Goal: Task Accomplishment & Management: Use online tool/utility

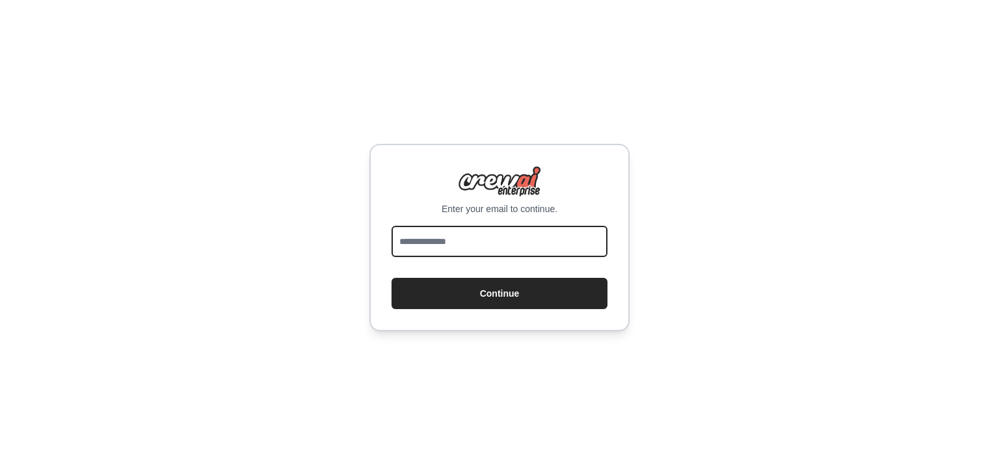
click at [463, 249] on input "email" at bounding box center [500, 241] width 216 height 31
type input "**********"
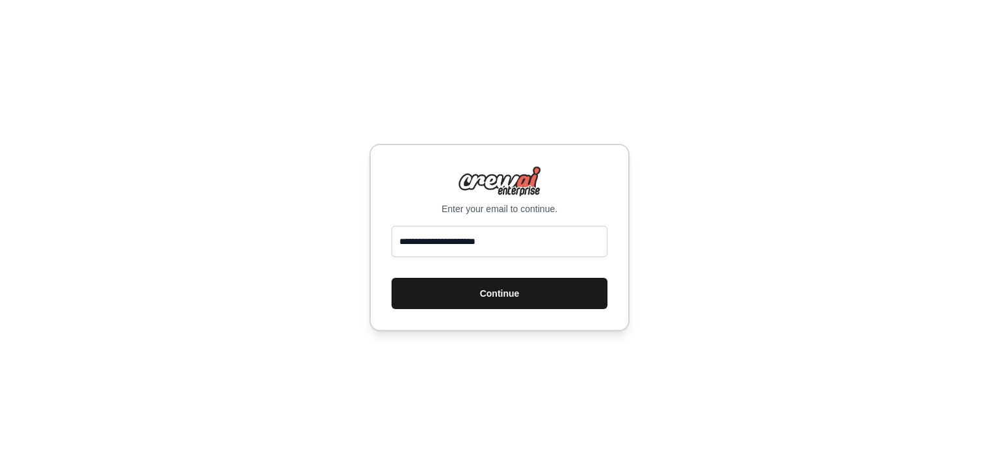
click at [544, 308] on button "Continue" at bounding box center [500, 293] width 216 height 31
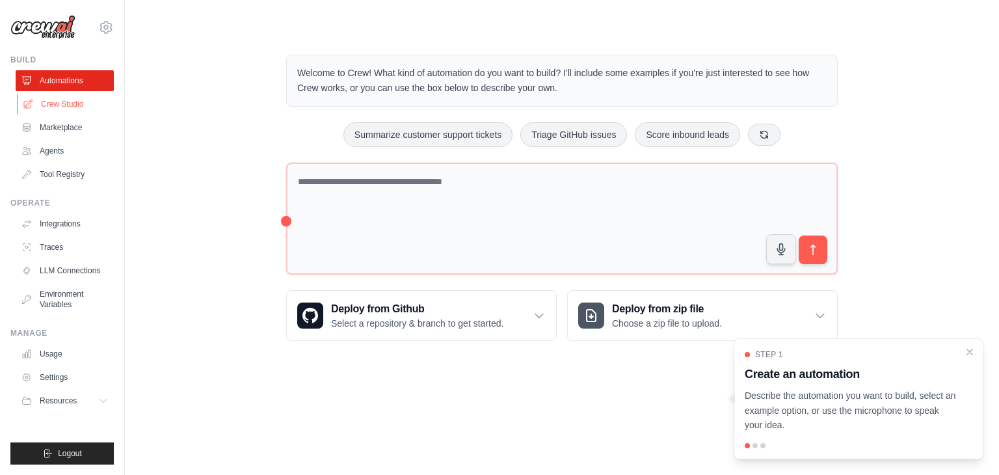
click at [68, 103] on link "Crew Studio" at bounding box center [66, 104] width 98 height 21
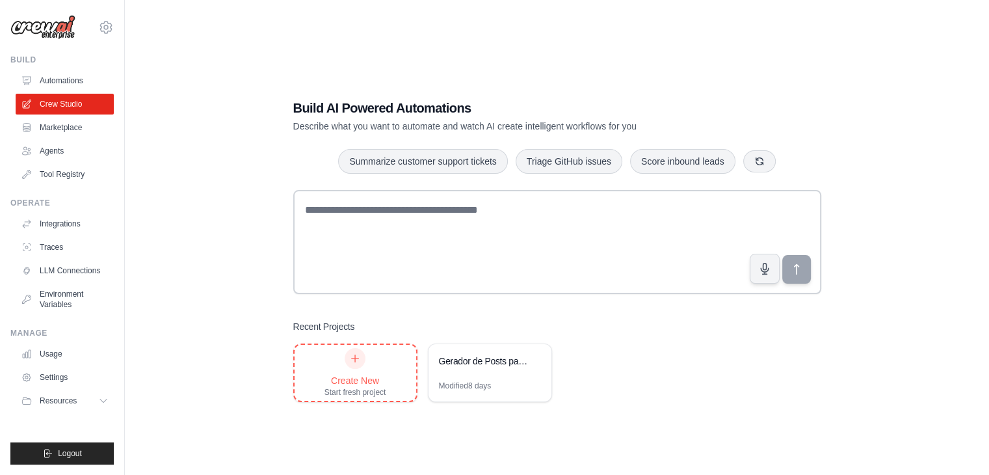
click at [355, 360] on icon at bounding box center [355, 358] width 7 height 7
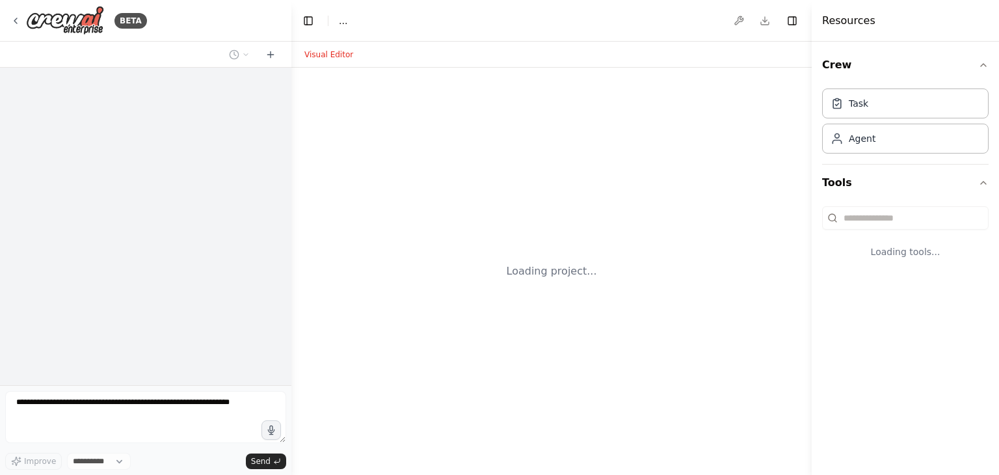
select select "****"
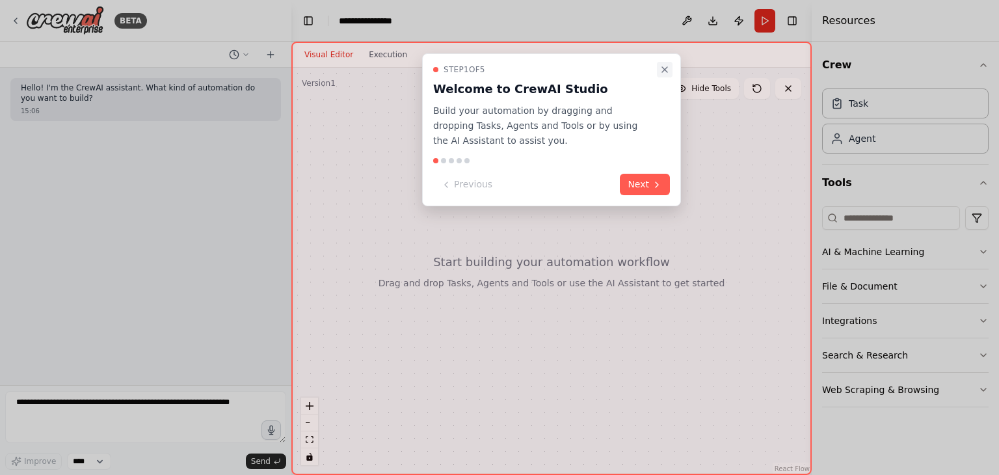
click at [659, 66] on button "Close walkthrough" at bounding box center [665, 70] width 16 height 16
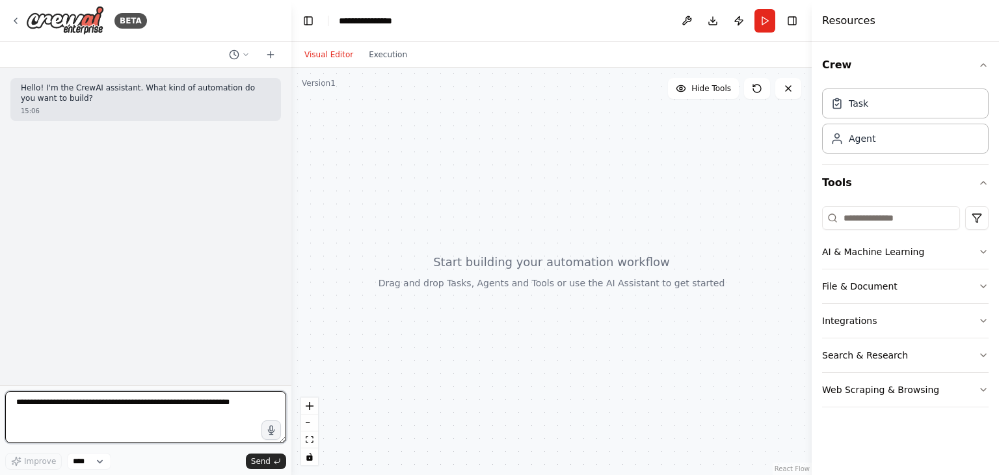
click at [167, 409] on textarea at bounding box center [145, 417] width 281 height 52
drag, startPoint x: 233, startPoint y: 402, endPoint x: 184, endPoint y: 402, distance: 48.8
click at [184, 402] on textarea at bounding box center [145, 417] width 281 height 52
type textarea "**********"
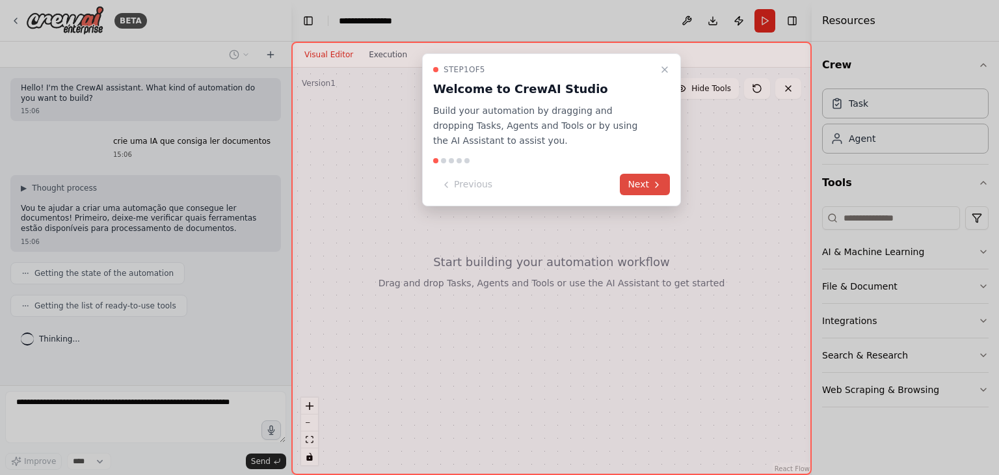
click at [650, 178] on button "Next" at bounding box center [645, 184] width 50 height 21
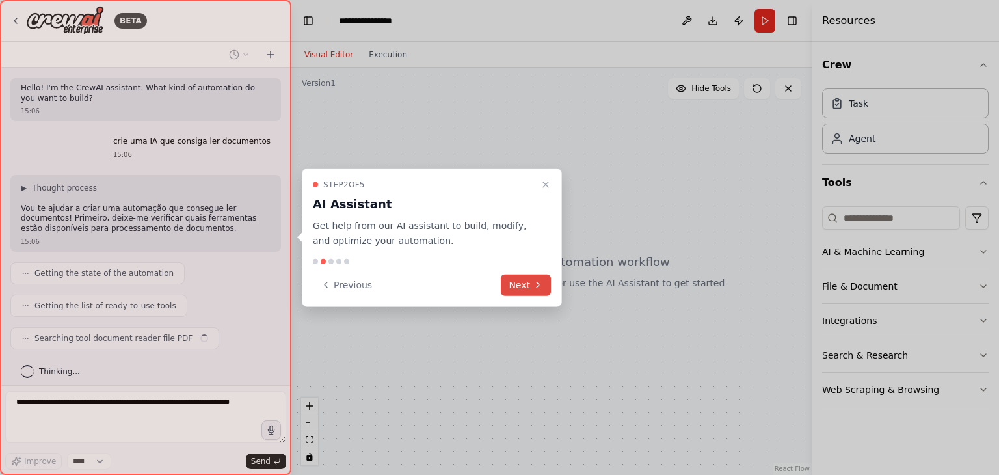
scroll to position [6, 0]
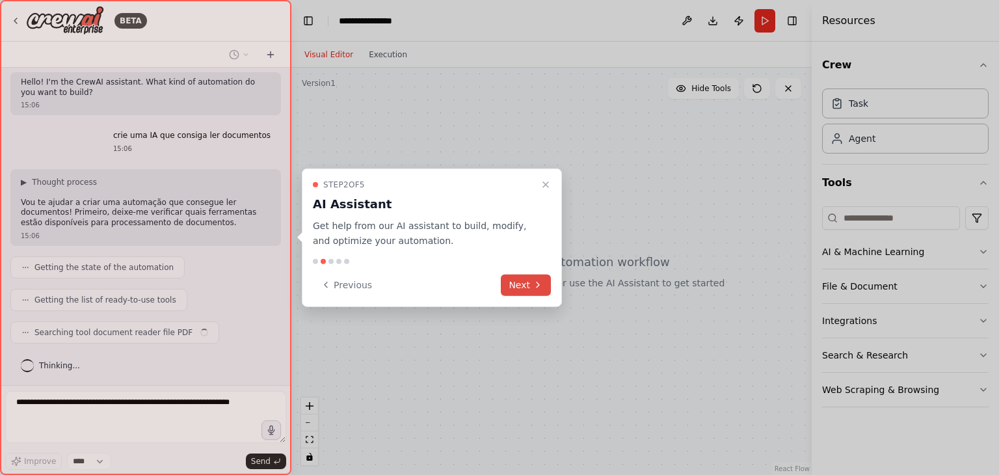
click at [529, 287] on button "Next" at bounding box center [526, 284] width 50 height 21
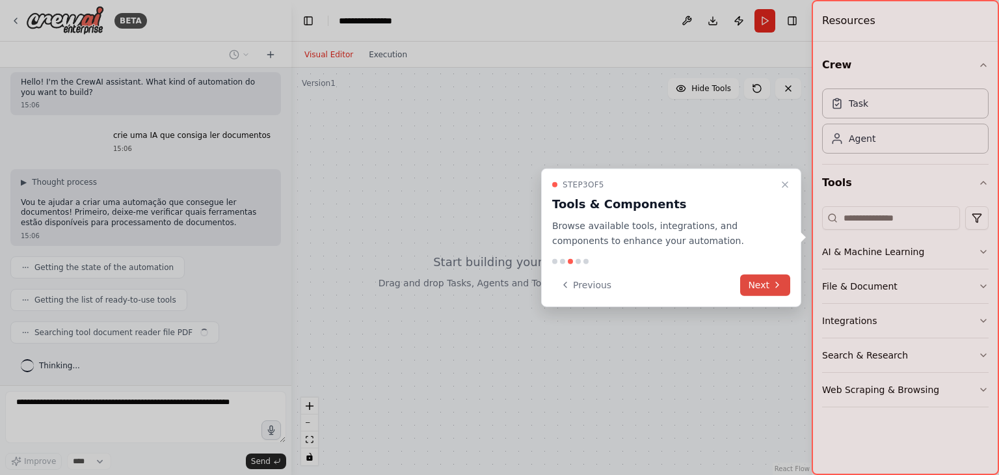
click at [754, 282] on button "Next" at bounding box center [765, 284] width 50 height 21
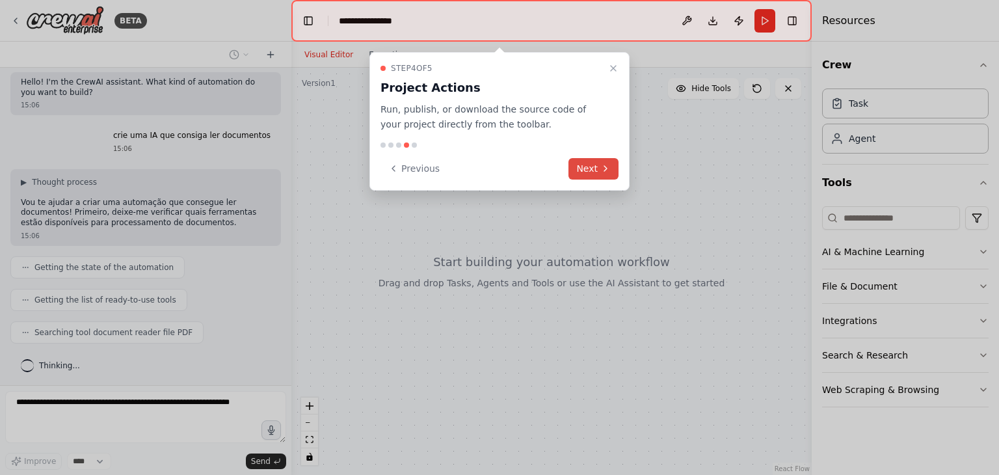
click at [586, 167] on button "Next" at bounding box center [593, 168] width 50 height 21
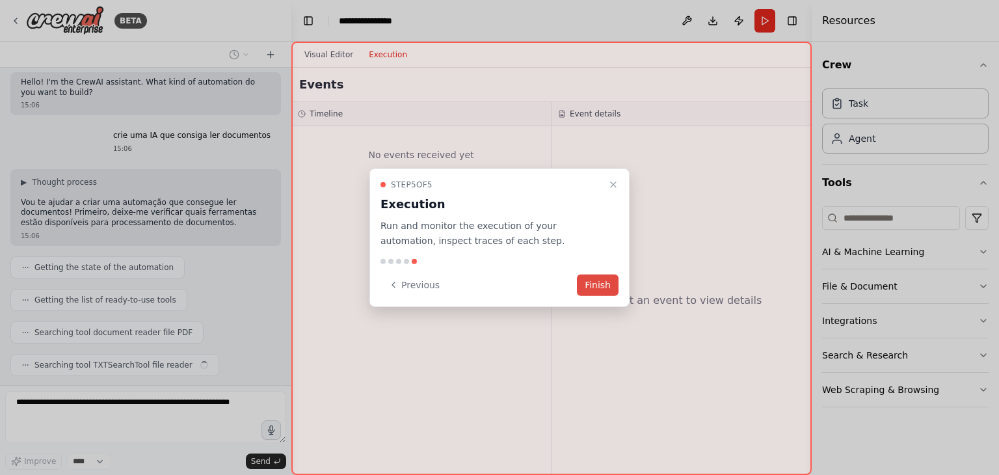
scroll to position [38, 0]
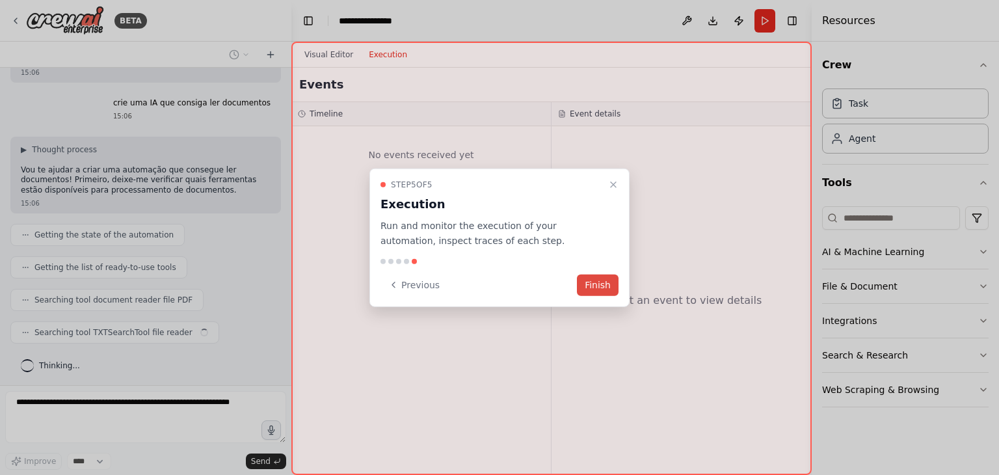
click at [588, 290] on button "Finish" at bounding box center [598, 284] width 42 height 21
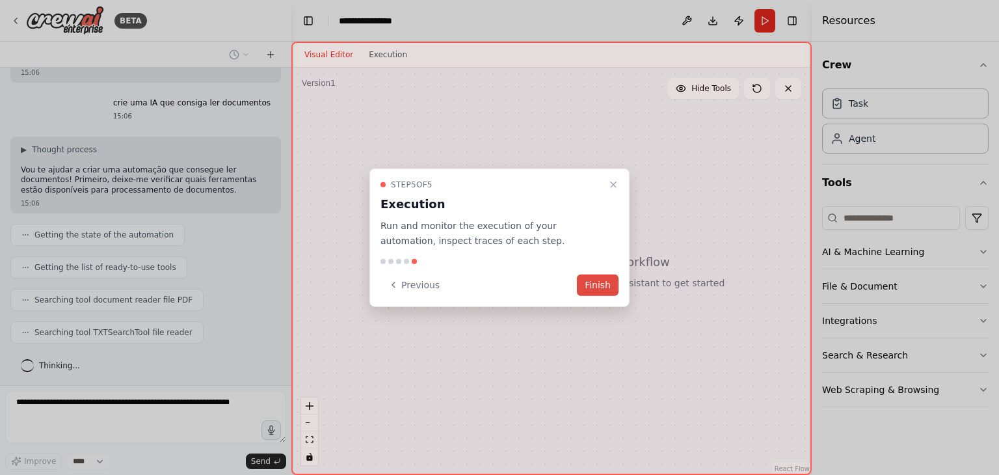
click at [602, 293] on button "Finish" at bounding box center [598, 284] width 42 height 21
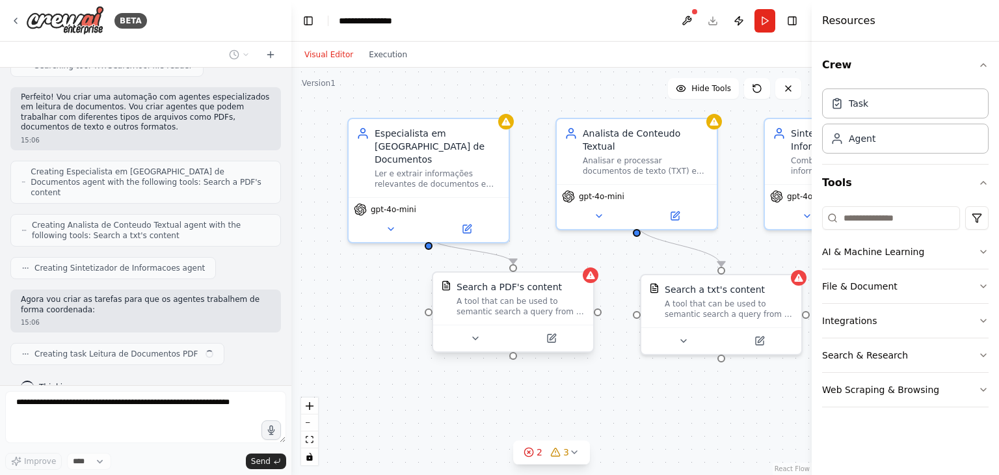
scroll to position [315, 0]
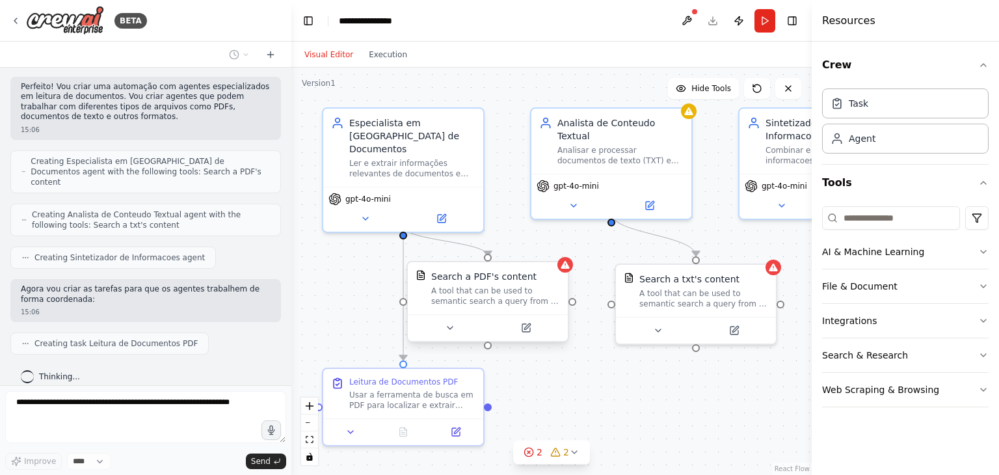
drag, startPoint x: 662, startPoint y: 424, endPoint x: 634, endPoint y: 399, distance: 37.8
click at [634, 399] on div ".deletable-edge-delete-btn { width: 20px; height: 20px; border: 0px solid #ffff…" at bounding box center [551, 271] width 520 height 407
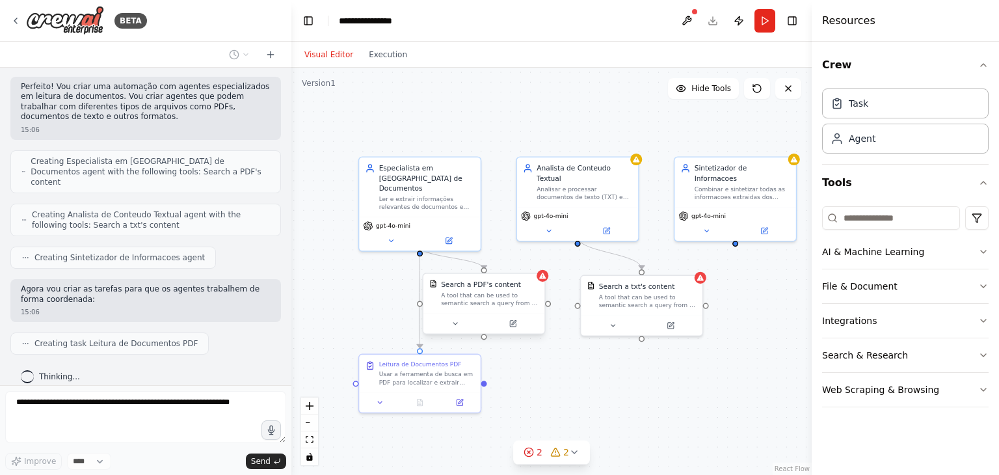
drag, startPoint x: 733, startPoint y: 361, endPoint x: 689, endPoint y: 340, distance: 49.2
click at [689, 340] on div ".deletable-edge-delete-btn { width: 20px; height: 20px; border: 0px solid #ffff…" at bounding box center [551, 271] width 520 height 407
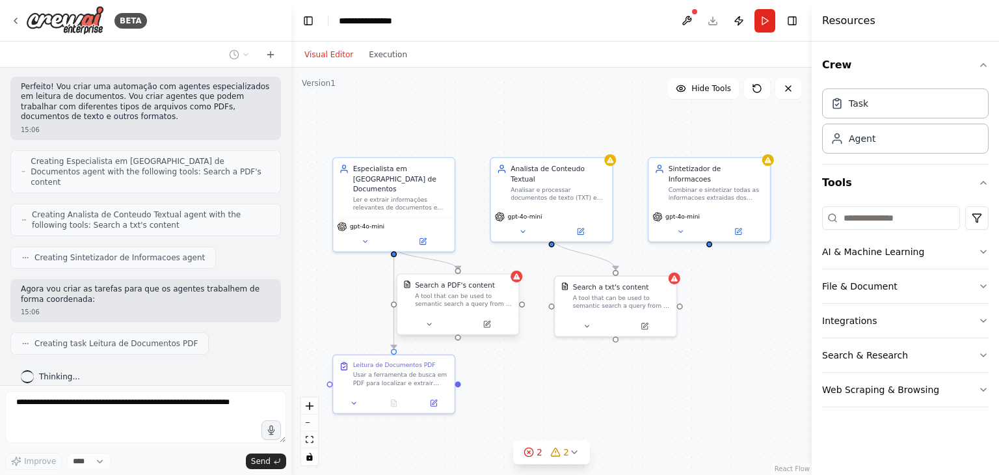
drag, startPoint x: 687, startPoint y: 373, endPoint x: 657, endPoint y: 373, distance: 29.9
click at [657, 373] on div ".deletable-edge-delete-btn { width: 20px; height: 20px; border: 0px solid #ffff…" at bounding box center [551, 271] width 520 height 407
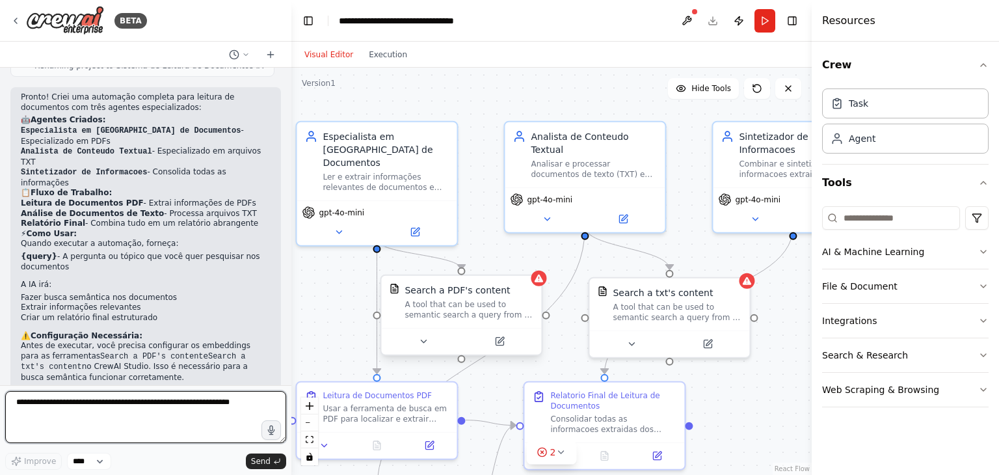
scroll to position [736, 0]
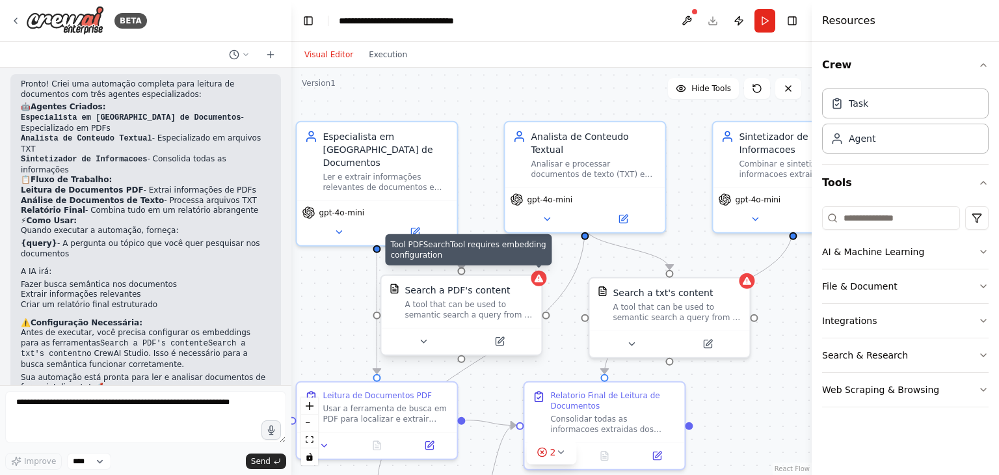
click at [541, 287] on div "Search a PDF's content A tool that can be used to semantic search a query from …" at bounding box center [461, 302] width 160 height 52
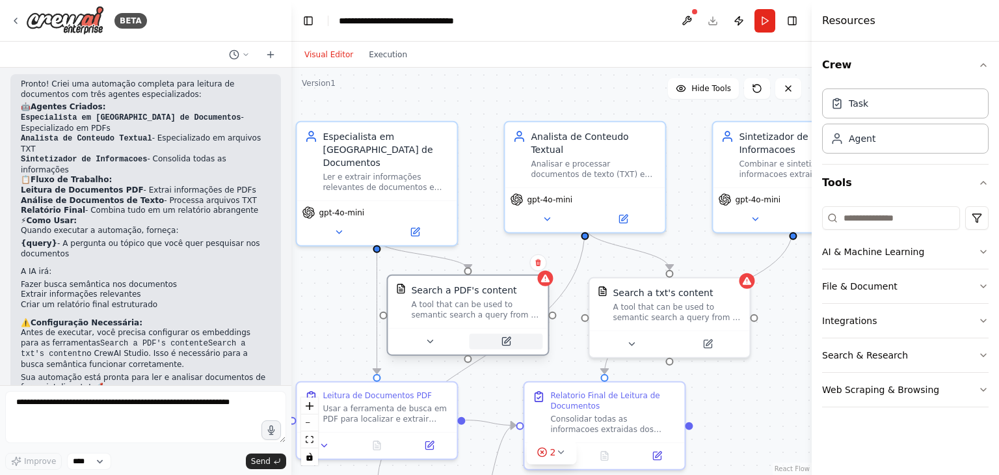
click at [496, 341] on button at bounding box center [505, 342] width 73 height 16
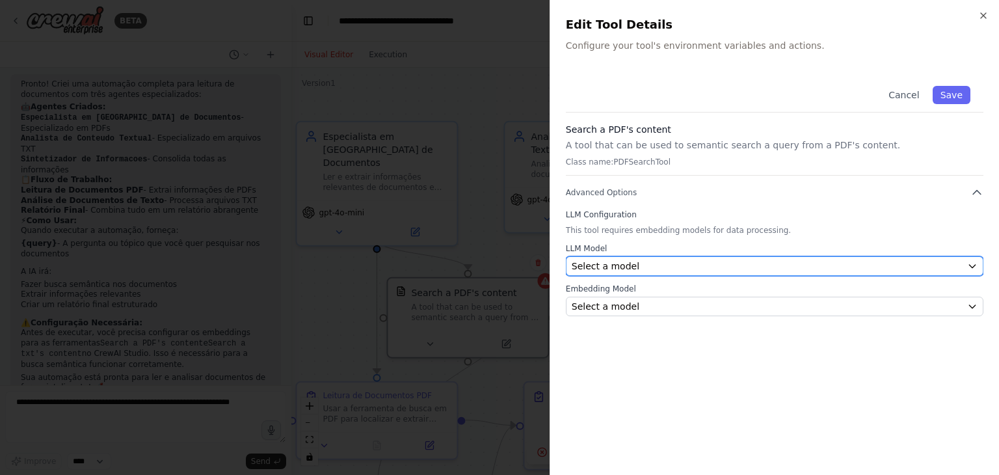
click at [637, 265] on div "Select a model" at bounding box center [767, 266] width 390 height 13
click at [672, 260] on div "Select a model" at bounding box center [767, 266] width 390 height 13
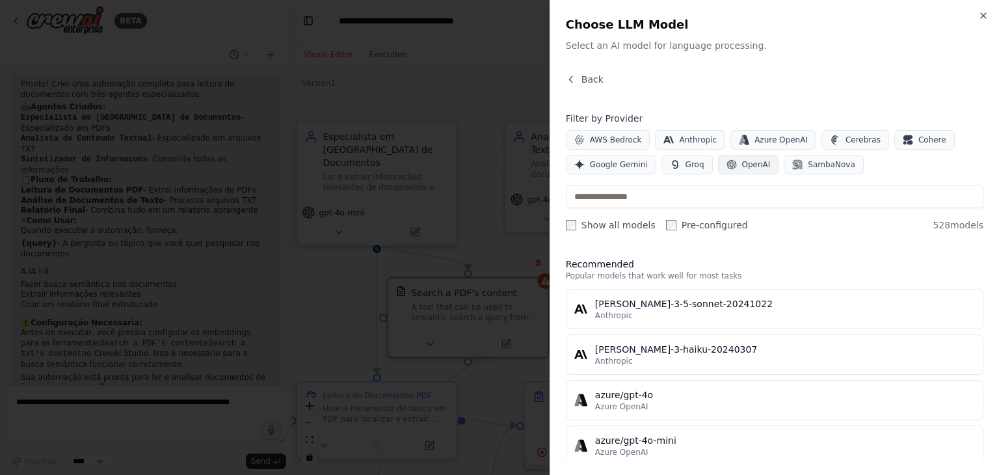
click at [745, 156] on button "OpenAI" at bounding box center [748, 165] width 61 height 20
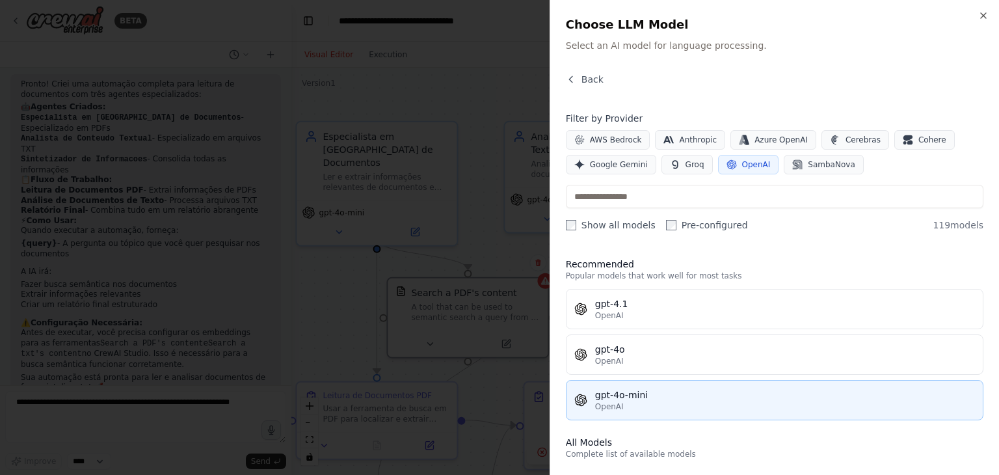
click at [637, 399] on div "gpt-4o-mini" at bounding box center [785, 394] width 380 height 13
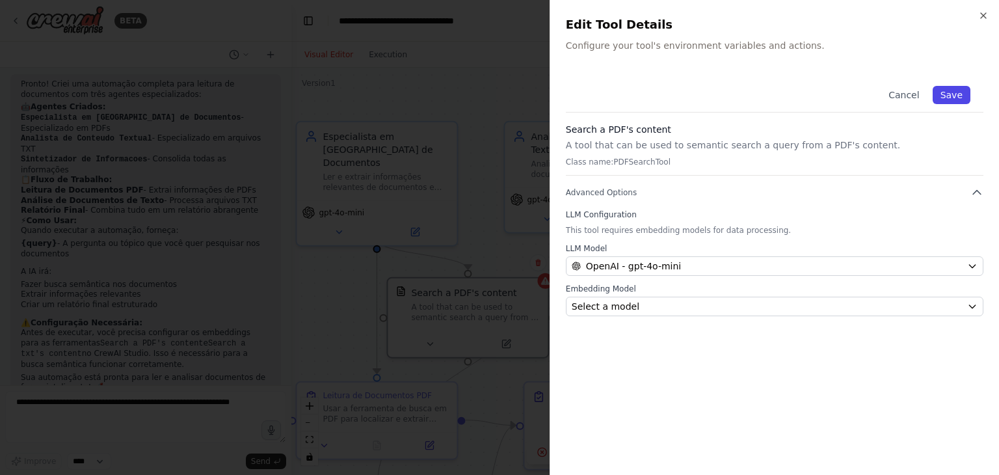
click at [957, 96] on button "Save" at bounding box center [952, 95] width 38 height 18
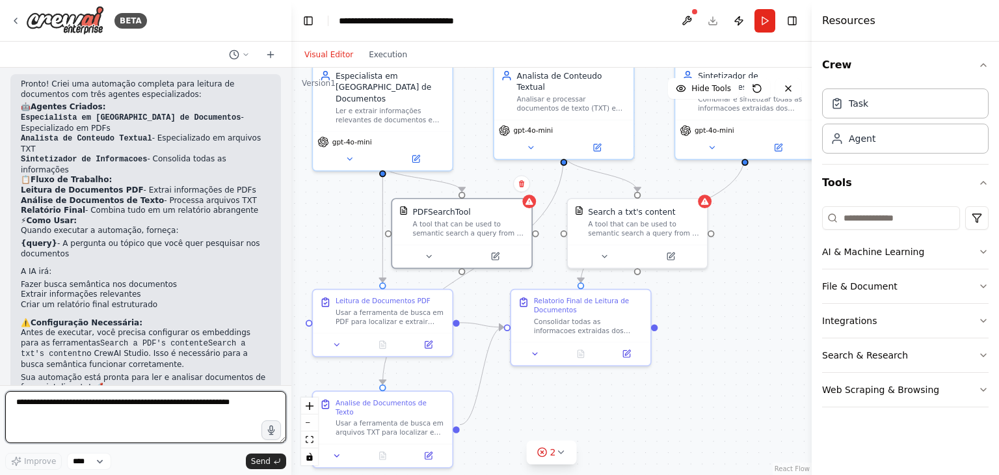
click at [133, 399] on textarea at bounding box center [145, 417] width 281 height 52
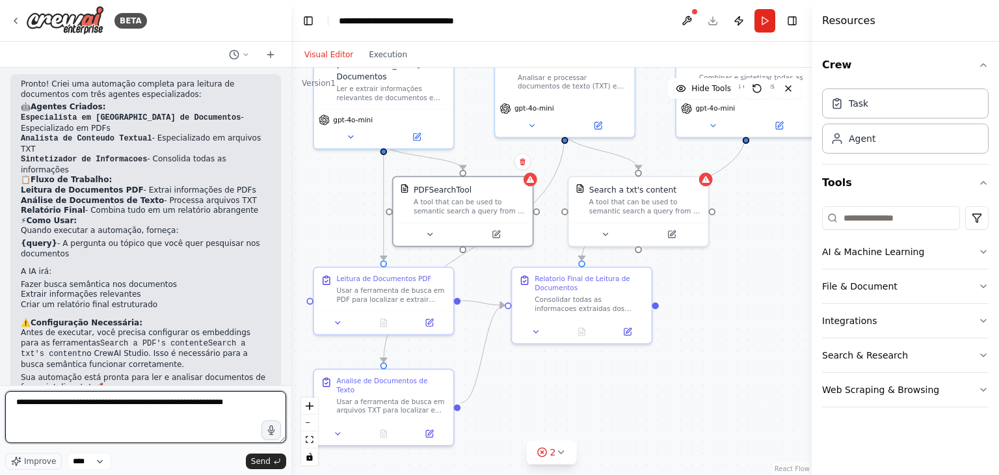
type textarea "**********"
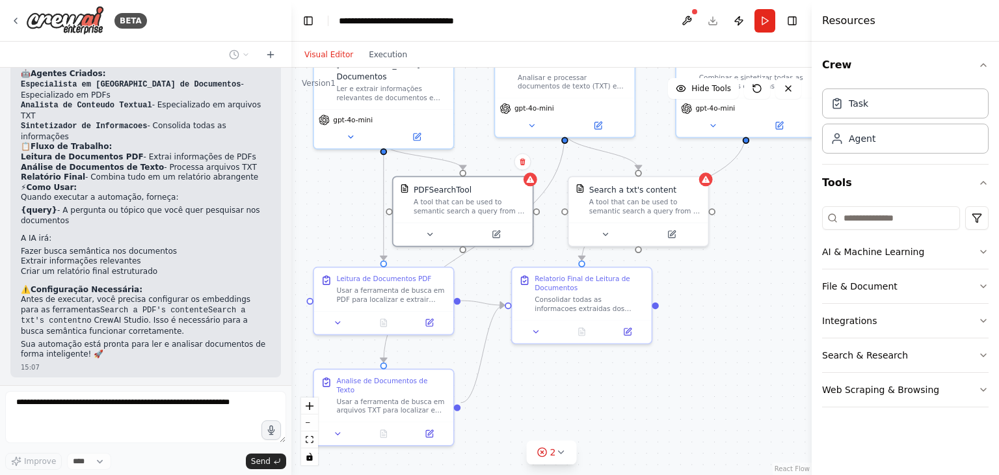
scroll to position [814, 0]
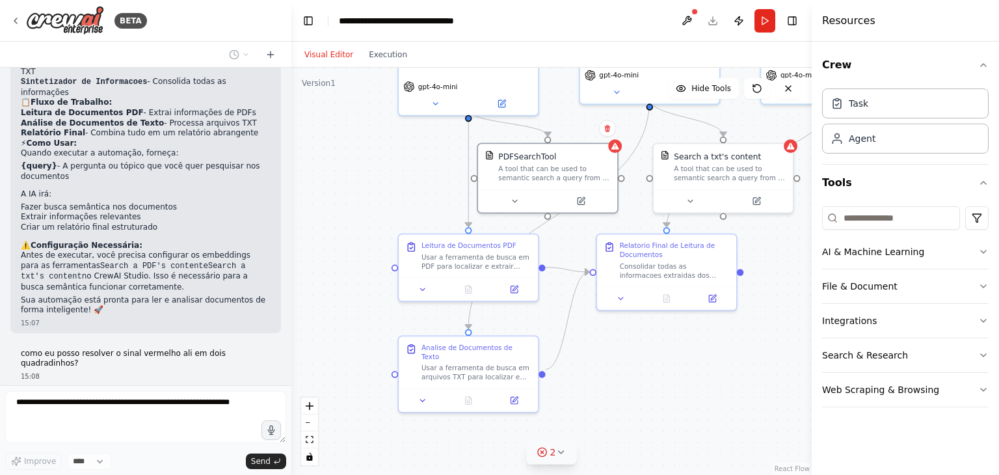
click at [559, 449] on icon at bounding box center [560, 452] width 10 height 10
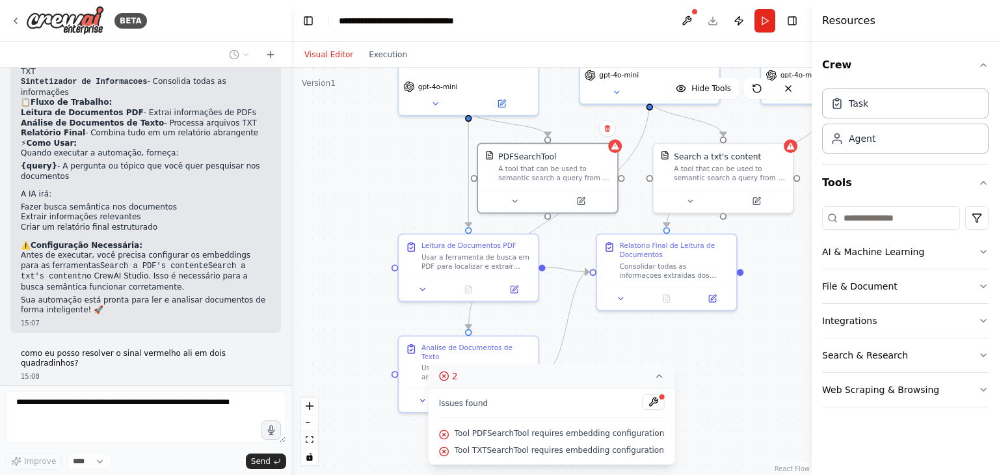
click at [641, 412] on div "Issues found" at bounding box center [552, 405] width 226 height 23
click at [642, 401] on button at bounding box center [653, 402] width 22 height 16
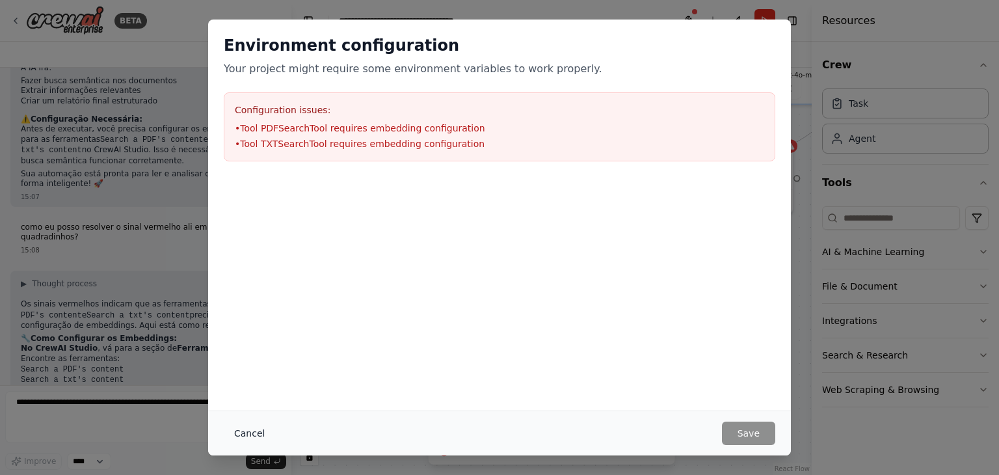
click at [244, 425] on button "Cancel" at bounding box center [249, 432] width 51 height 23
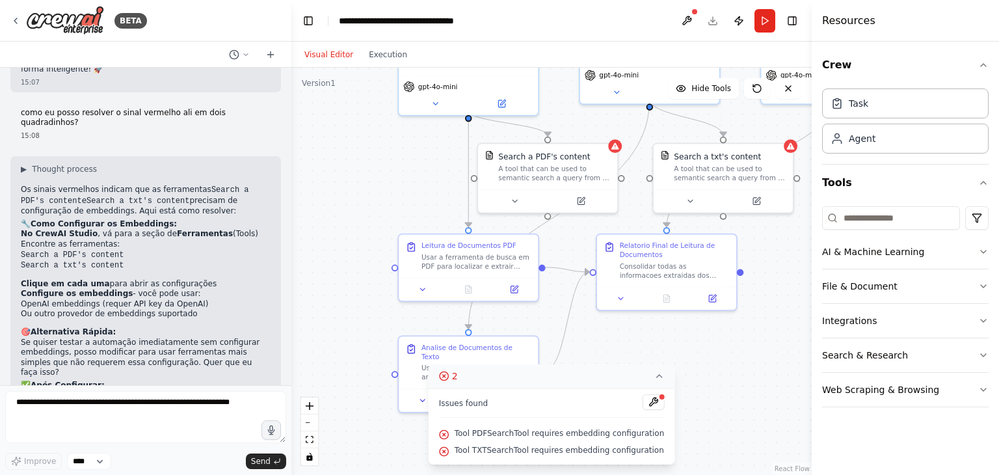
scroll to position [1053, 0]
click at [690, 24] on button at bounding box center [686, 20] width 21 height 23
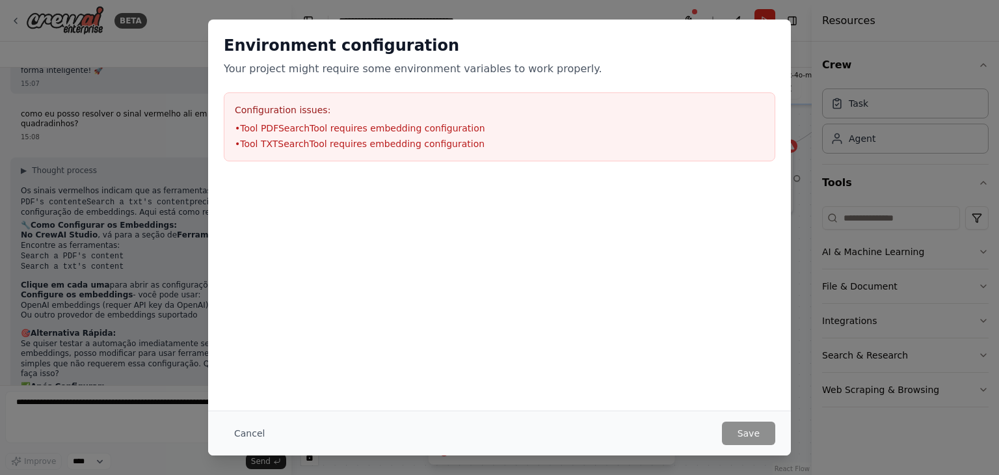
click at [365, 138] on li "• Tool TXTSearchTool requires embedding configuration" at bounding box center [499, 143] width 529 height 13
click at [427, 131] on li "• Tool PDFSearchTool requires embedding configuration" at bounding box center [499, 128] width 529 height 13
click at [454, 71] on p "Your project might require some environment variables to work properly." at bounding box center [500, 69] width 552 height 16
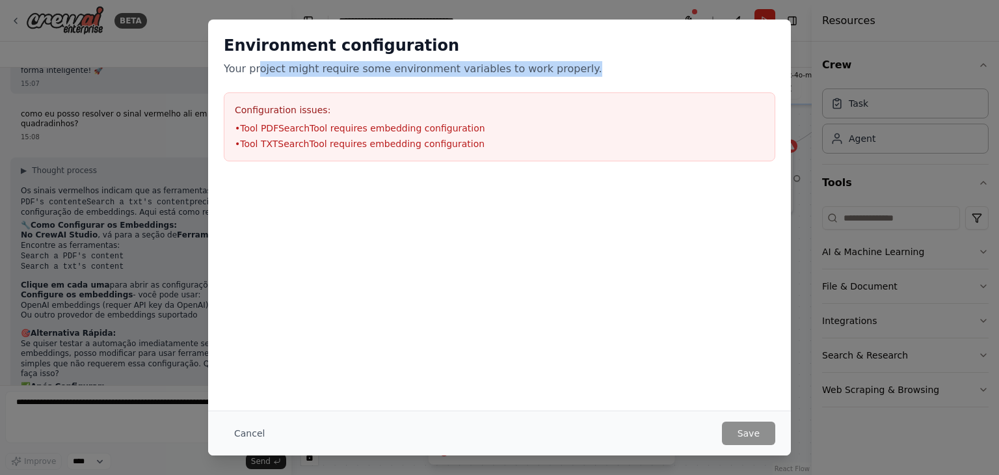
drag, startPoint x: 255, startPoint y: 68, endPoint x: 581, endPoint y: 63, distance: 325.9
click at [581, 63] on p "Your project might require some environment variables to work properly." at bounding box center [500, 69] width 552 height 16
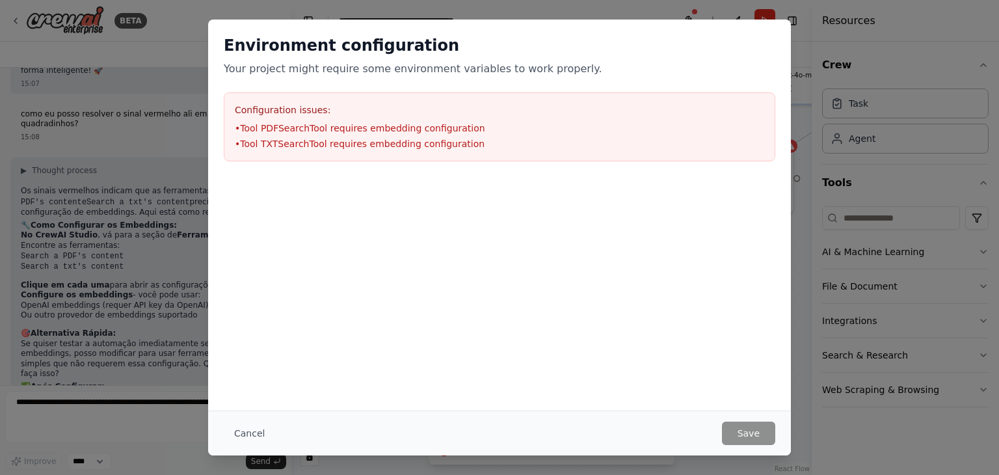
click at [526, 157] on div "Configuration issues: • Tool PDFSearchTool requires embedding configuration • T…" at bounding box center [500, 126] width 552 height 69
click at [250, 436] on button "Cancel" at bounding box center [249, 432] width 51 height 23
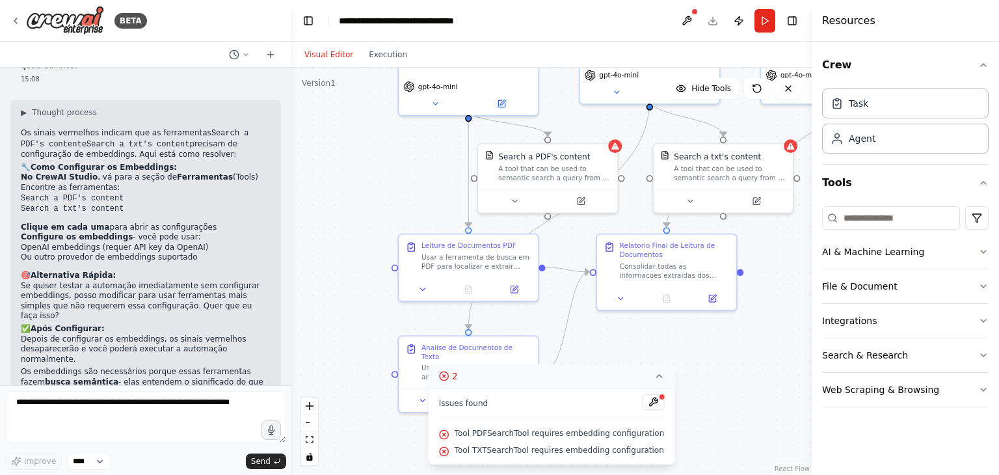
scroll to position [1118, 0]
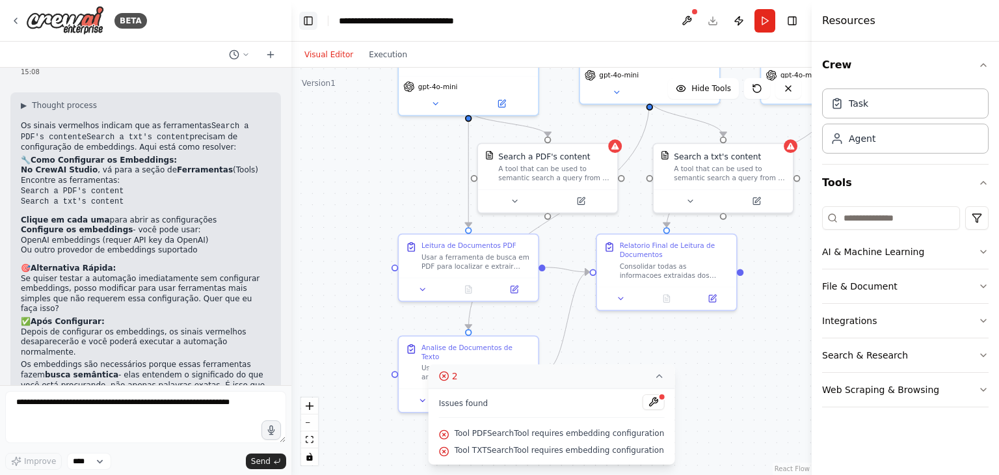
click at [310, 25] on button "Toggle Left Sidebar" at bounding box center [308, 21] width 18 height 18
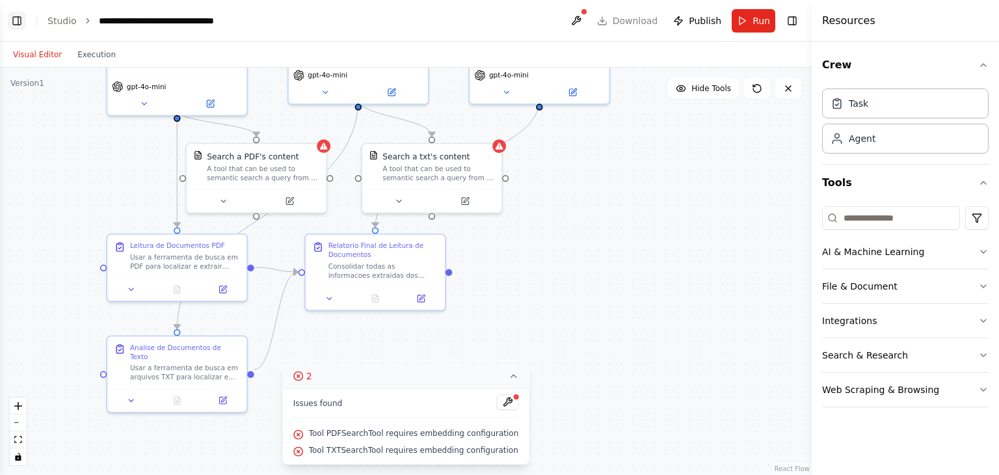
click at [16, 24] on button "Toggle Left Sidebar" at bounding box center [17, 21] width 18 height 18
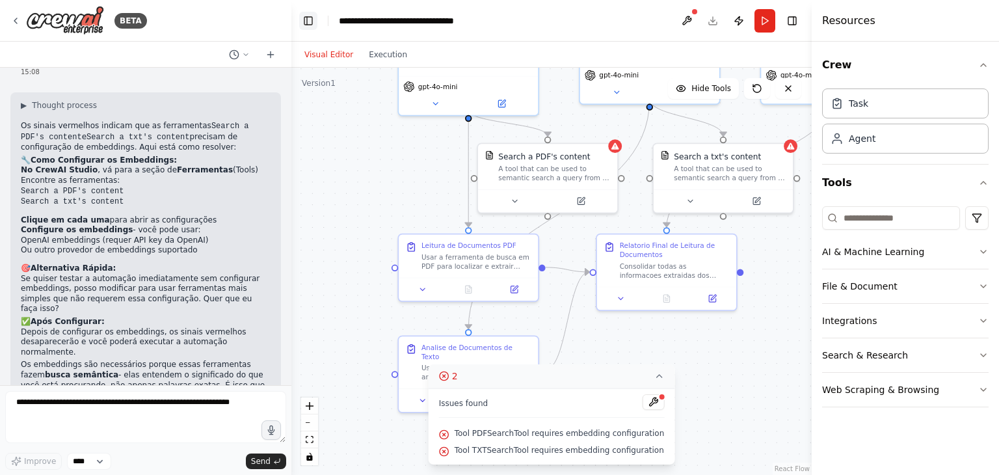
click at [310, 25] on button "Toggle Left Sidebar" at bounding box center [308, 21] width 18 height 18
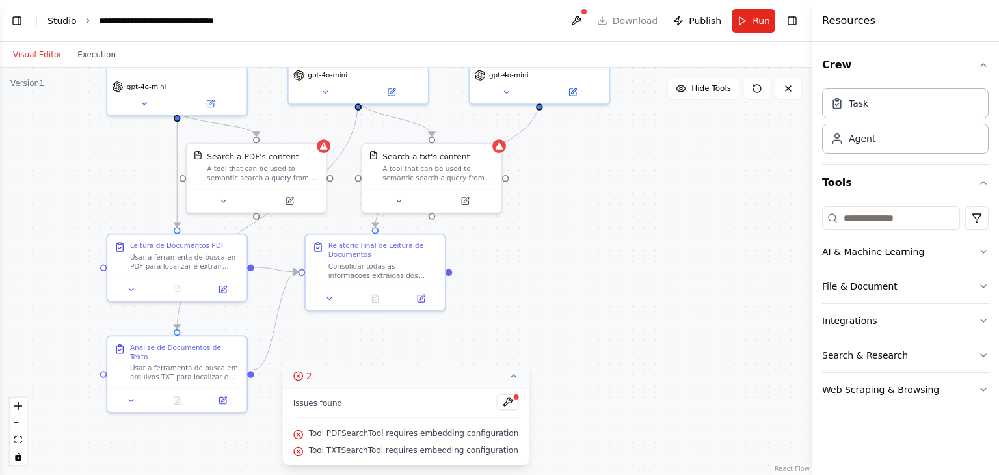
click at [66, 19] on link "Studio" at bounding box center [61, 21] width 29 height 10
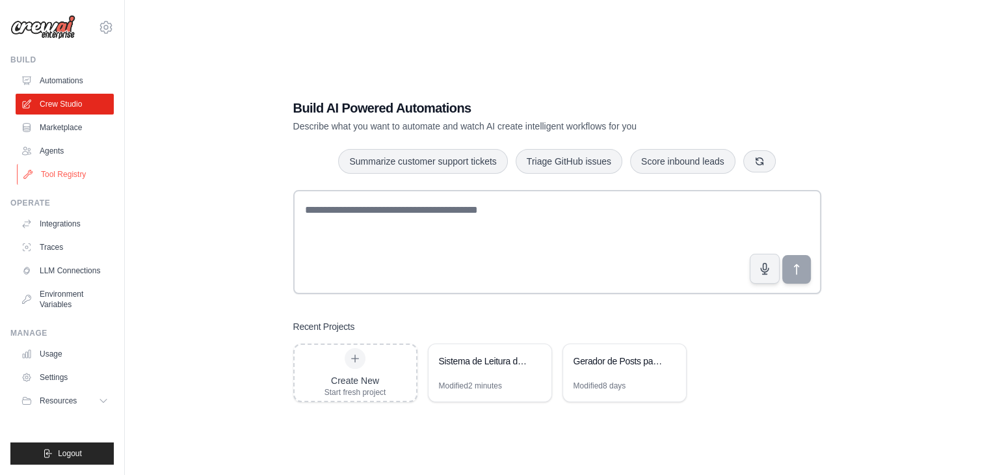
click at [49, 176] on link "Tool Registry" at bounding box center [66, 174] width 98 height 21
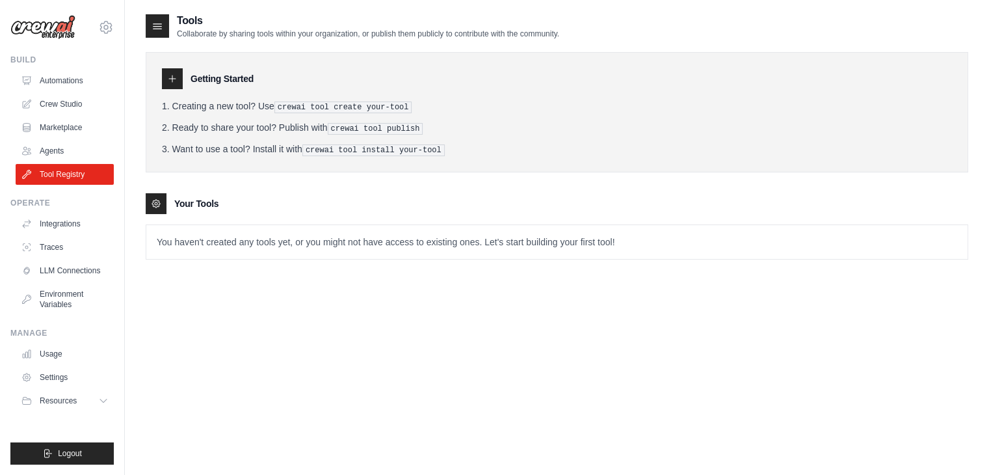
click at [262, 237] on p "You haven't created any tools yet, or you might not have access to existing one…" at bounding box center [556, 242] width 821 height 34
click at [312, 255] on p "You haven't created any tools yet, or you might not have access to existing one…" at bounding box center [556, 242] width 821 height 34
click at [328, 252] on p "You haven't created any tools yet, or you might not have access to existing one…" at bounding box center [556, 242] width 821 height 34
click at [276, 228] on p "You haven't created any tools yet, or you might not have access to existing one…" at bounding box center [556, 242] width 821 height 34
drag, startPoint x: 286, startPoint y: 237, endPoint x: 390, endPoint y: 239, distance: 104.1
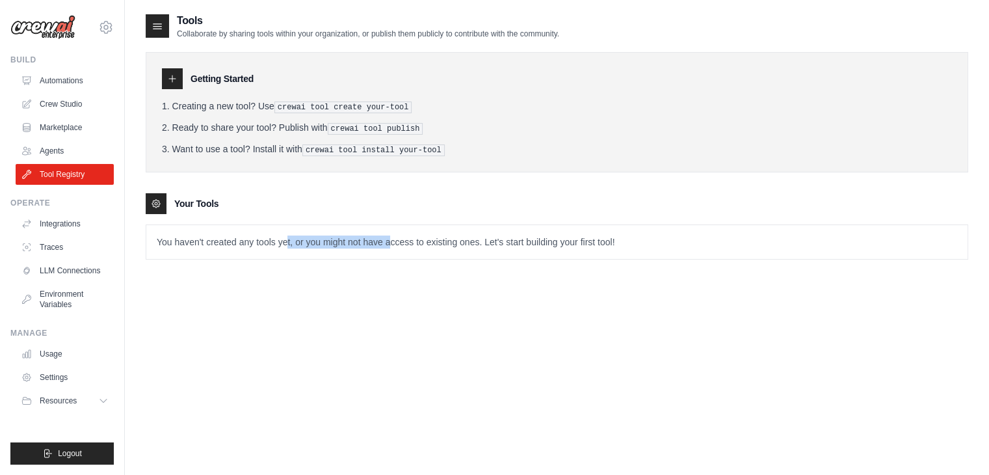
click at [390, 239] on p "You haven't created any tools yet, or you might not have access to existing one…" at bounding box center [556, 242] width 821 height 34
click at [393, 256] on p "You haven't created any tools yet, or you might not have access to existing one…" at bounding box center [556, 242] width 821 height 34
drag, startPoint x: 632, startPoint y: 234, endPoint x: 623, endPoint y: 234, distance: 9.1
click at [623, 234] on p "You haven't created any tools yet, or you might not have access to existing one…" at bounding box center [556, 242] width 821 height 34
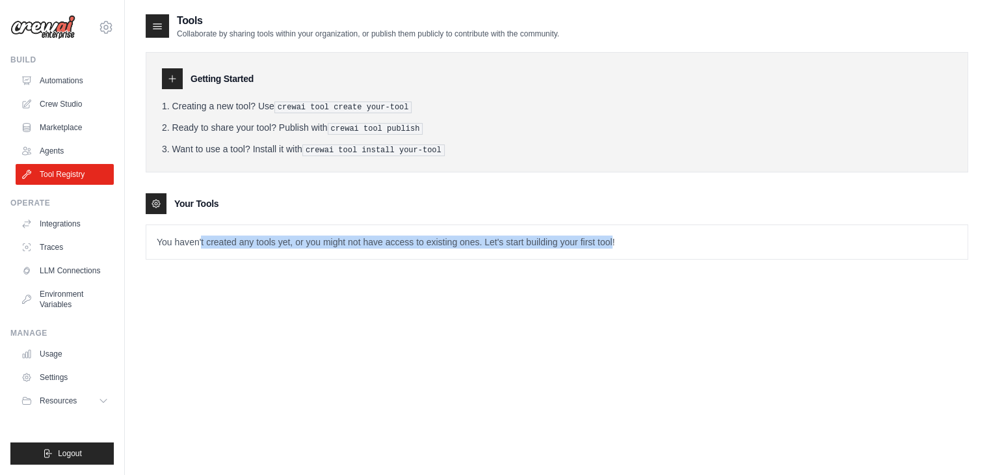
drag, startPoint x: 612, startPoint y: 234, endPoint x: 187, endPoint y: 254, distance: 425.9
click at [193, 254] on p "You haven't created any tools yet, or you might not have access to existing one…" at bounding box center [556, 242] width 821 height 34
drag, startPoint x: 73, startPoint y: 258, endPoint x: 65, endPoint y: 258, distance: 7.8
click at [65, 258] on div "heitorspina45@gmail.com Settings Build Automations Crew Studio" at bounding box center [494, 250] width 989 height 501
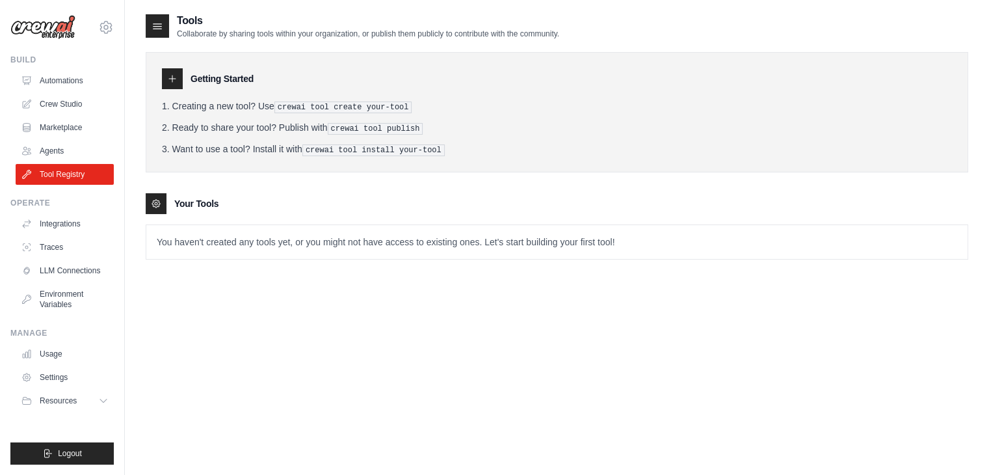
click at [341, 278] on div "Tools Collaborate by sharing tools within your organization, or publish them pu…" at bounding box center [557, 250] width 823 height 475
drag, startPoint x: 249, startPoint y: 239, endPoint x: 113, endPoint y: 240, distance: 135.9
click at [113, 240] on div "heitorspina45@gmail.com Settings Build Automations Crew Studio" at bounding box center [494, 250] width 989 height 501
click at [196, 247] on p "You haven't created any tools yet, or you might not have access to existing one…" at bounding box center [556, 242] width 821 height 34
drag, startPoint x: 260, startPoint y: 237, endPoint x: 170, endPoint y: 243, distance: 90.6
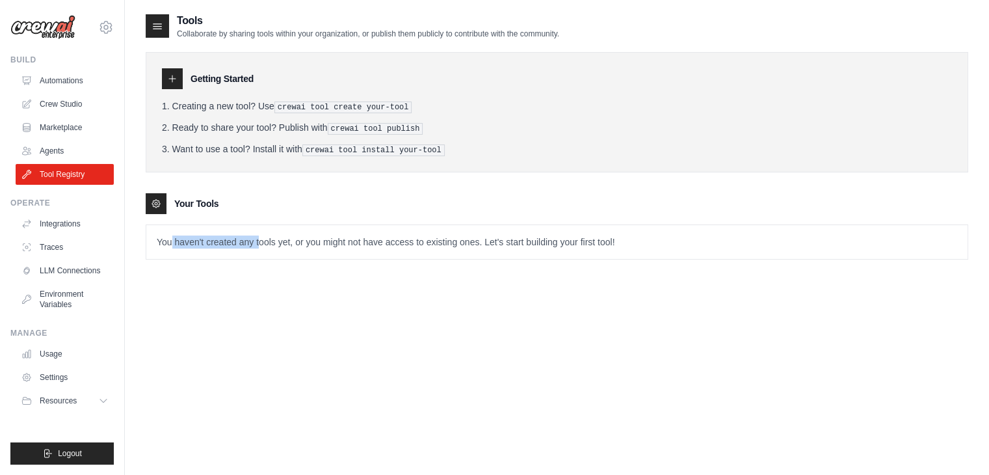
click at [170, 243] on p "You haven't created any tools yet, or you might not have access to existing one…" at bounding box center [556, 242] width 821 height 34
click at [234, 302] on div "Tools Collaborate by sharing tools within your organization, or publish them pu…" at bounding box center [557, 250] width 823 height 475
click at [60, 107] on link "Crew Studio" at bounding box center [66, 104] width 98 height 21
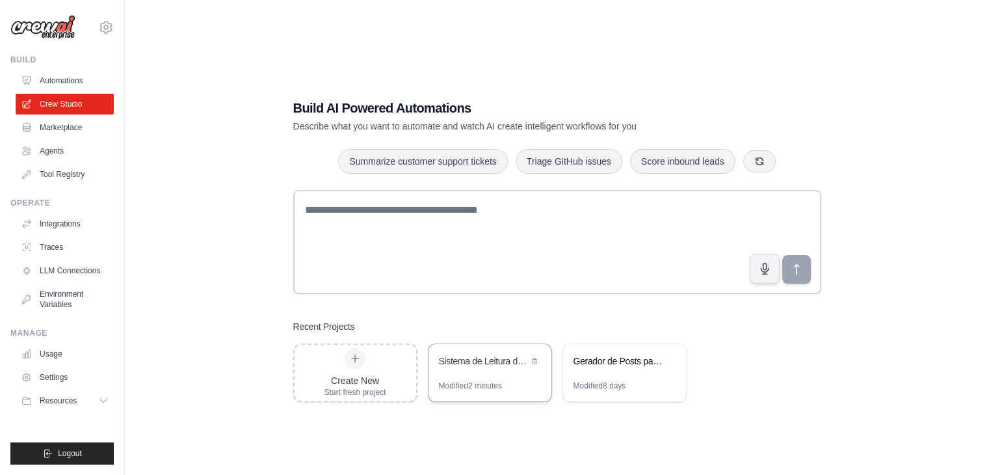
click at [470, 366] on div "Sistema de Leitura de Documentos IA" at bounding box center [483, 360] width 89 height 13
click at [103, 28] on icon at bounding box center [106, 28] width 16 height 16
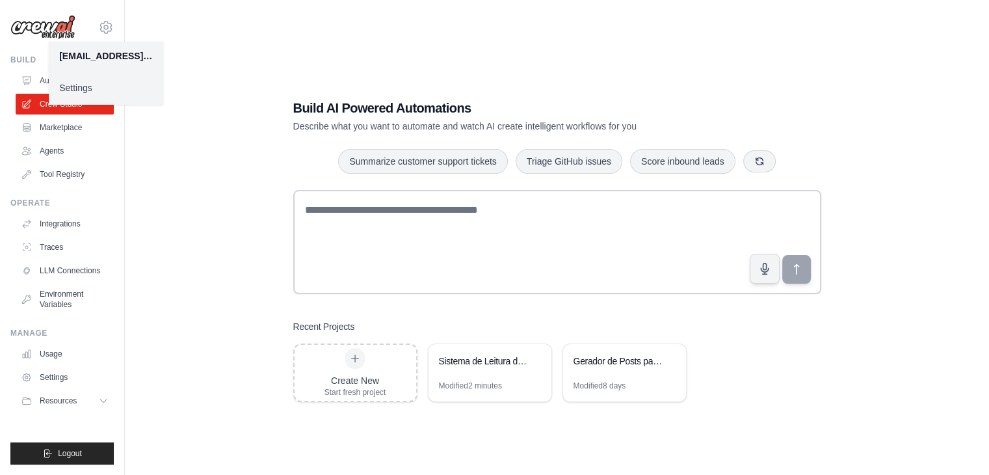
click at [193, 159] on div "Build AI Powered Automations Describe what you want to automate and watch AI cr…" at bounding box center [557, 250] width 823 height 475
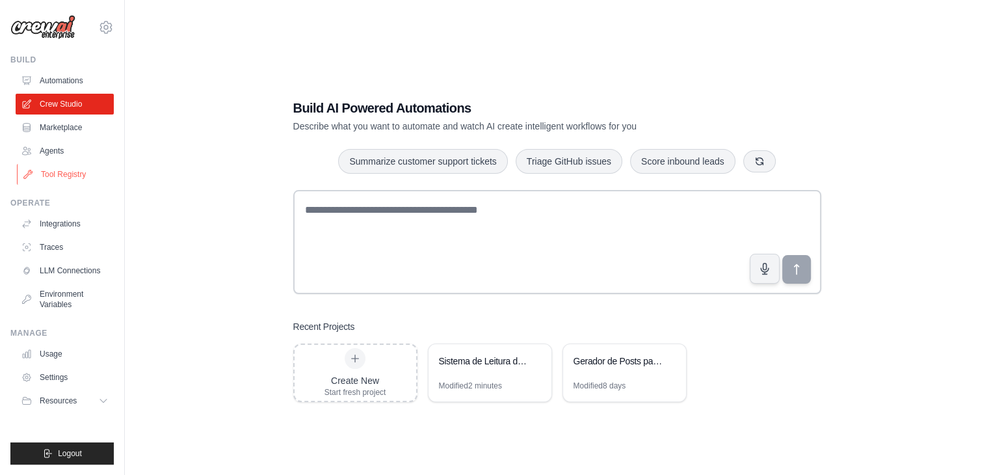
click at [60, 180] on link "Tool Registry" at bounding box center [66, 174] width 98 height 21
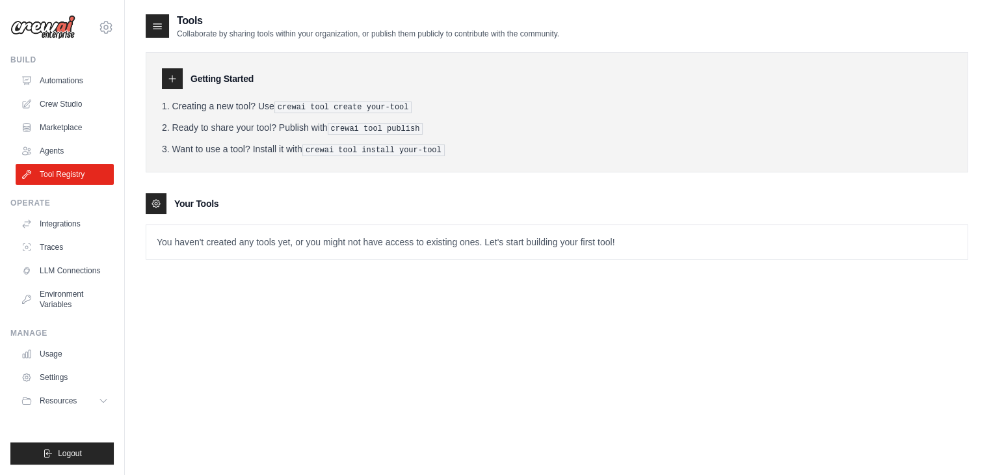
click at [159, 27] on icon at bounding box center [157, 26] width 8 height 5
click at [312, 104] on pre "crewai tool create your-tool" at bounding box center [343, 107] width 138 height 12
click at [332, 124] on pre "crewai tool publish" at bounding box center [376, 129] width 96 height 12
click at [165, 73] on div at bounding box center [172, 78] width 21 height 21
click at [66, 97] on link "Crew Studio" at bounding box center [66, 104] width 98 height 21
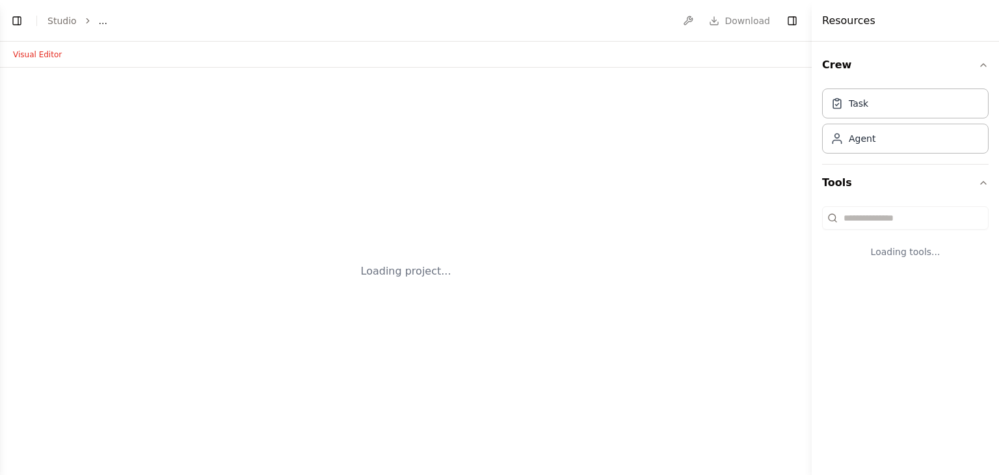
select select "****"
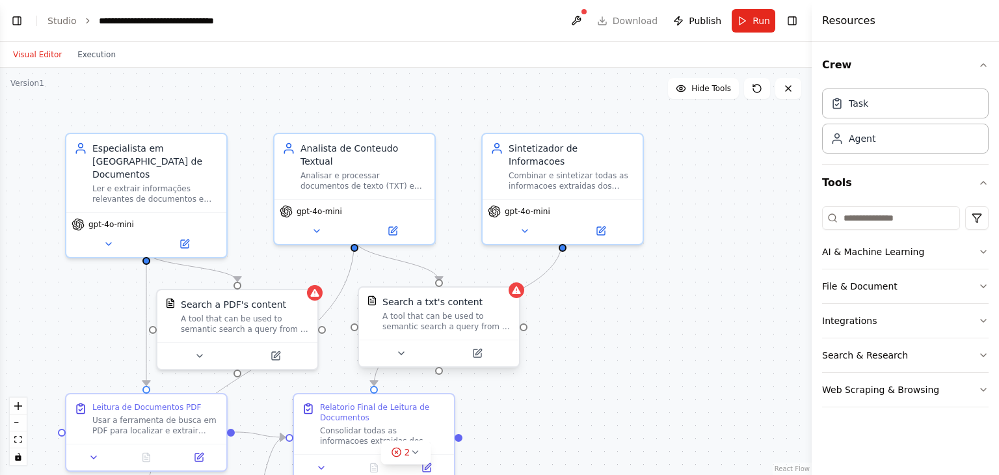
scroll to position [1118, 0]
click at [196, 363] on div at bounding box center [237, 353] width 160 height 27
click at [199, 355] on icon at bounding box center [199, 353] width 10 height 10
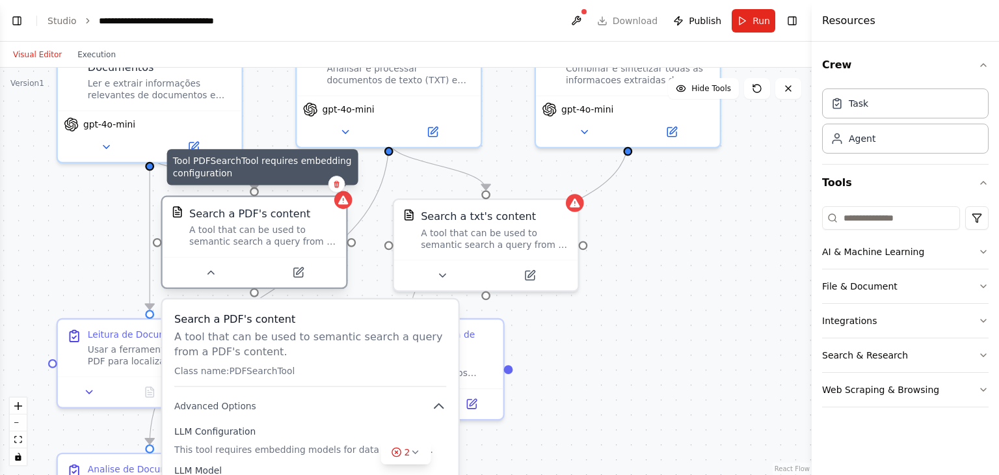
click at [343, 206] on div at bounding box center [343, 200] width 18 height 18
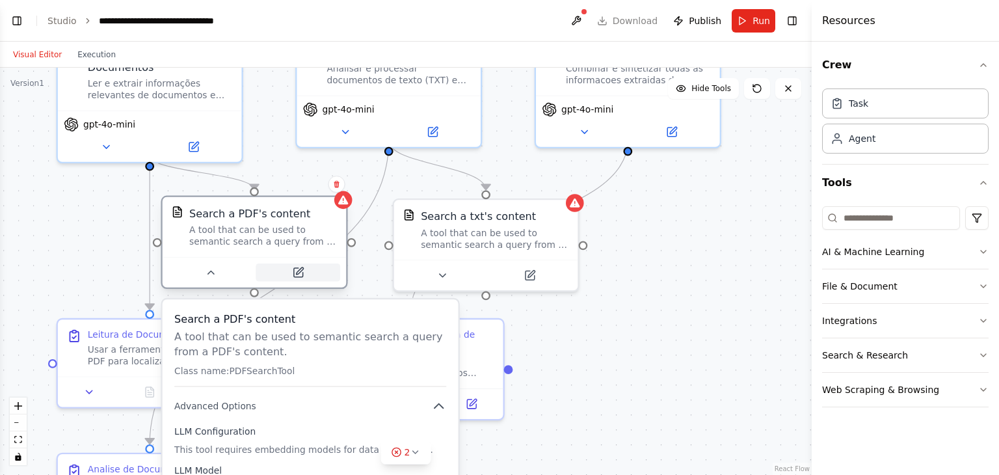
click at [302, 274] on icon at bounding box center [297, 272] width 9 height 9
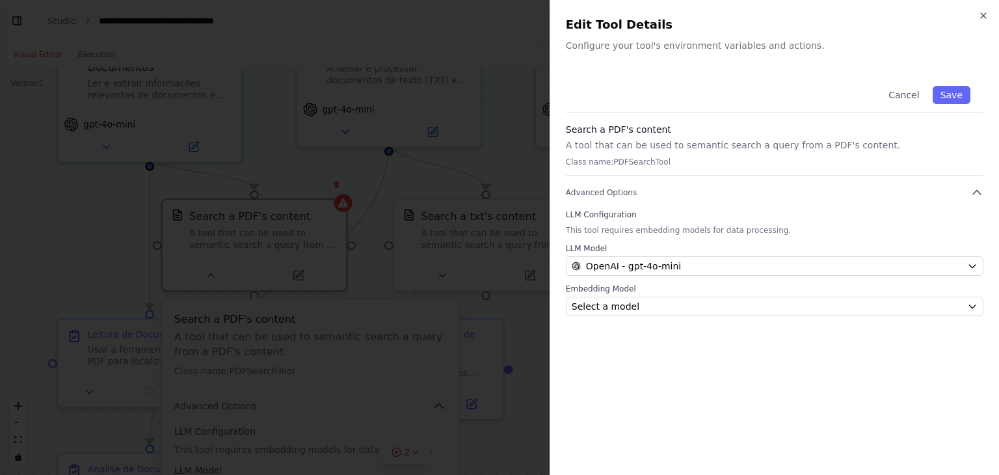
click at [634, 139] on p "A tool that can be used to semantic search a query from a PDF's content." at bounding box center [775, 145] width 418 height 13
click at [771, 159] on p "Class name: PDFSearchTool" at bounding box center [775, 162] width 418 height 10
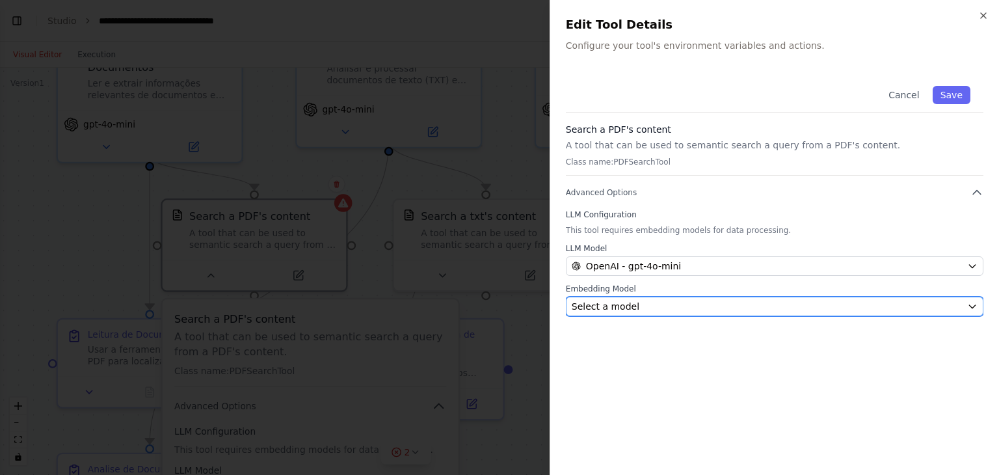
click at [749, 300] on div "Select a model" at bounding box center [767, 306] width 390 height 13
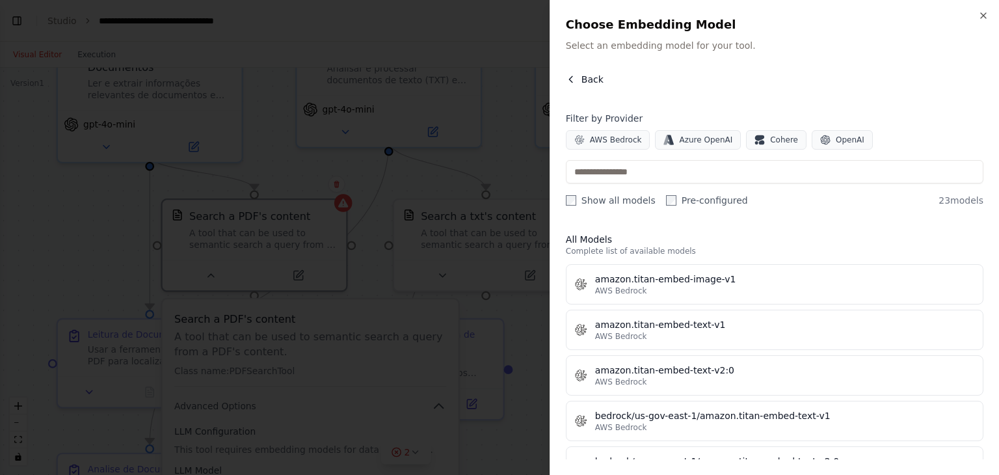
click at [587, 79] on span "Back" at bounding box center [592, 79] width 22 height 13
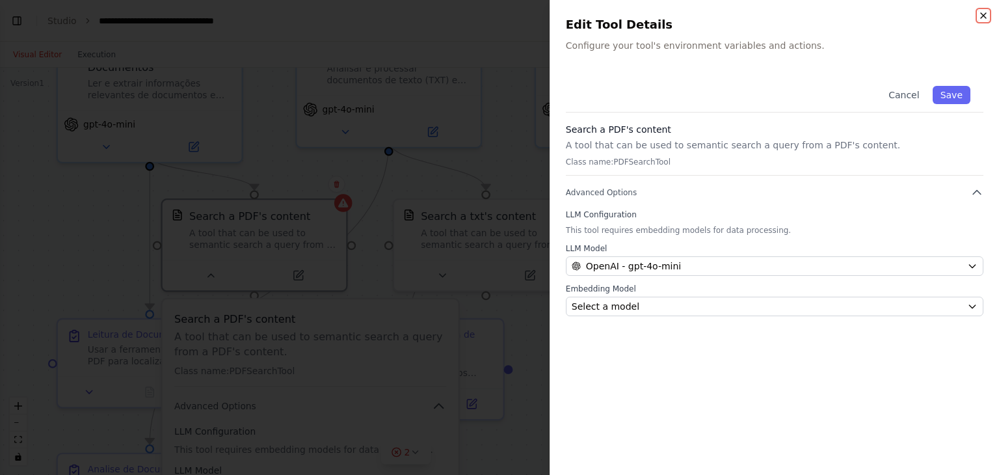
click at [984, 20] on icon "button" at bounding box center [983, 15] width 10 height 10
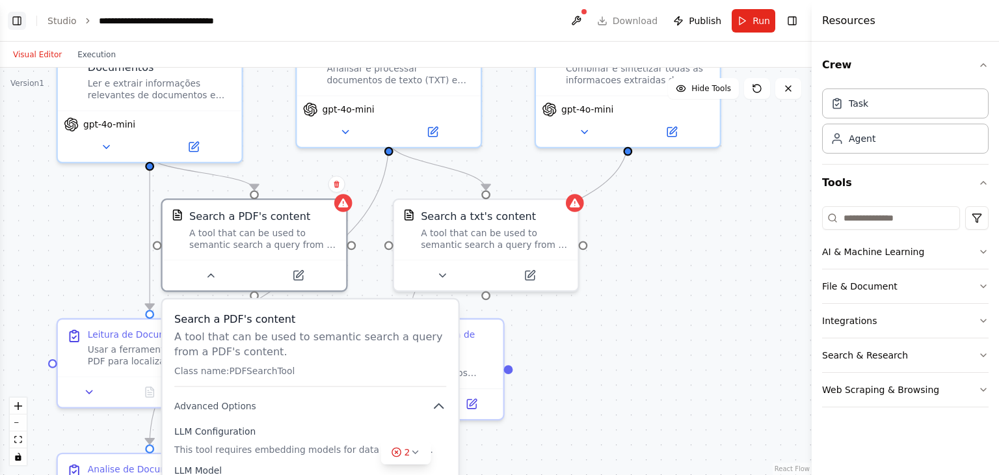
click at [23, 20] on button "Toggle Left Sidebar" at bounding box center [17, 21] width 18 height 18
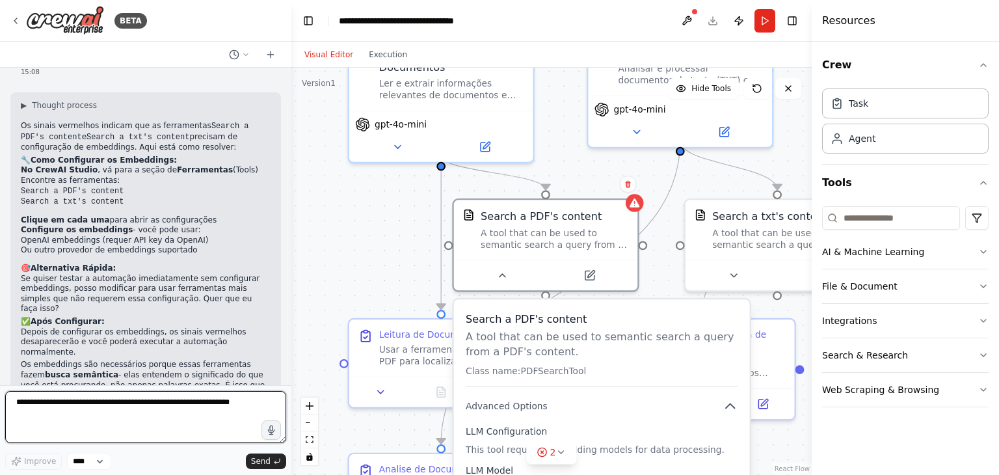
click at [148, 407] on textarea at bounding box center [145, 417] width 281 height 52
type textarea "**********"
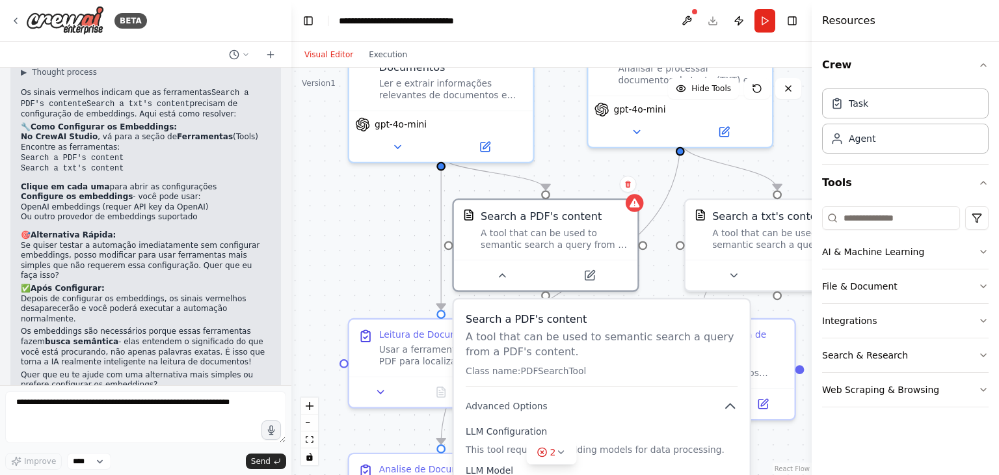
scroll to position [1195, 0]
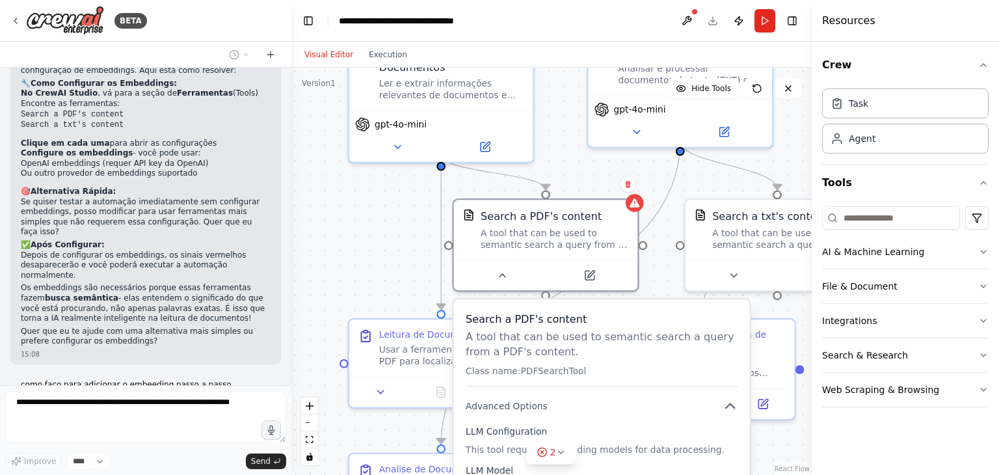
click at [372, 269] on div ".deletable-edge-delete-btn { width: 20px; height: 20px; border: 0px solid #ffff…" at bounding box center [551, 271] width 520 height 407
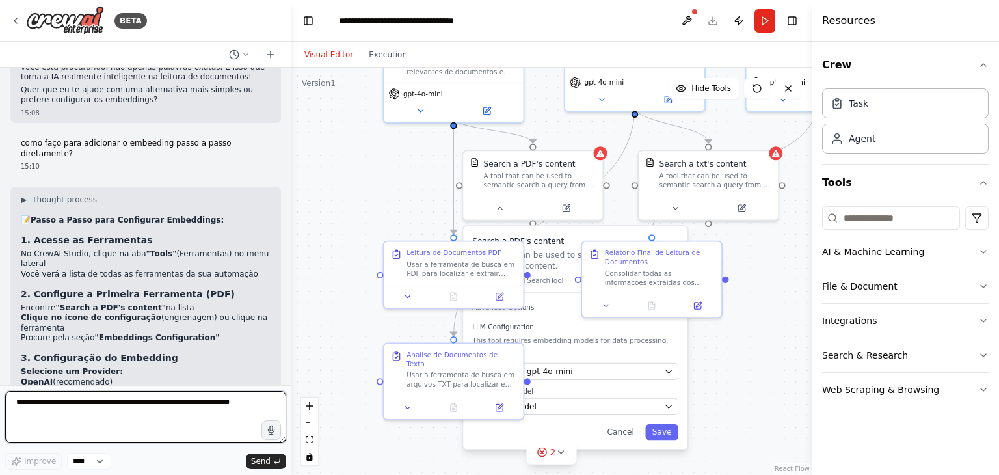
scroll to position [1436, 0]
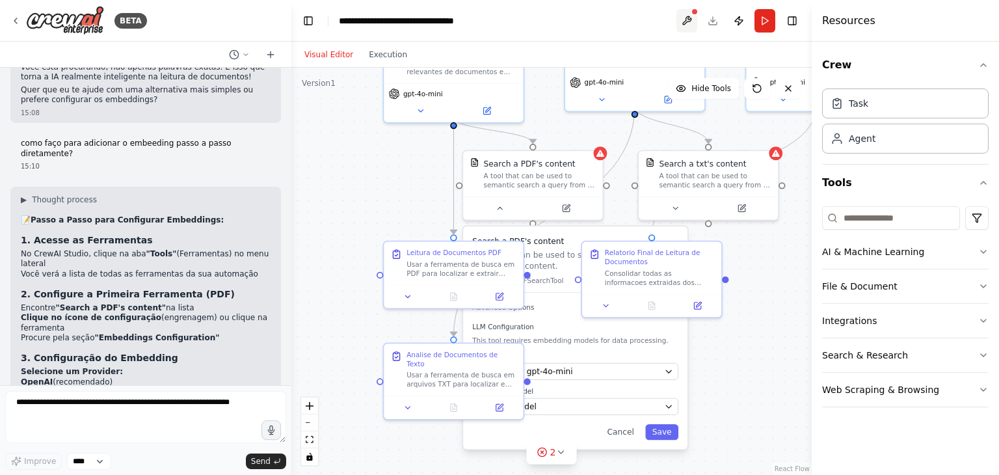
click at [689, 19] on button at bounding box center [686, 20] width 21 height 23
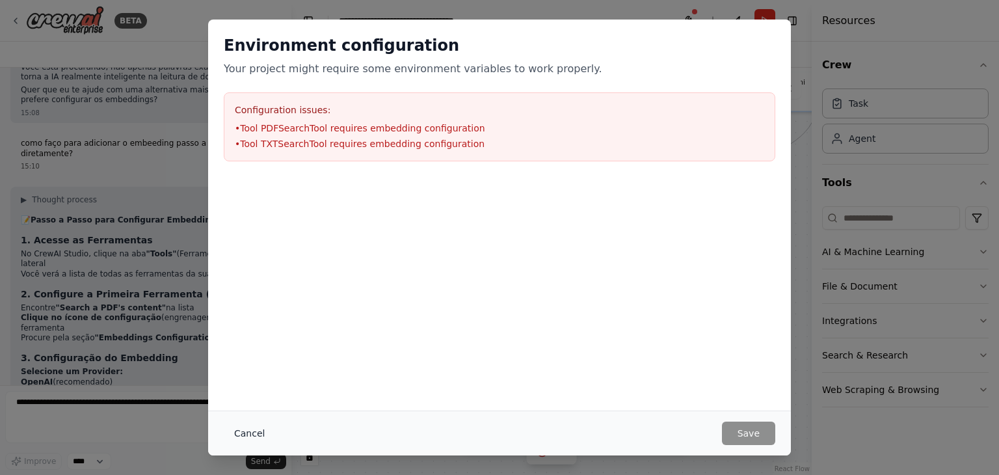
click at [253, 438] on button "Cancel" at bounding box center [249, 432] width 51 height 23
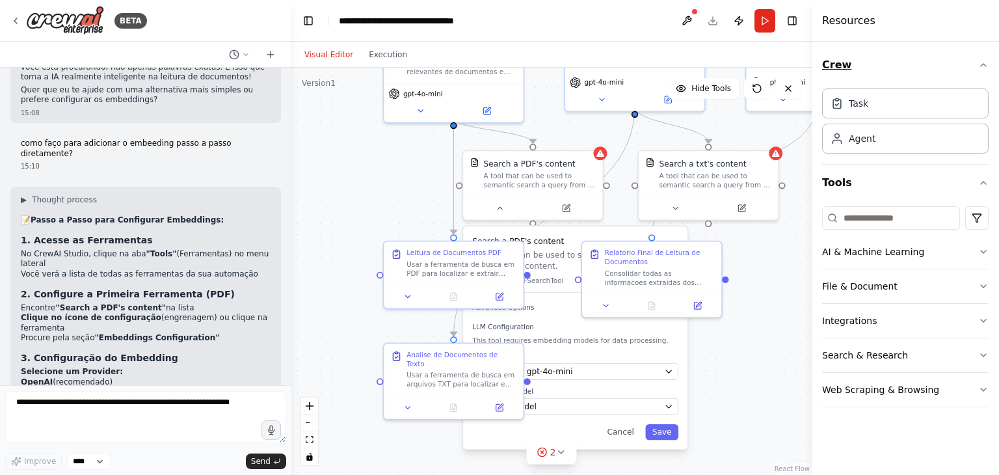
click at [983, 67] on icon "button" at bounding box center [983, 65] width 10 height 10
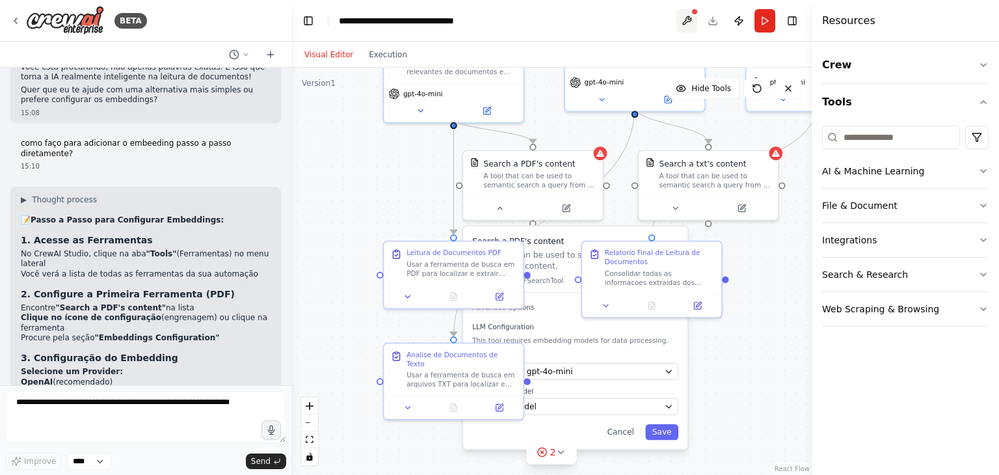
click at [687, 20] on button at bounding box center [686, 20] width 21 height 23
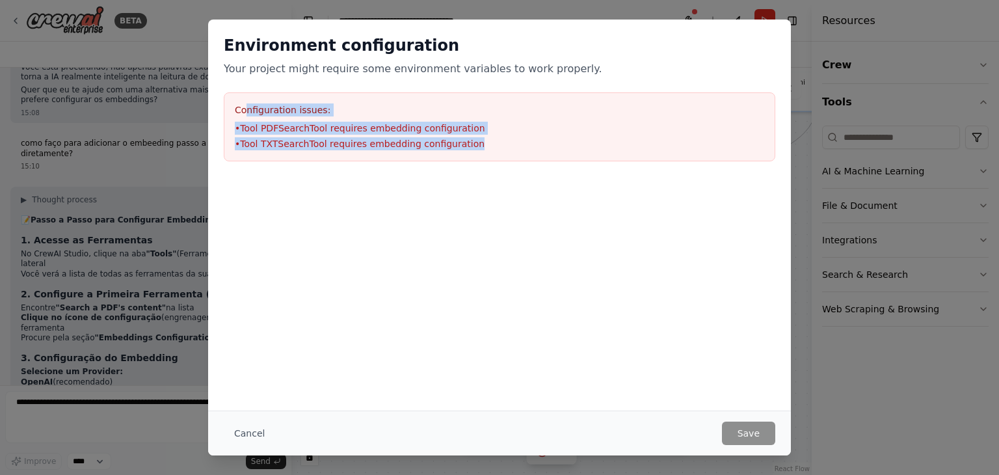
drag, startPoint x: 246, startPoint y: 101, endPoint x: 520, endPoint y: 172, distance: 283.5
click at [520, 172] on div "Environment configuration Your project might require some environment variables…" at bounding box center [499, 98] width 583 height 157
click at [252, 437] on button "Cancel" at bounding box center [249, 432] width 51 height 23
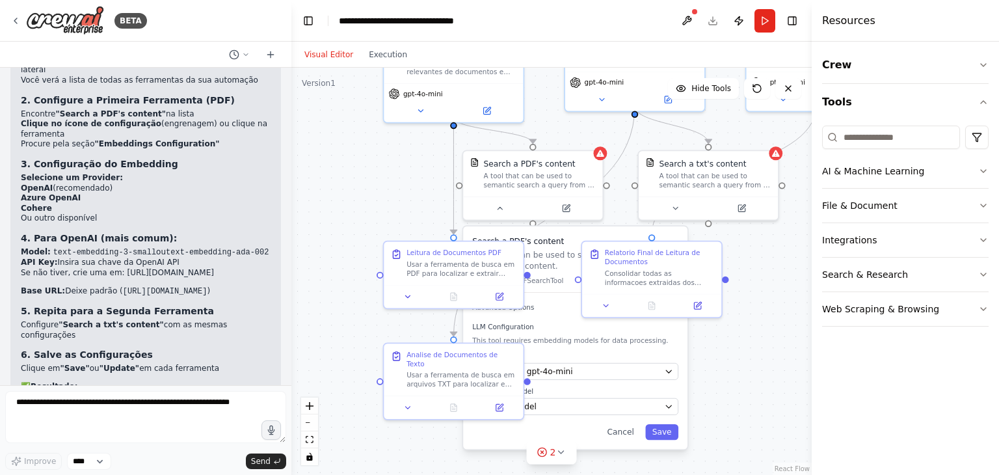
scroll to position [1631, 0]
click at [20, 23] on icon at bounding box center [15, 21] width 10 height 10
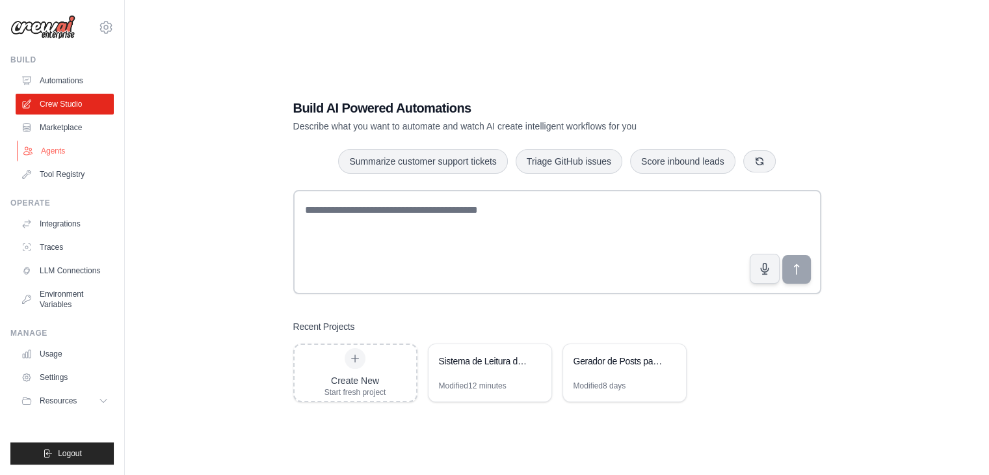
click at [61, 148] on link "Agents" at bounding box center [66, 150] width 98 height 21
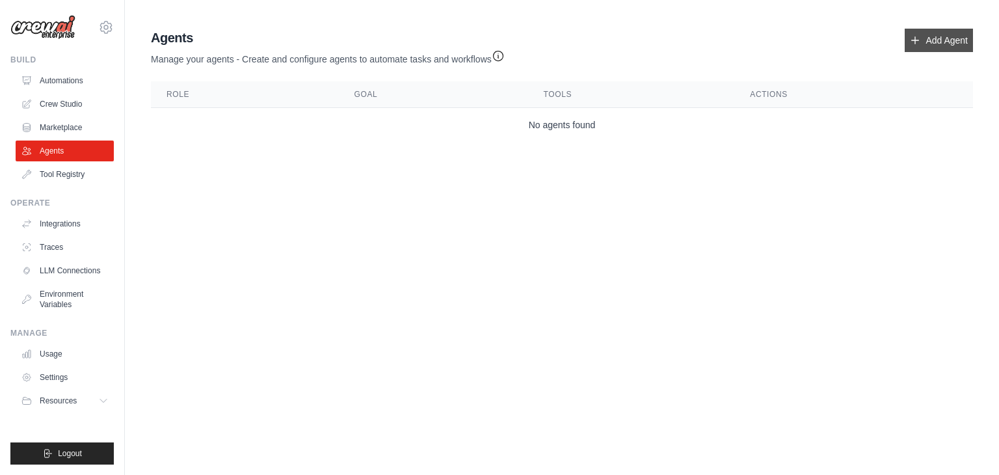
click at [923, 46] on link "Add Agent" at bounding box center [939, 40] width 68 height 23
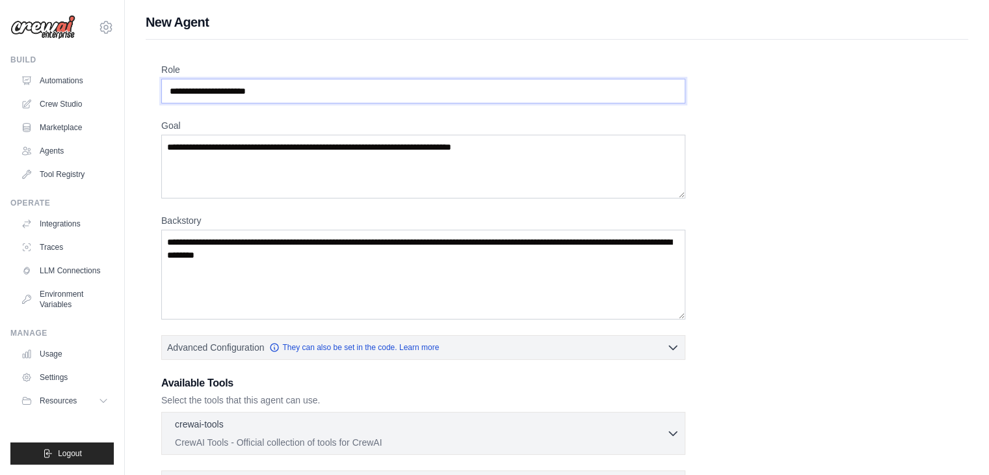
click at [336, 101] on input "Role" at bounding box center [423, 91] width 524 height 25
drag, startPoint x: 291, startPoint y: 99, endPoint x: 159, endPoint y: 100, distance: 132.0
click at [159, 100] on div "Role Goal Backstory Advanced Configuration They can also be set in the code. Le…" at bounding box center [557, 362] width 823 height 645
click at [206, 144] on textarea "Goal" at bounding box center [423, 167] width 524 height 64
drag, startPoint x: 529, startPoint y: 146, endPoint x: 186, endPoint y: 149, distance: 343.4
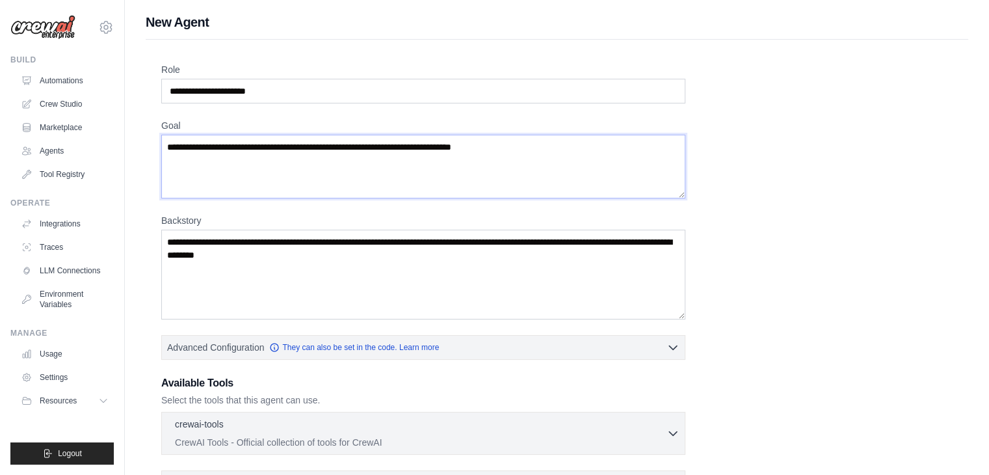
click at [180, 149] on textarea "Goal" at bounding box center [423, 167] width 524 height 64
type textarea "*"
click at [291, 95] on input "Role" at bounding box center [423, 91] width 524 height 25
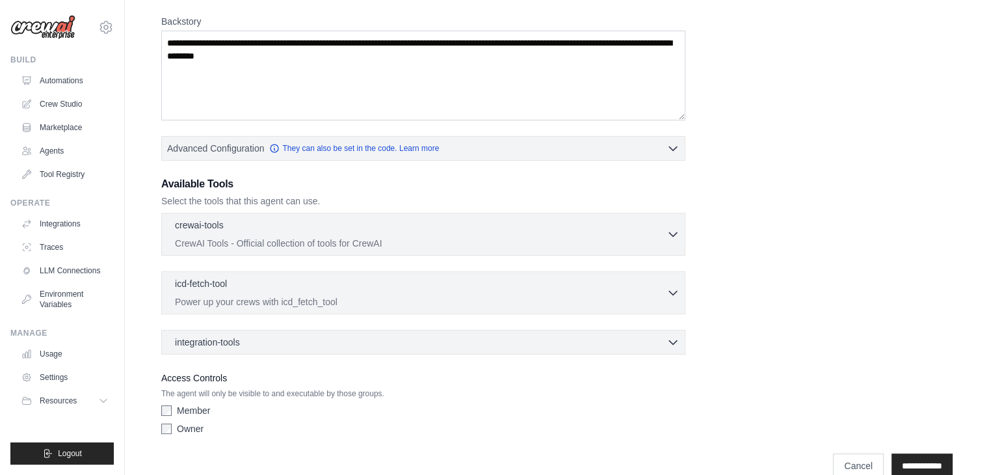
scroll to position [221, 0]
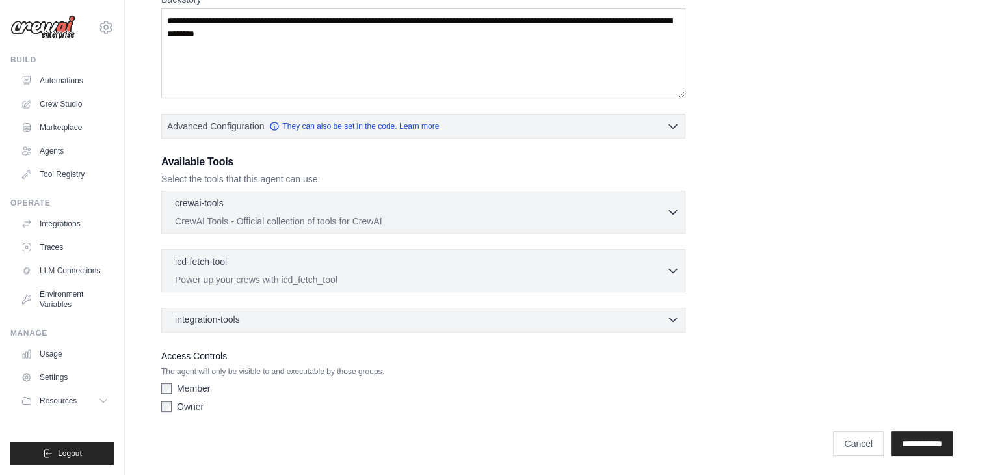
click at [276, 318] on div "integration-tools 0 selected" at bounding box center [427, 319] width 505 height 13
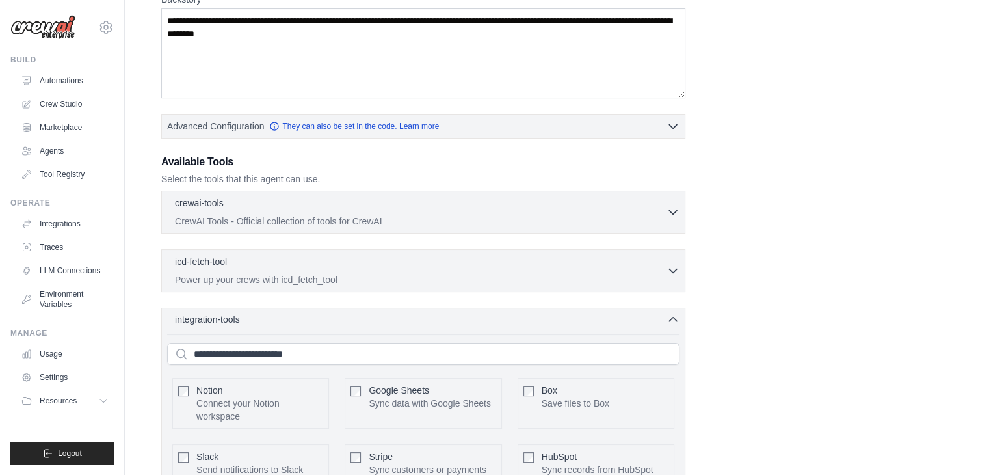
click at [276, 318] on div "integration-tools 0 selected" at bounding box center [427, 319] width 505 height 13
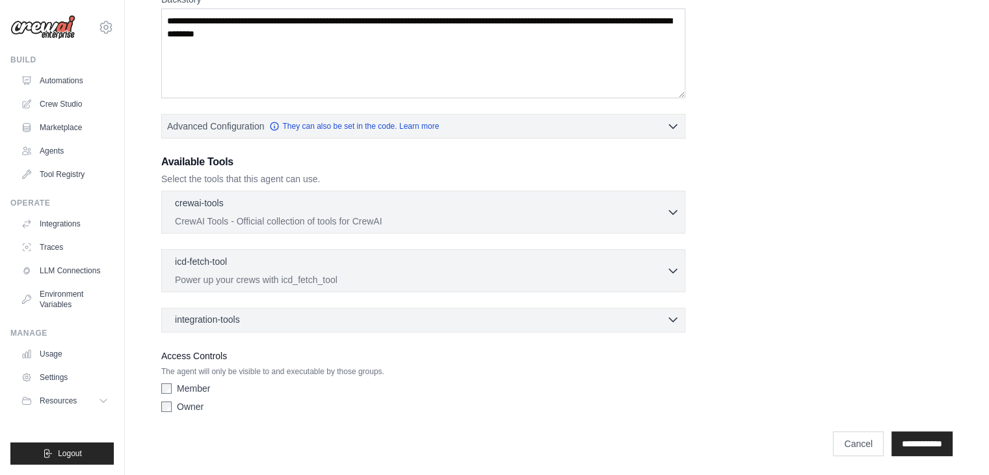
scroll to position [0, 0]
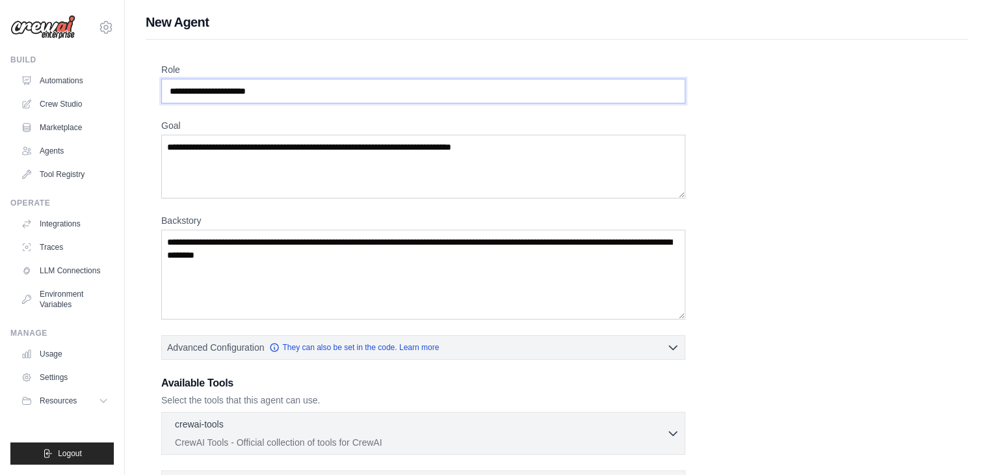
click at [286, 89] on input "Role" at bounding box center [423, 91] width 524 height 25
type input "*"
type input "**********"
click at [520, 146] on textarea "Goal" at bounding box center [423, 167] width 524 height 64
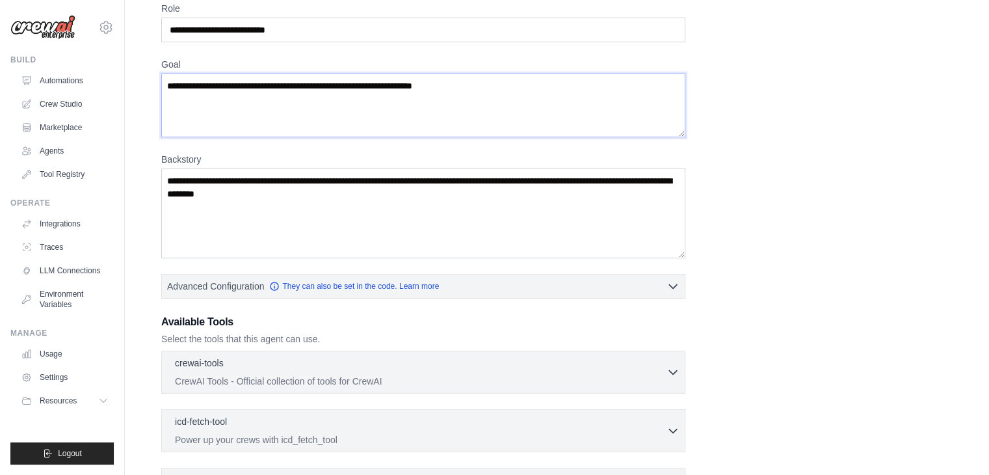
scroll to position [130, 0]
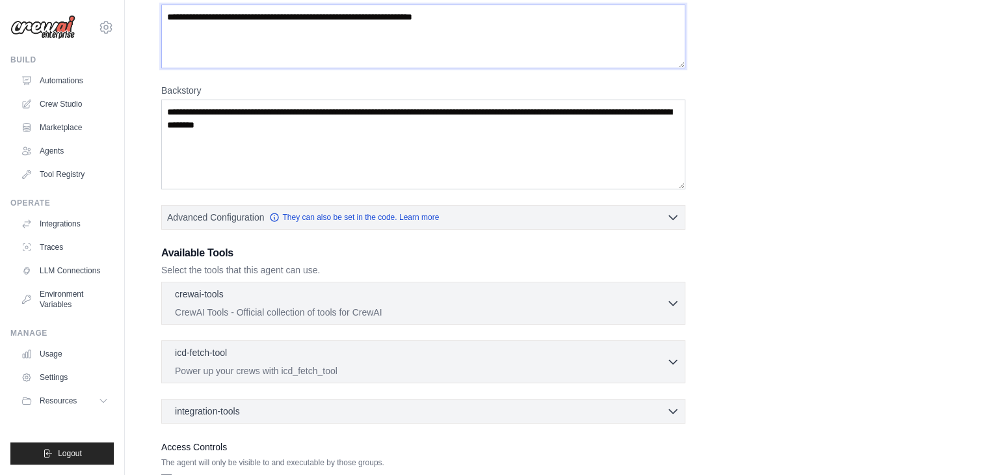
type textarea "**********"
click at [332, 121] on textarea "Backstory" at bounding box center [423, 145] width 524 height 90
click at [433, 113] on textarea "**********" at bounding box center [423, 145] width 524 height 90
click at [429, 107] on textarea "**********" at bounding box center [423, 145] width 524 height 90
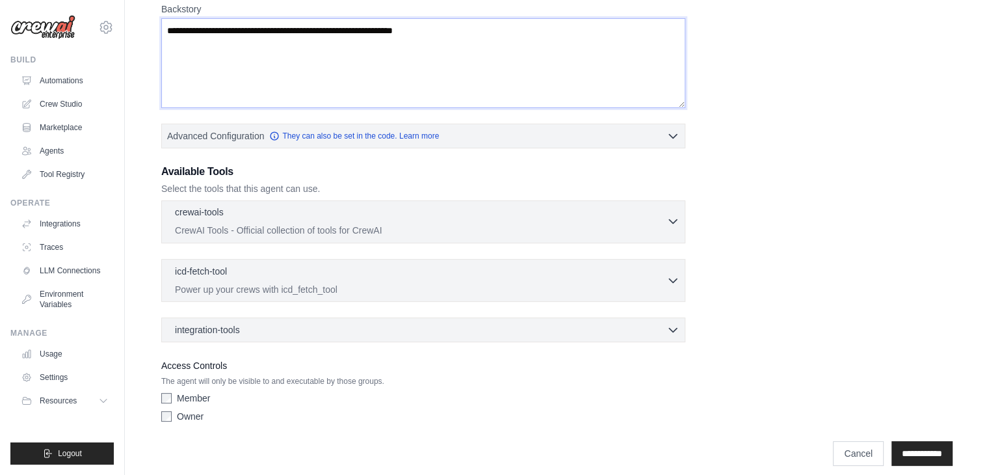
scroll to position [221, 0]
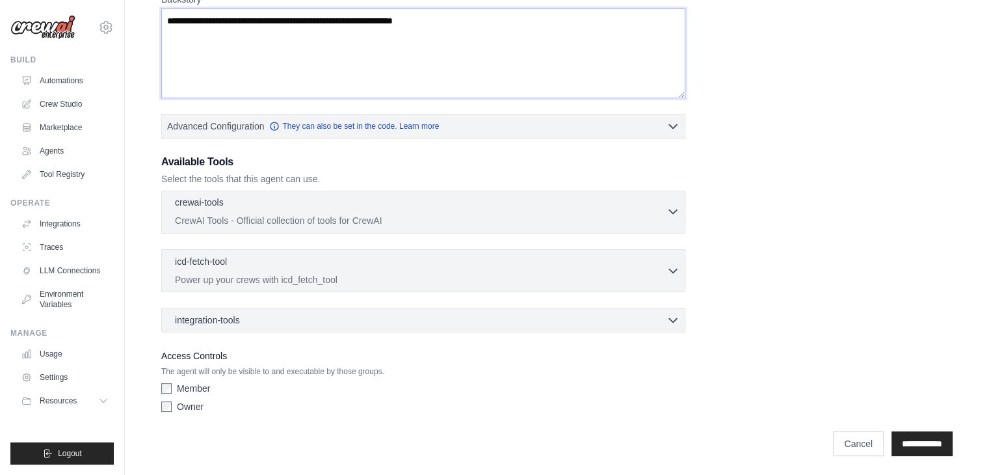
type textarea "**********"
click at [269, 217] on p "CrewAI Tools - Official collection of tools for CrewAI" at bounding box center [421, 220] width 492 height 13
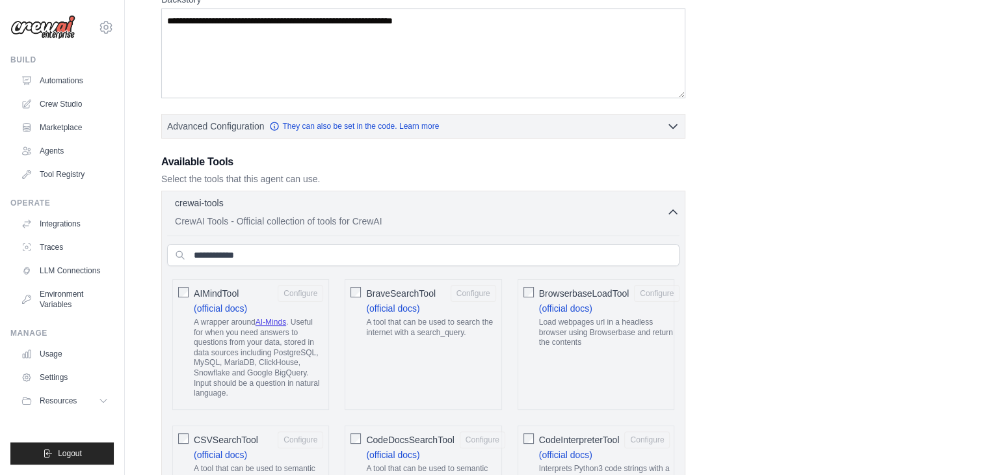
drag, startPoint x: 917, startPoint y: 192, endPoint x: 818, endPoint y: 214, distance: 101.9
click at [674, 209] on icon "button" at bounding box center [673, 211] width 8 height 4
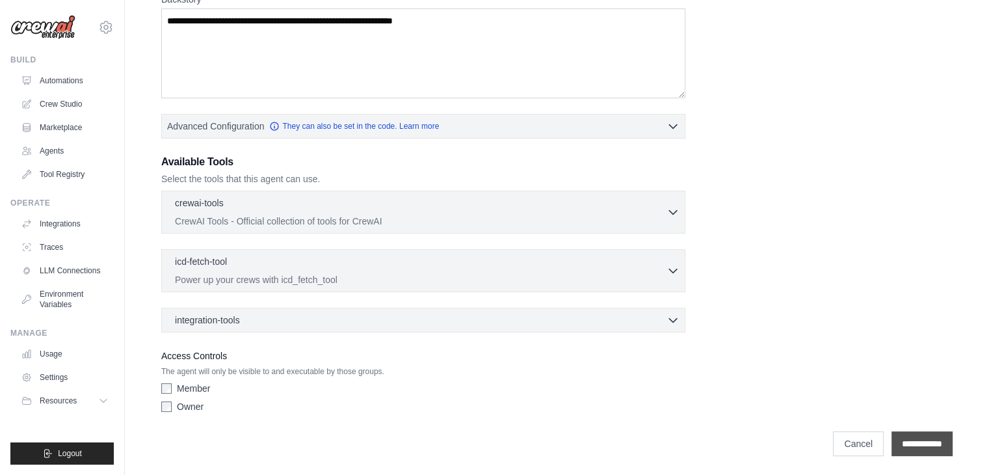
click at [907, 432] on input "**********" at bounding box center [922, 443] width 61 height 25
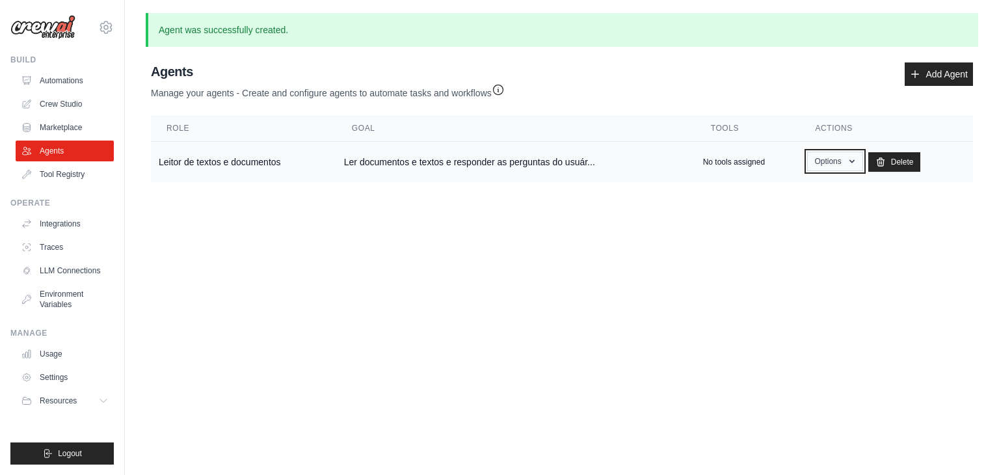
click at [838, 162] on button "Options" at bounding box center [834, 162] width 55 height 20
click at [654, 297] on body "heitorspina45@gmail.com Settings Build Automations Crew Studio" at bounding box center [499, 237] width 999 height 475
click at [263, 164] on td "Leitor de textos e documentos" at bounding box center [243, 162] width 185 height 41
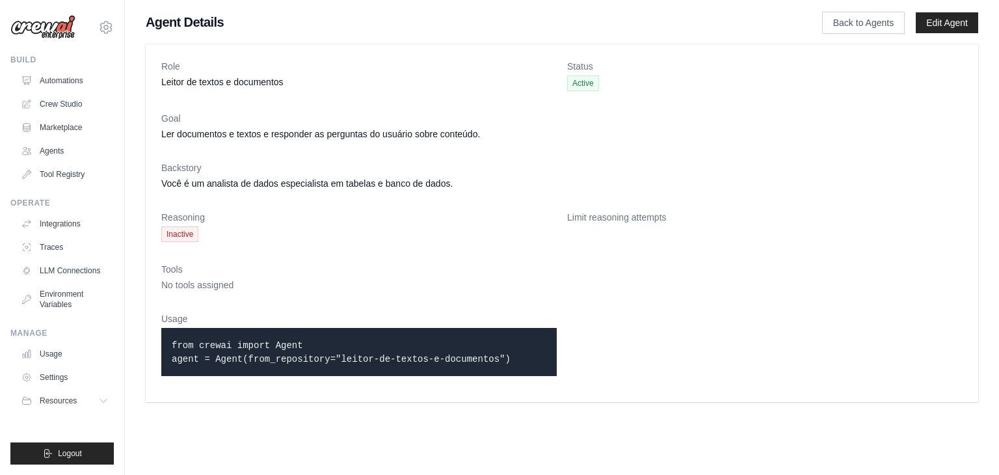
click at [263, 362] on code "from crewai import Agent agent = Agent(from_repository="leitor-de-textos-e-docu…" at bounding box center [341, 352] width 339 height 24
drag, startPoint x: 468, startPoint y: 352, endPoint x: 514, endPoint y: 349, distance: 46.3
click at [471, 351] on p "from crewai import Agent agent = Agent(from_repository="leitor-de-textos-e-docu…" at bounding box center [359, 351] width 375 height 27
click at [569, 338] on dl "Role Leitor de textos e documentos Status Active Goal Ler documentos e textos e…" at bounding box center [561, 223] width 801 height 327
click at [632, 216] on dt "Limit reasoning attempts" at bounding box center [764, 217] width 395 height 13
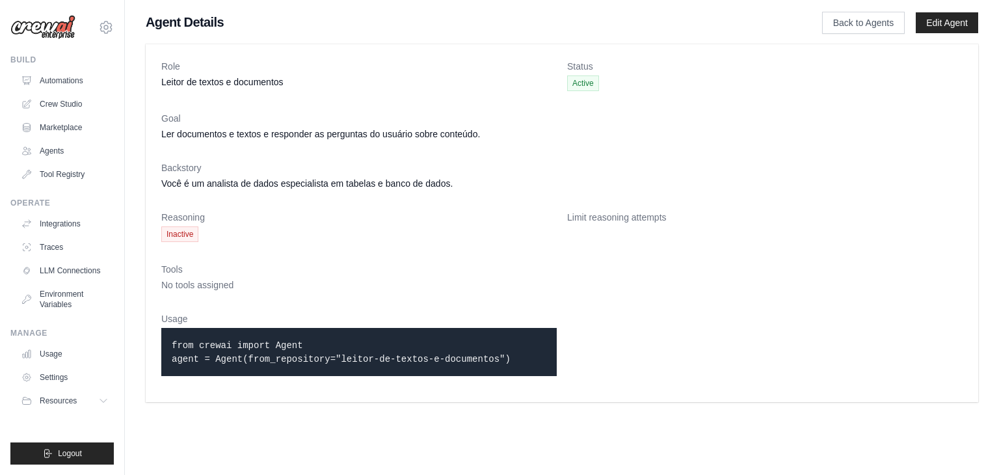
click at [672, 221] on dt "Limit reasoning attempts" at bounding box center [764, 217] width 395 height 13
click at [291, 217] on dt "Reasoning" at bounding box center [358, 217] width 395 height 13
click at [568, 89] on span "Active" at bounding box center [583, 83] width 32 height 16
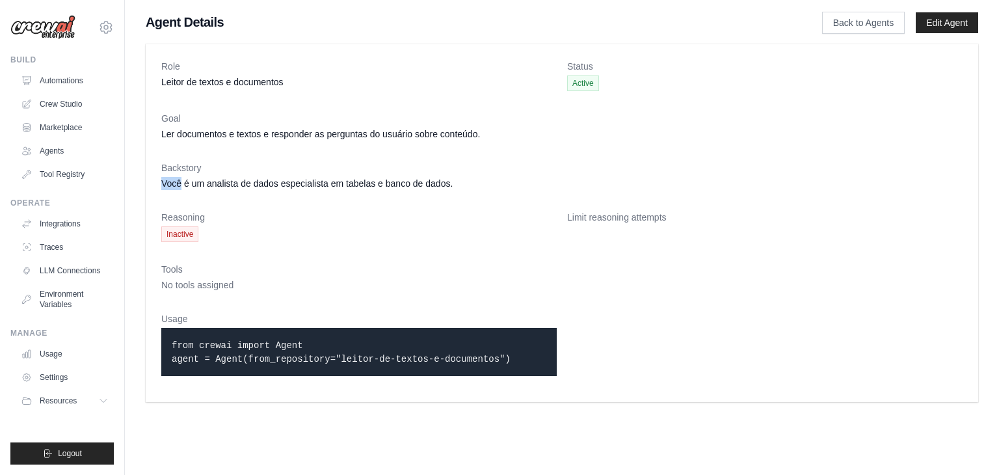
drag, startPoint x: 159, startPoint y: 185, endPoint x: 219, endPoint y: 178, distance: 59.7
click at [202, 180] on div "Role Leitor de textos e documentos Status Active Goal Ler documentos e textos e…" at bounding box center [562, 223] width 833 height 358
click at [215, 217] on dt "Reasoning" at bounding box center [358, 217] width 395 height 13
click at [210, 280] on span "No tools assigned" at bounding box center [197, 285] width 72 height 10
drag, startPoint x: 282, startPoint y: 360, endPoint x: 193, endPoint y: 363, distance: 89.2
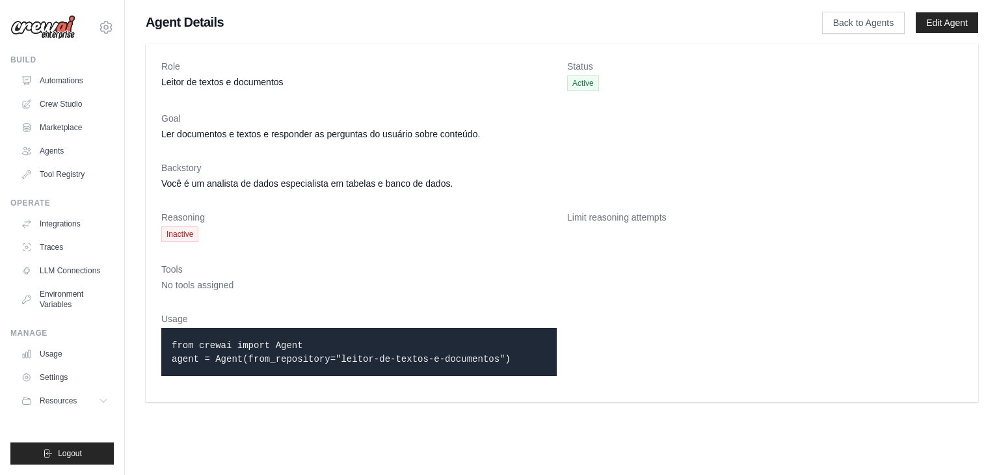
click at [280, 360] on code "from crewai import Agent agent = Agent(from_repository="leitor-de-textos-e-docu…" at bounding box center [341, 352] width 339 height 24
click at [47, 150] on link "Agents" at bounding box center [66, 150] width 98 height 21
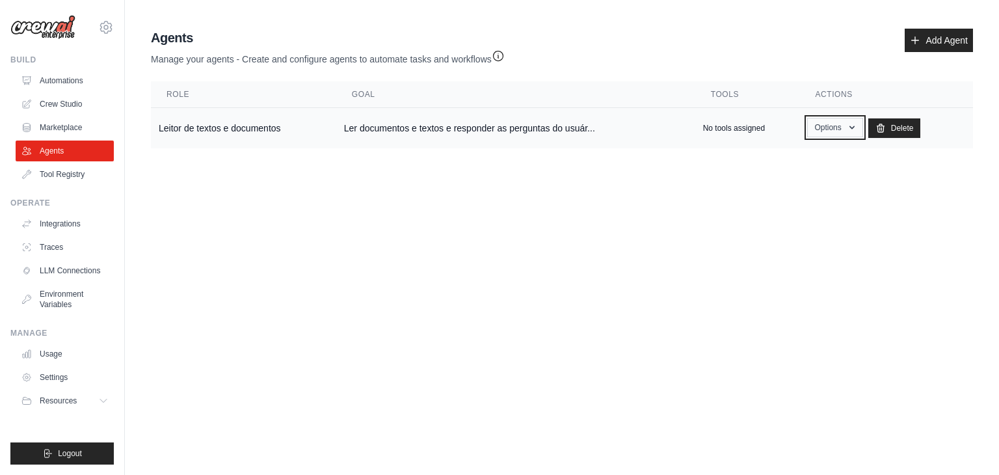
click at [849, 127] on icon "button" at bounding box center [852, 127] width 10 height 10
click at [821, 165] on link "Show" at bounding box center [816, 157] width 94 height 23
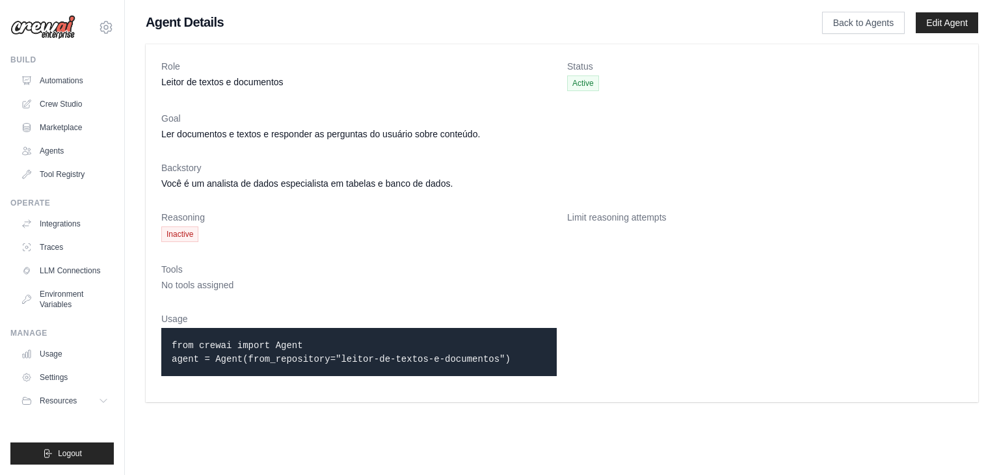
click at [183, 235] on span "Inactive" at bounding box center [179, 234] width 37 height 16
click at [83, 113] on link "Crew Studio" at bounding box center [66, 104] width 98 height 21
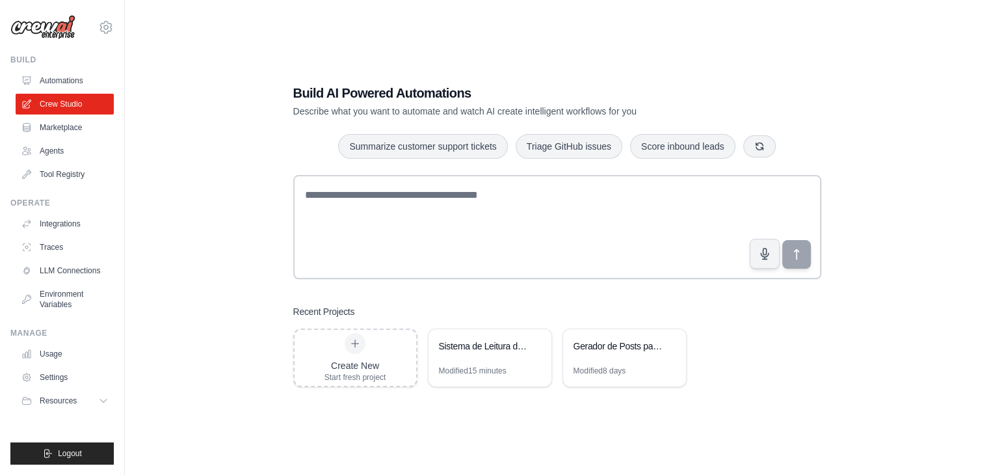
scroll to position [26, 0]
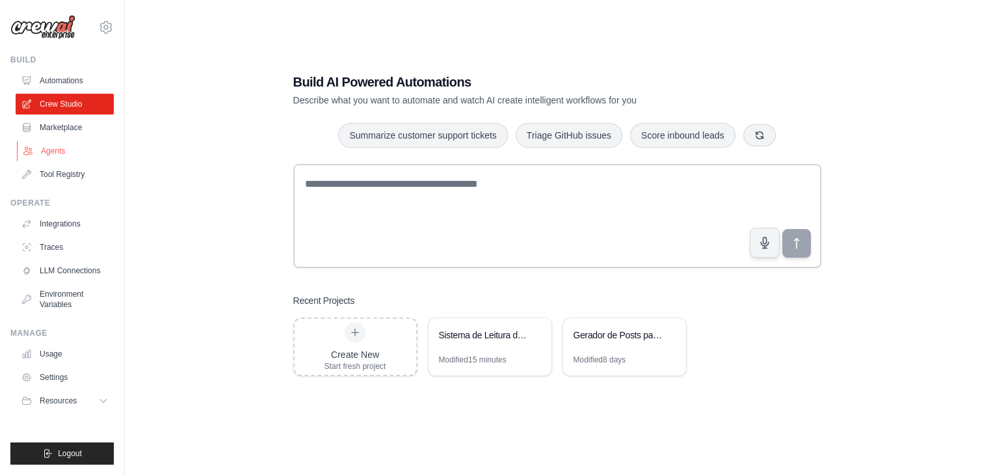
click at [64, 153] on link "Agents" at bounding box center [66, 150] width 98 height 21
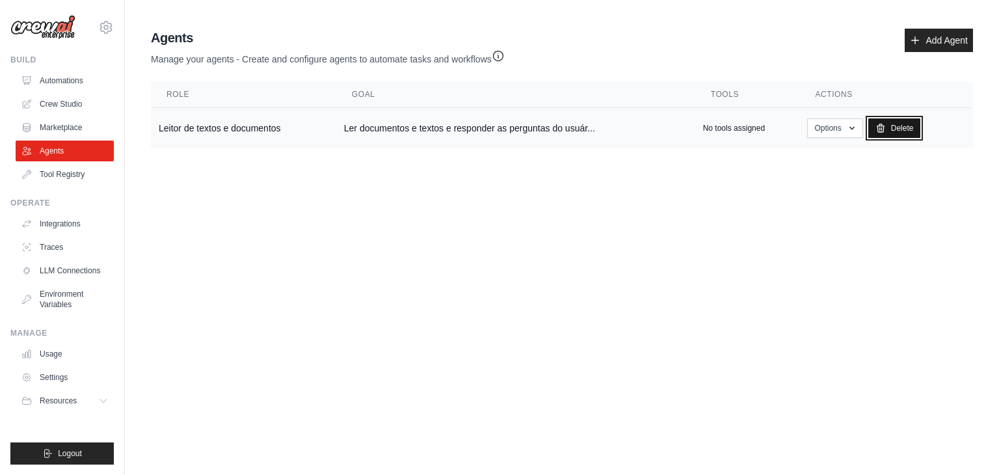
click at [914, 132] on link "Delete" at bounding box center [894, 128] width 53 height 20
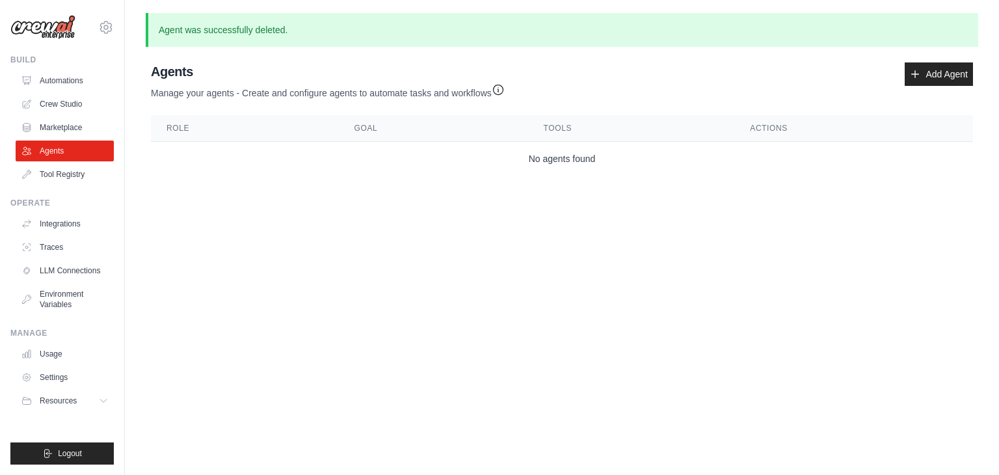
click at [75, 129] on link "Marketplace" at bounding box center [65, 127] width 98 height 21
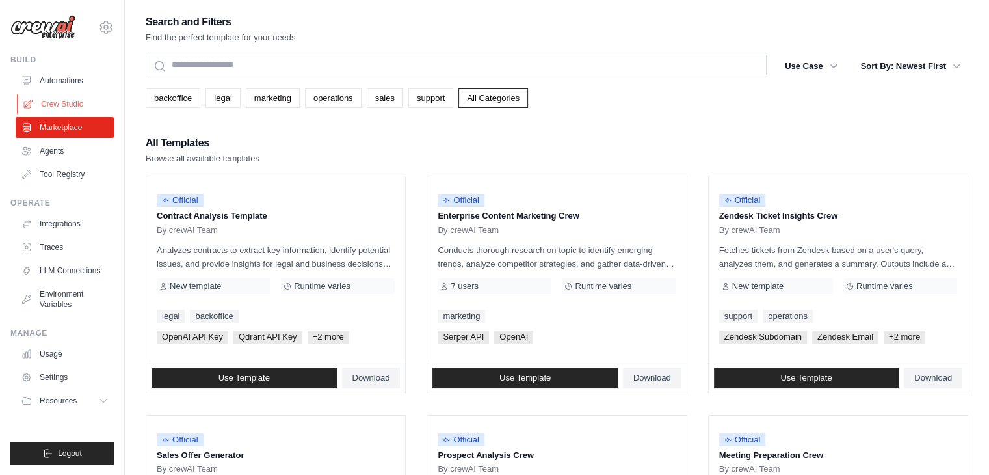
click at [66, 107] on link "Crew Studio" at bounding box center [66, 104] width 98 height 21
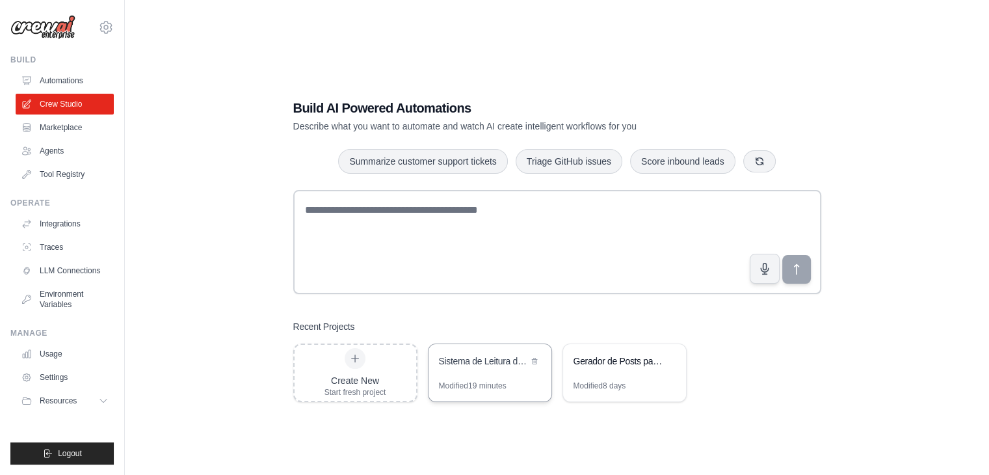
click at [460, 375] on div "Sistema de Leitura de Documentos IA" at bounding box center [490, 362] width 123 height 36
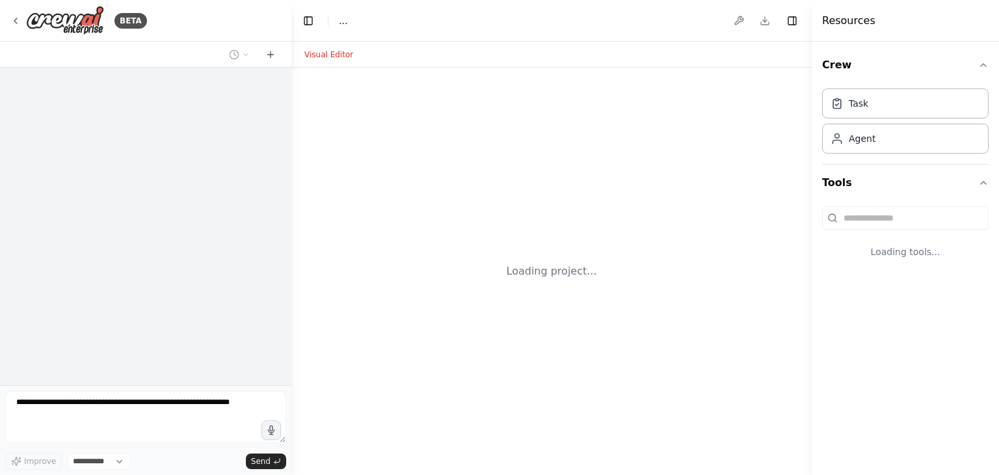
select select "****"
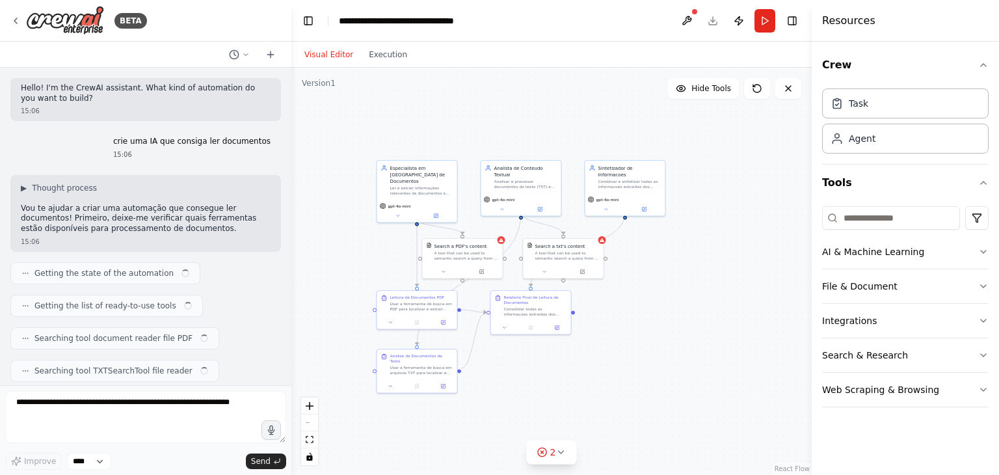
scroll to position [1631, 0]
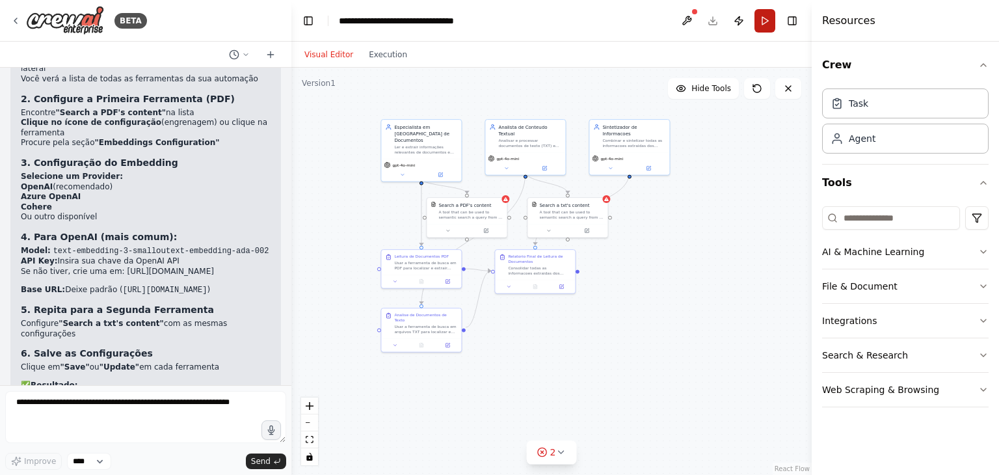
click at [765, 20] on button "Run" at bounding box center [764, 20] width 21 height 23
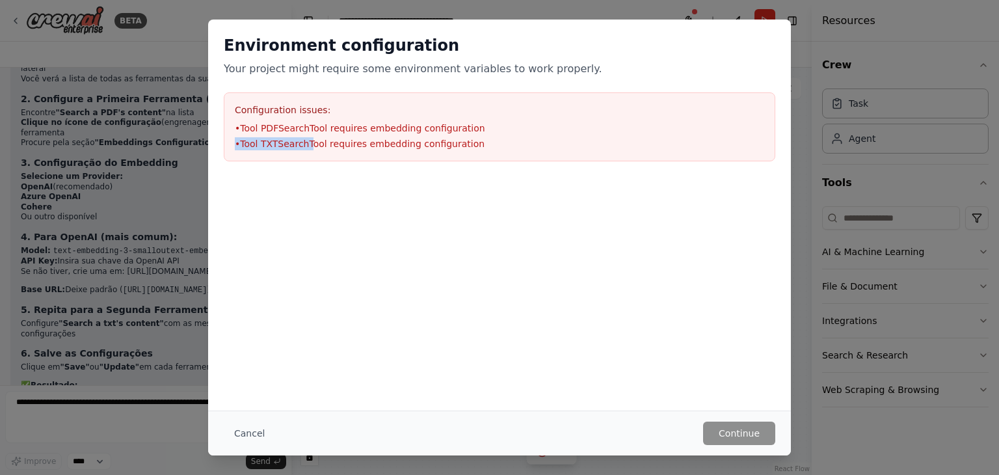
drag, startPoint x: 308, startPoint y: 140, endPoint x: 472, endPoint y: 133, distance: 164.7
click at [472, 133] on ul "• Tool PDFSearchTool requires embedding configuration • Tool TXTSearchTool requ…" at bounding box center [499, 136] width 529 height 29
click at [506, 135] on ul "• Tool PDFSearchTool requires embedding configuration • Tool TXTSearchTool requ…" at bounding box center [499, 136] width 529 height 29
drag, startPoint x: 455, startPoint y: 119, endPoint x: 472, endPoint y: 131, distance: 20.9
click at [391, 131] on div "Configuration issues: • Tool PDFSearchTool requires embedding configuration • T…" at bounding box center [500, 126] width 552 height 69
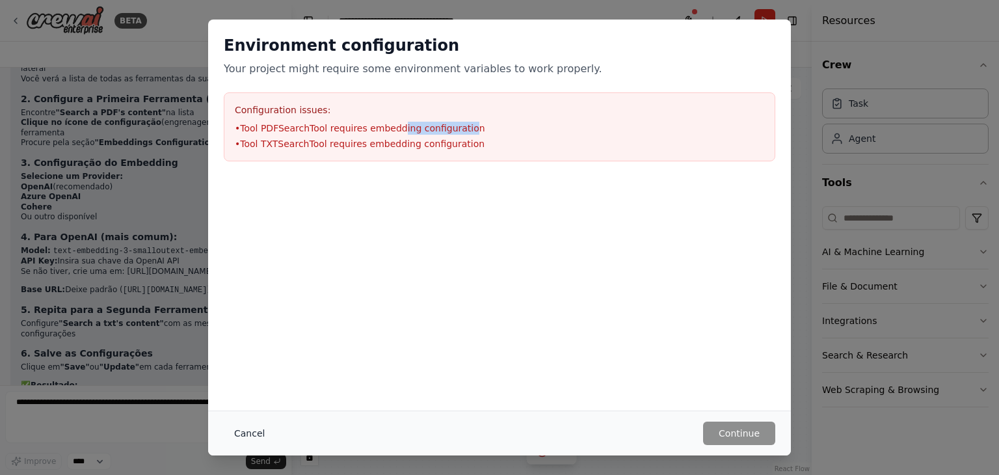
click at [256, 433] on button "Cancel" at bounding box center [249, 432] width 51 height 23
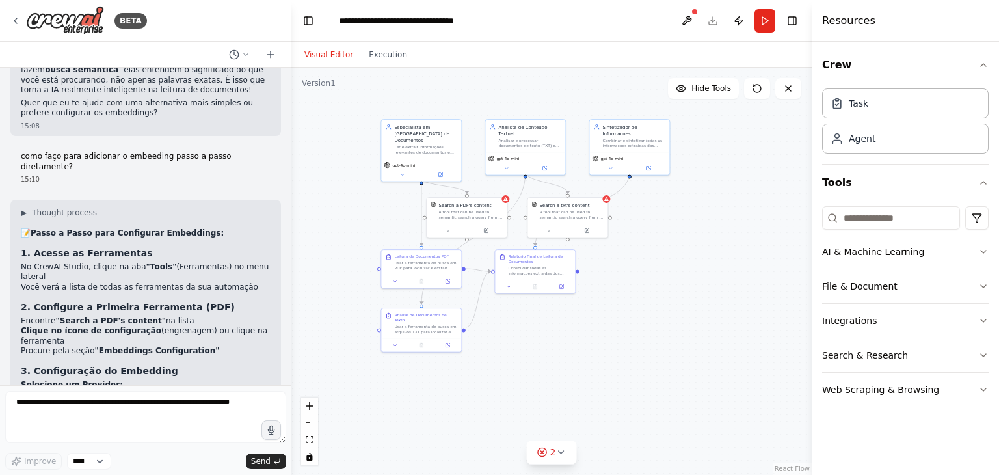
scroll to position [1436, 0]
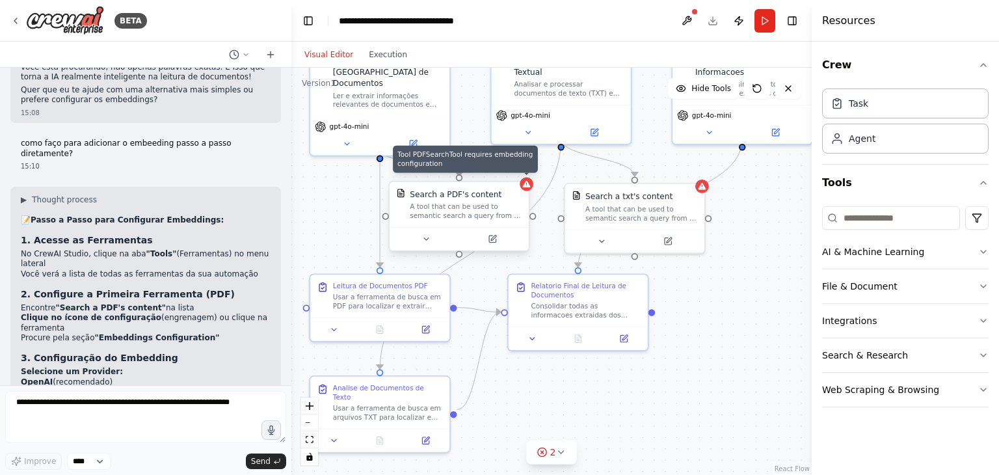
click at [531, 186] on icon at bounding box center [527, 184] width 8 height 7
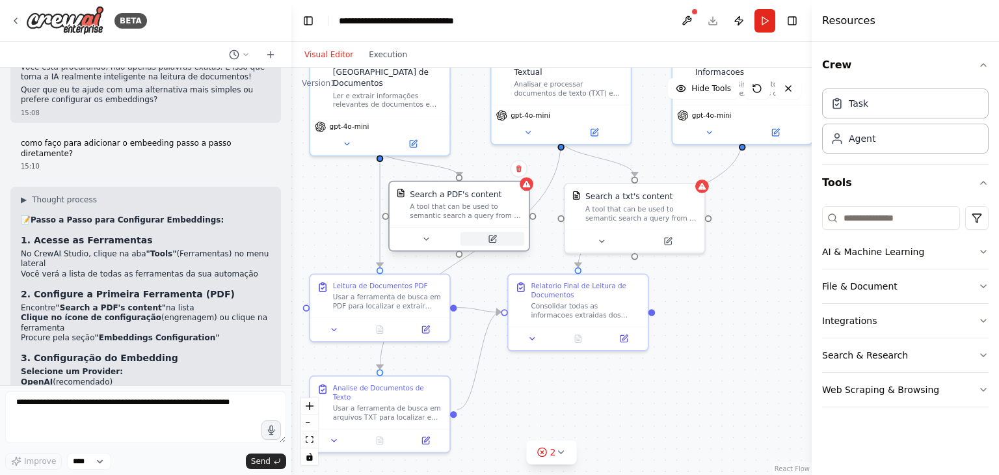
click at [482, 243] on button at bounding box center [492, 239] width 64 height 14
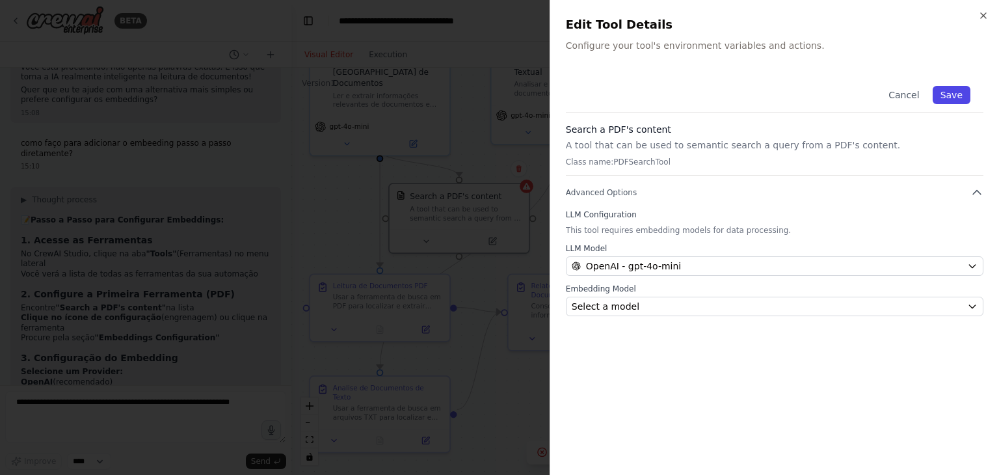
click at [955, 97] on button "Save" at bounding box center [952, 95] width 38 height 18
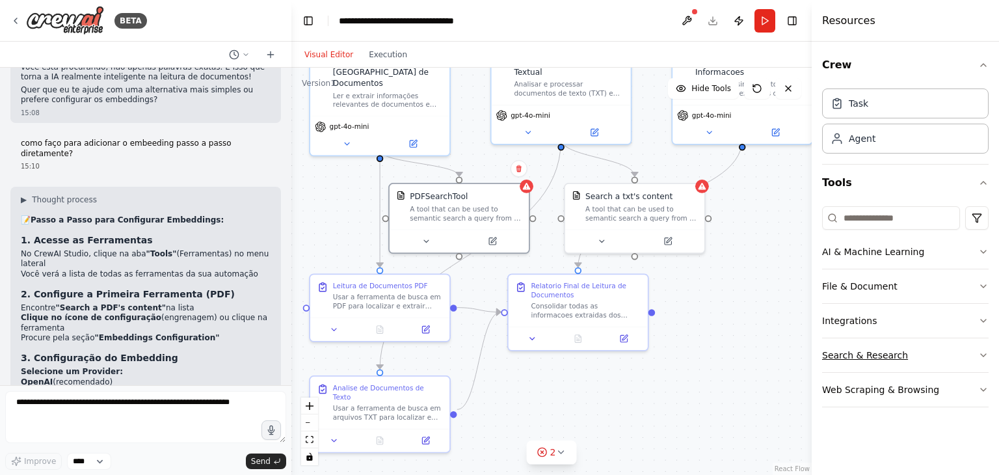
click at [983, 354] on icon "button" at bounding box center [983, 355] width 10 height 10
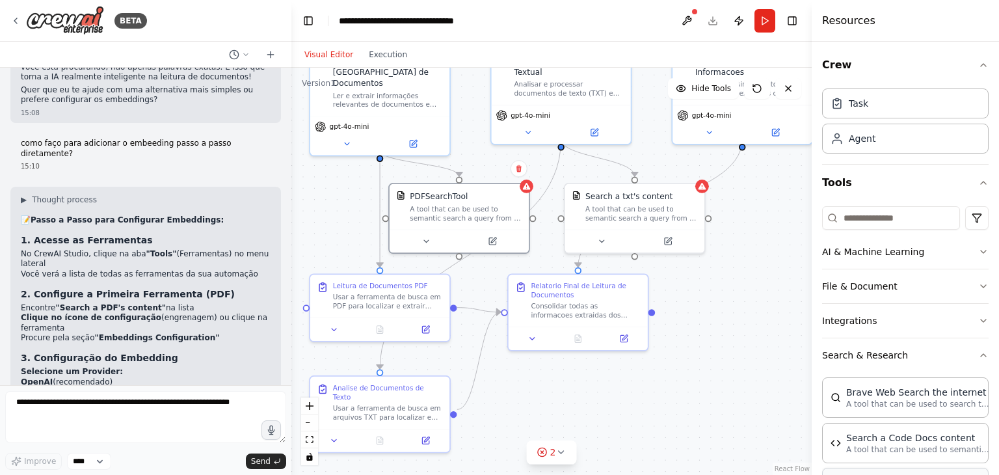
scroll to position [0, 0]
click at [863, 354] on button "Search & Research" at bounding box center [905, 355] width 167 height 34
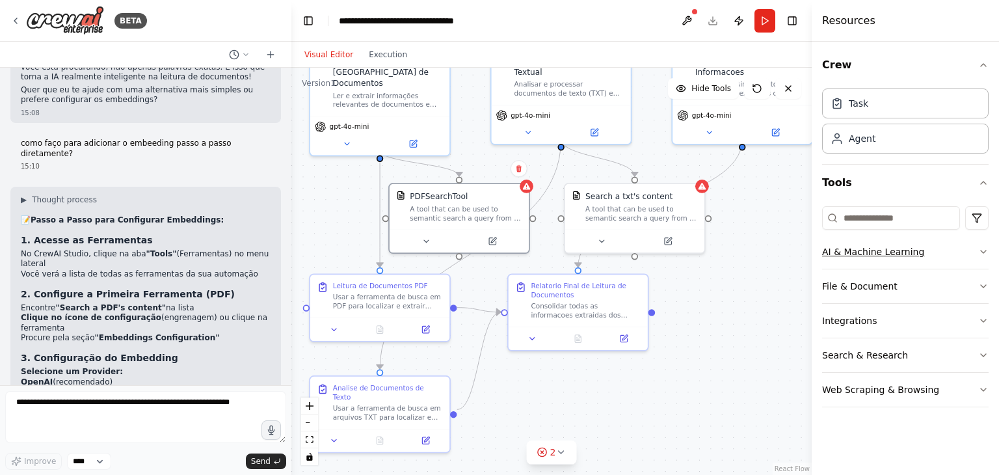
click at [987, 254] on icon "button" at bounding box center [983, 252] width 10 height 10
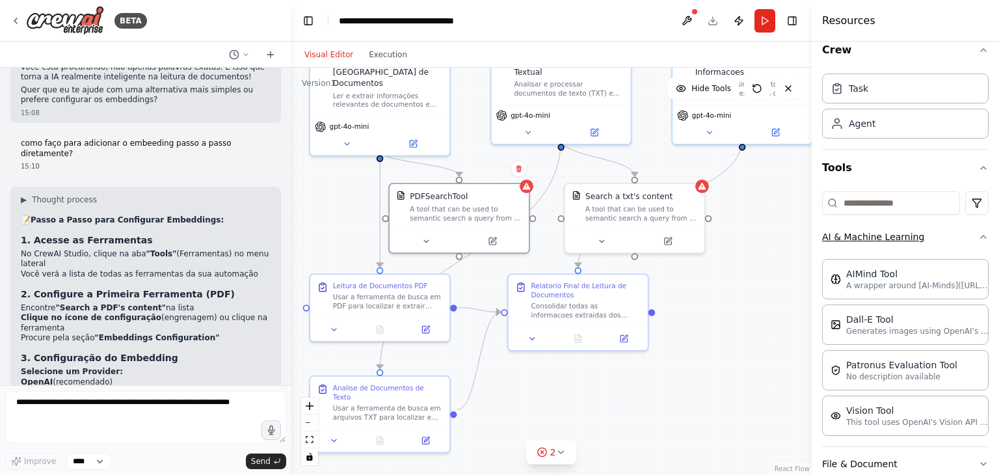
scroll to position [13, 0]
click at [965, 240] on button "AI & Machine Learning" at bounding box center [905, 239] width 167 height 34
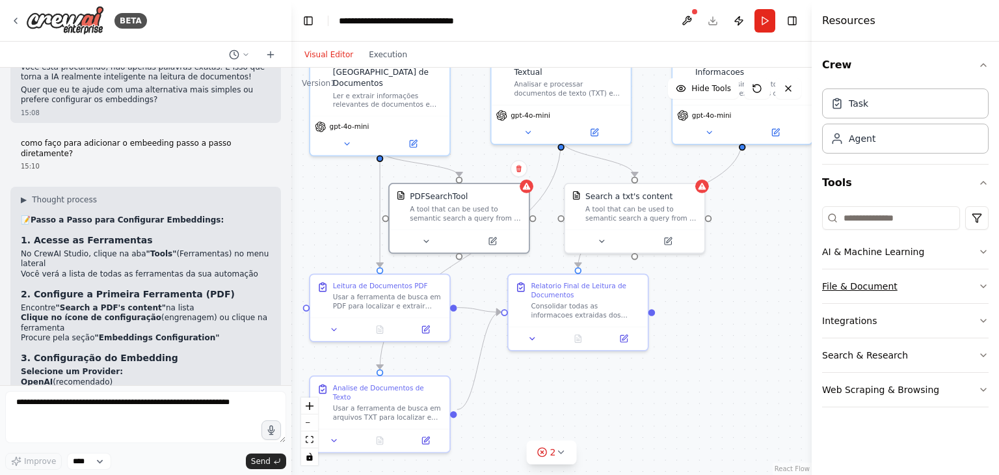
click at [941, 281] on button "File & Document" at bounding box center [905, 286] width 167 height 34
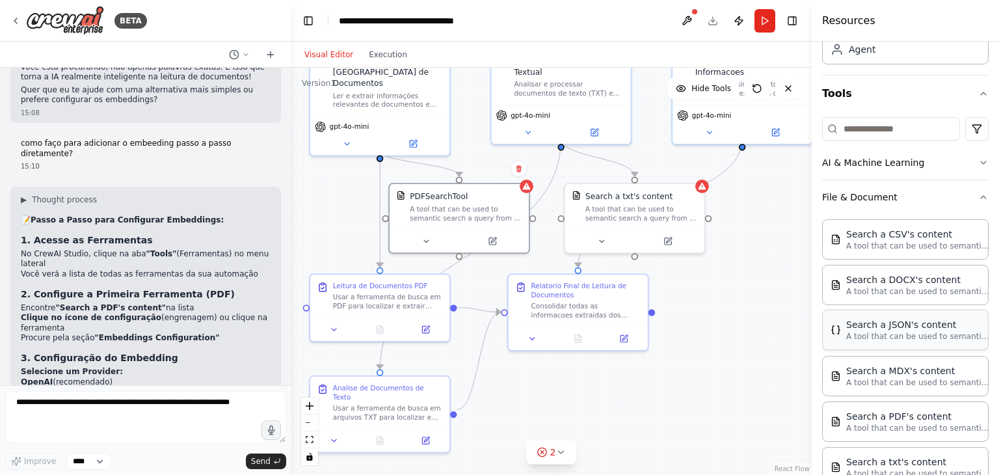
scroll to position [130, 0]
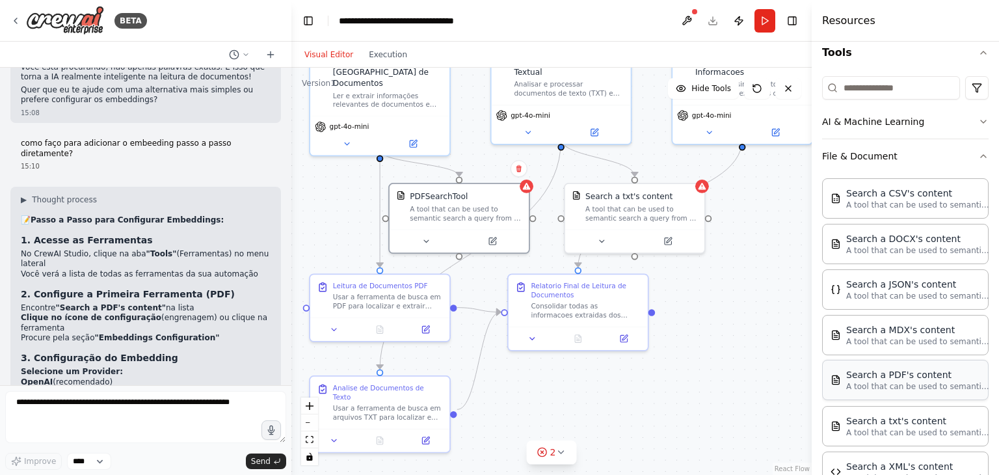
click at [921, 384] on p "A tool that can be used to semantic search a query from a PDF's content." at bounding box center [917, 386] width 143 height 10
drag, startPoint x: 578, startPoint y: 237, endPoint x: 746, endPoint y: 326, distance: 190.3
click at [746, 327] on div "A tool that can be used to semantic search a query from a PDF's content." at bounding box center [738, 336] width 112 height 18
click at [787, 297] on icon at bounding box center [791, 293] width 8 height 8
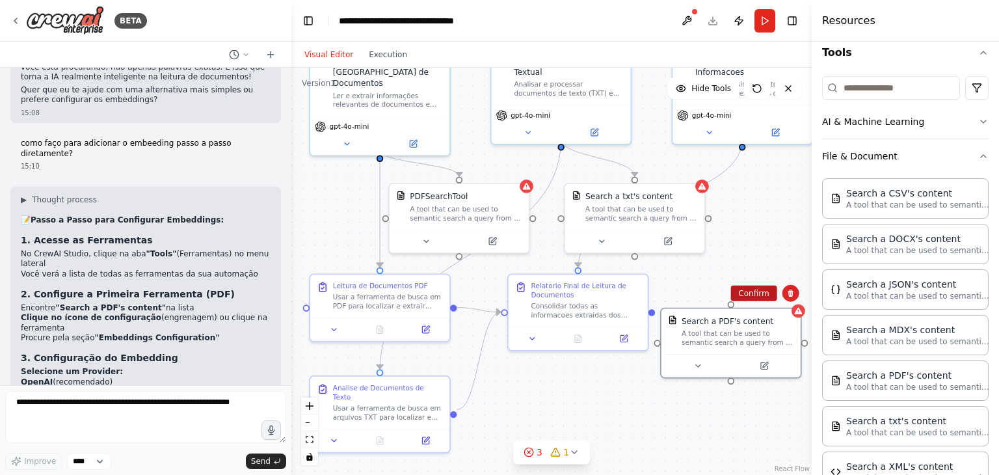
click at [759, 293] on button "Confirm" at bounding box center [753, 294] width 46 height 16
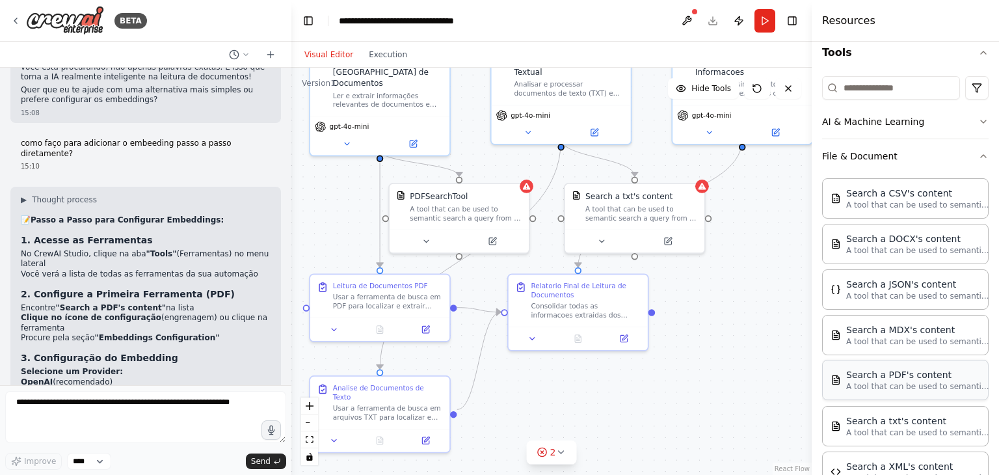
click at [903, 381] on p "A tool that can be used to semantic search a query from a PDF's content." at bounding box center [917, 386] width 143 height 10
drag, startPoint x: 903, startPoint y: 380, endPoint x: 916, endPoint y: 375, distance: 14.6
click at [916, 375] on div "Search a PDF's content" at bounding box center [917, 374] width 143 height 13
click at [956, 368] on div "Search a PDF's content" at bounding box center [917, 374] width 143 height 13
click at [949, 377] on div "Search a PDF's content" at bounding box center [917, 374] width 143 height 13
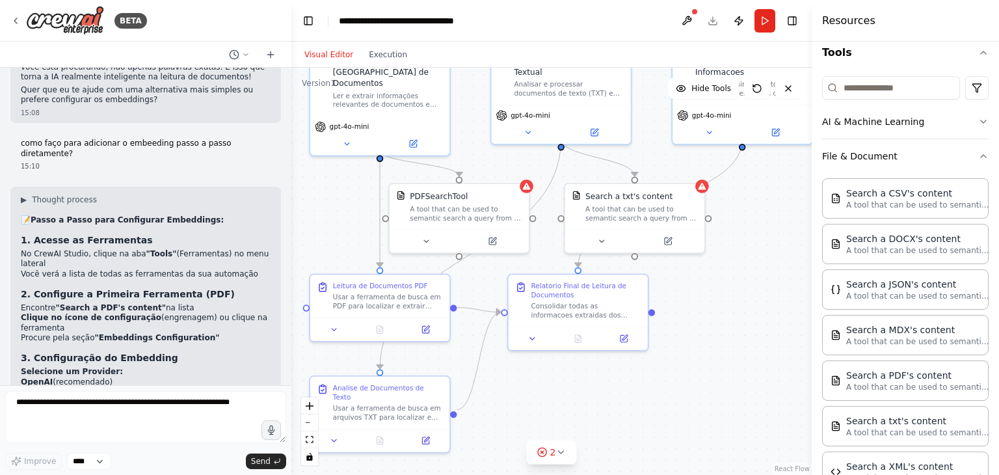
drag, startPoint x: 482, startPoint y: 211, endPoint x: 459, endPoint y: 385, distance: 175.1
click at [459, 385] on div ".deletable-edge-delete-btn { width: 20px; height: 20px; border: 0px solid #ffff…" at bounding box center [551, 271] width 520 height 407
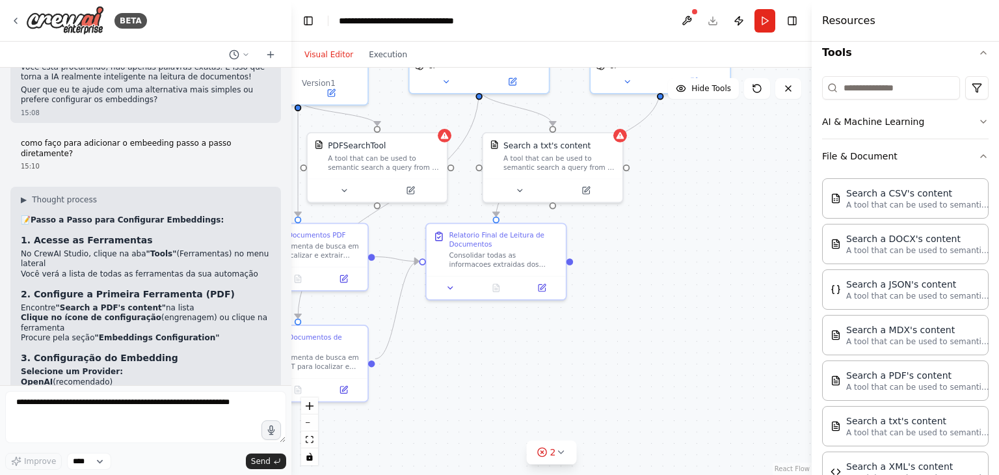
drag, startPoint x: 518, startPoint y: 382, endPoint x: 434, endPoint y: 330, distance: 98.2
click at [434, 330] on div ".deletable-edge-delete-btn { width: 20px; height: 20px; border: 0px solid #ffff…" at bounding box center [551, 271] width 520 height 407
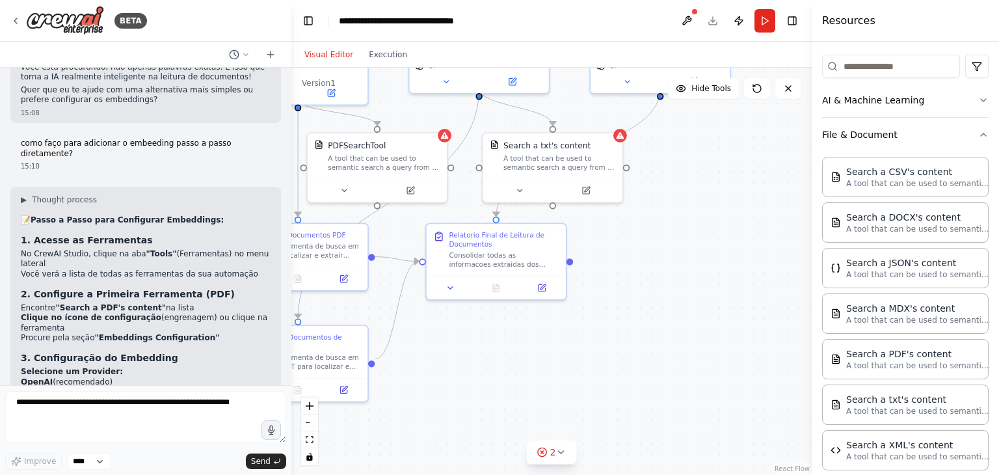
scroll to position [149, 0]
click at [906, 358] on div "Search a PDF's content" at bounding box center [917, 355] width 143 height 13
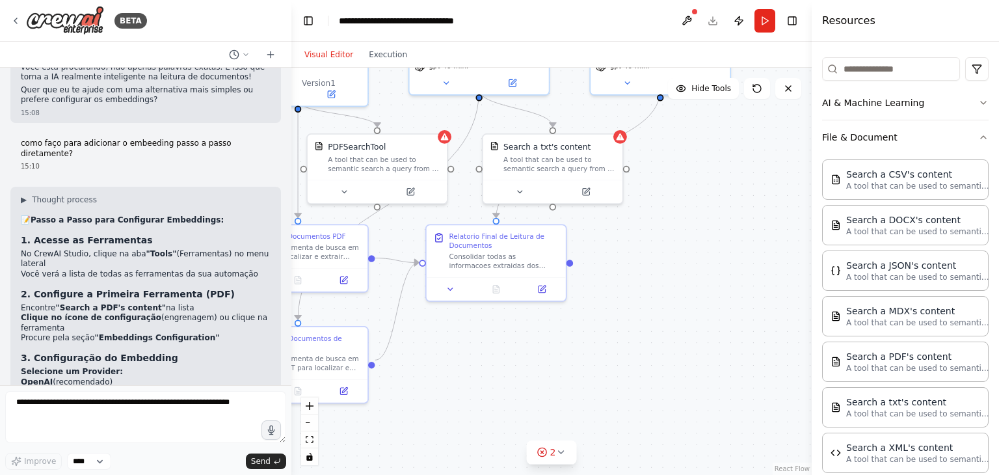
drag, startPoint x: 895, startPoint y: 354, endPoint x: 758, endPoint y: 406, distance: 145.9
click at [674, 418] on div ".deletable-edge-delete-btn { width: 20px; height: 20px; border: 0px solid #ffff…" at bounding box center [551, 271] width 520 height 407
click at [565, 455] on icon at bounding box center [560, 452] width 10 height 10
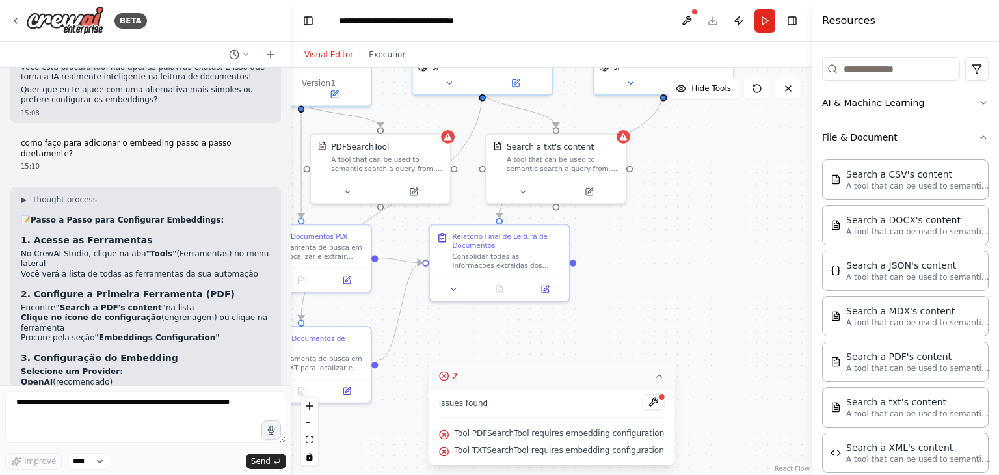
click at [522, 430] on span "Tool PDFSearchTool requires embedding configuration" at bounding box center [560, 433] width 210 height 10
click at [643, 399] on button at bounding box center [653, 402] width 22 height 16
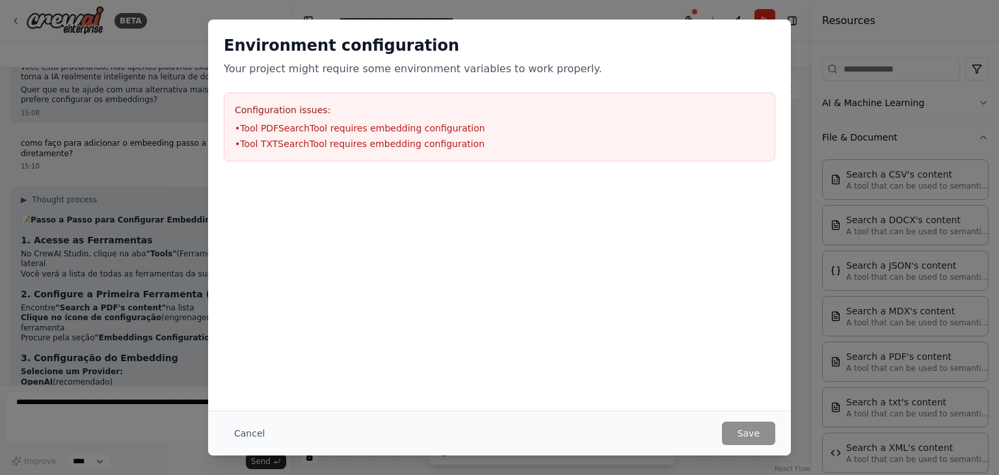
click at [410, 118] on div "Configuration issues: • Tool PDFSearchTool requires embedding configuration • T…" at bounding box center [500, 126] width 552 height 69
click at [407, 120] on div "Configuration issues: • Tool PDFSearchTool requires embedding configuration • T…" at bounding box center [500, 126] width 552 height 69
drag, startPoint x: 280, startPoint y: 140, endPoint x: 343, endPoint y: 190, distance: 81.1
click at [343, 189] on div "Environment configuration Your project might require some environment variables…" at bounding box center [499, 163] width 583 height 287
click at [343, 196] on div at bounding box center [499, 242] width 583 height 130
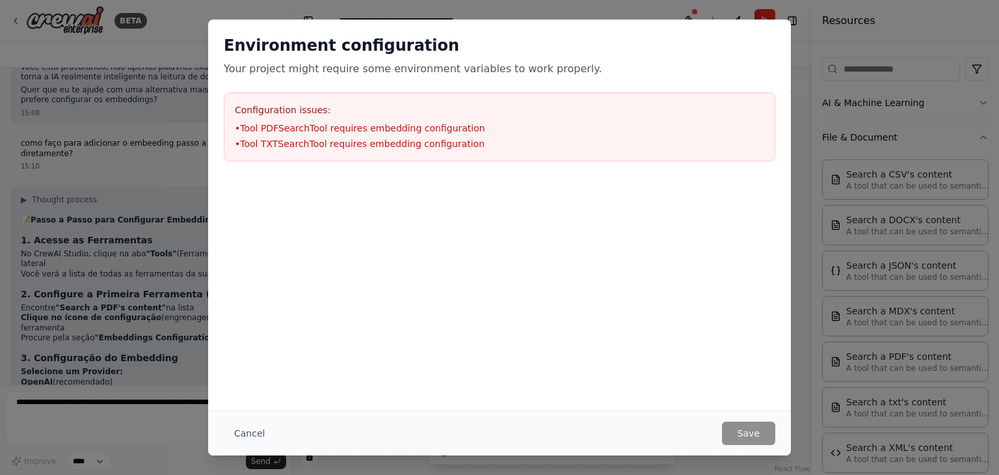
drag, startPoint x: 452, startPoint y: 175, endPoint x: 75, endPoint y: 312, distance: 400.8
click at [429, 206] on div "Environment configuration Your project might require some environment variables…" at bounding box center [499, 163] width 583 height 287
click at [483, 230] on div at bounding box center [499, 242] width 583 height 130
click at [247, 439] on button "Cancel" at bounding box center [249, 432] width 51 height 23
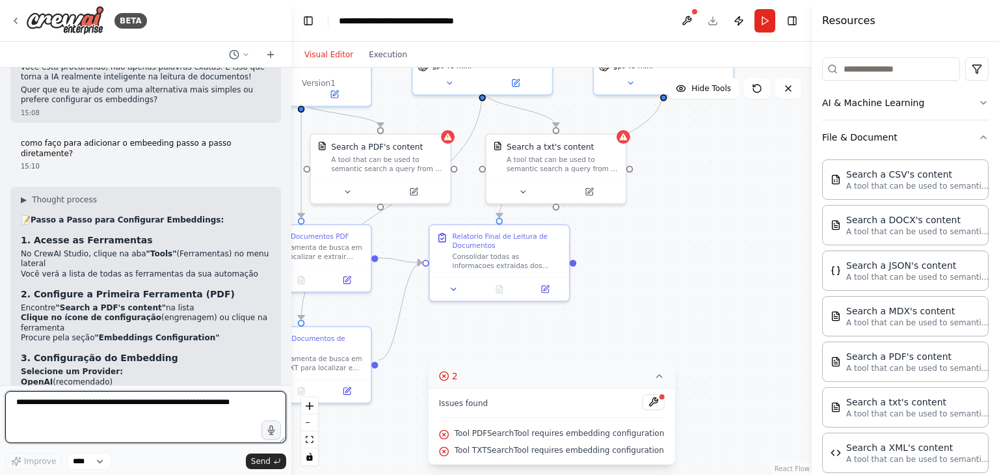
click at [156, 396] on textarea at bounding box center [145, 417] width 281 height 52
type textarea "**********"
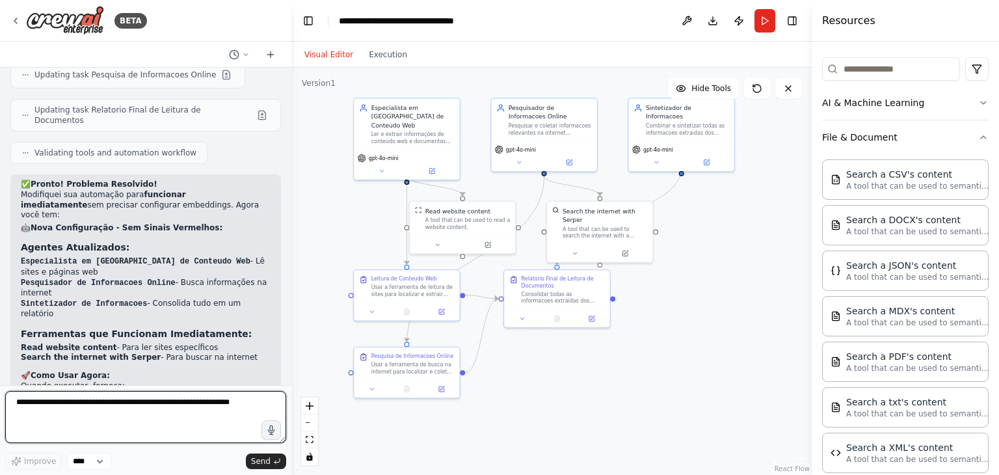
scroll to position [2549, 0]
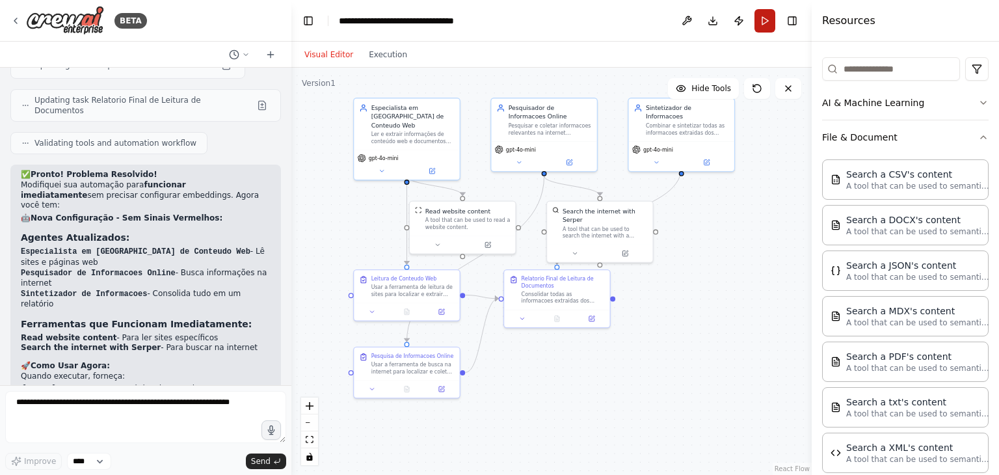
click at [767, 20] on button "Run" at bounding box center [764, 20] width 21 height 23
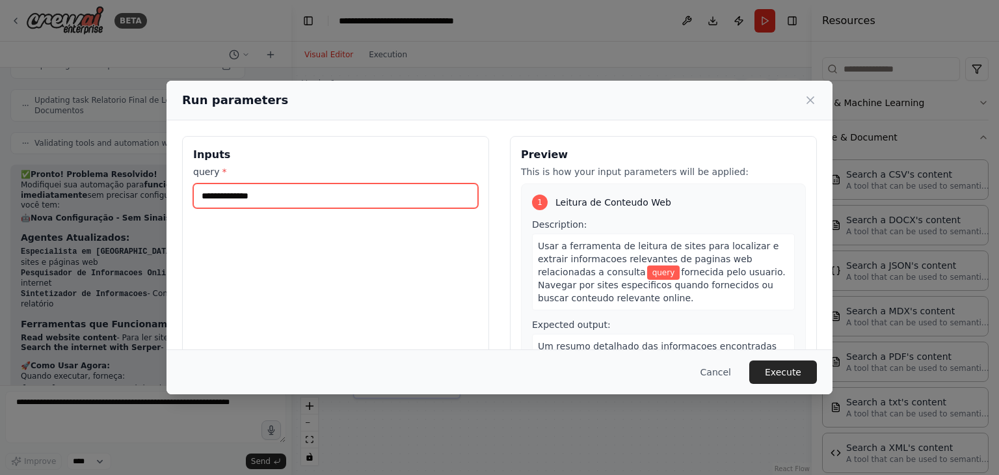
click at [294, 198] on input "query *" at bounding box center [335, 195] width 285 height 25
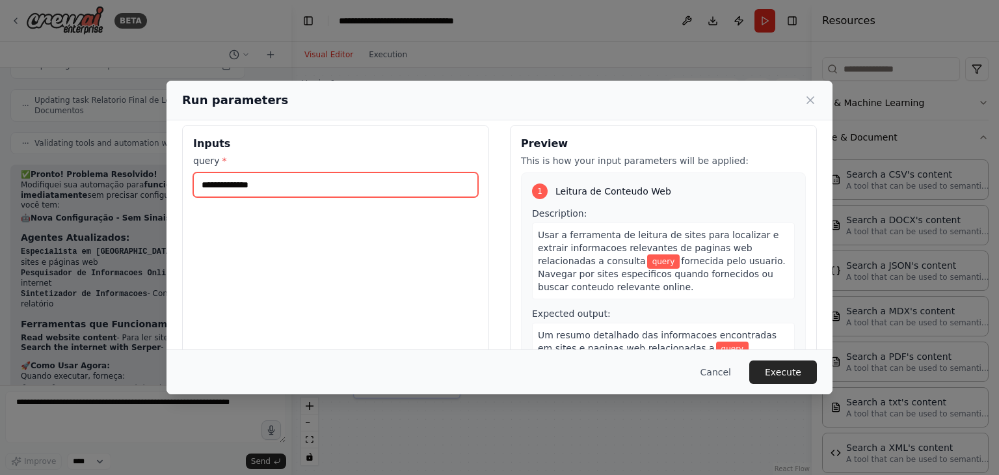
scroll to position [0, 0]
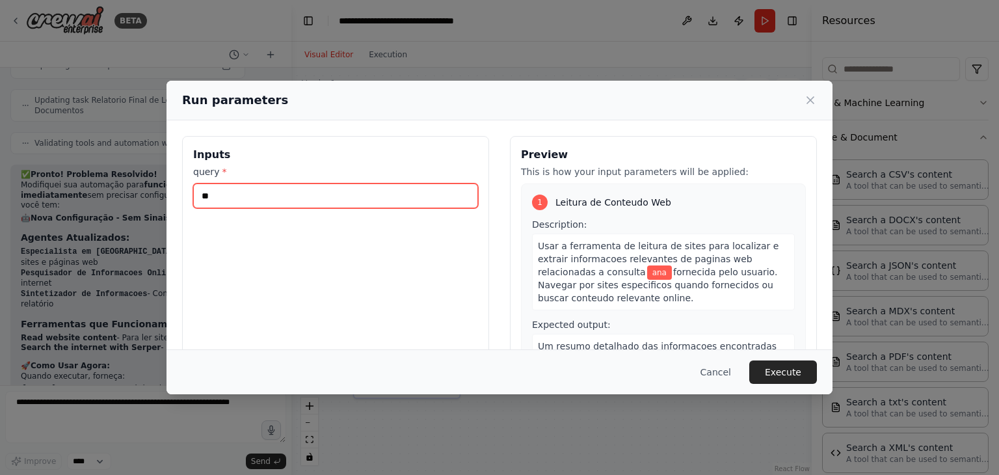
type input "*"
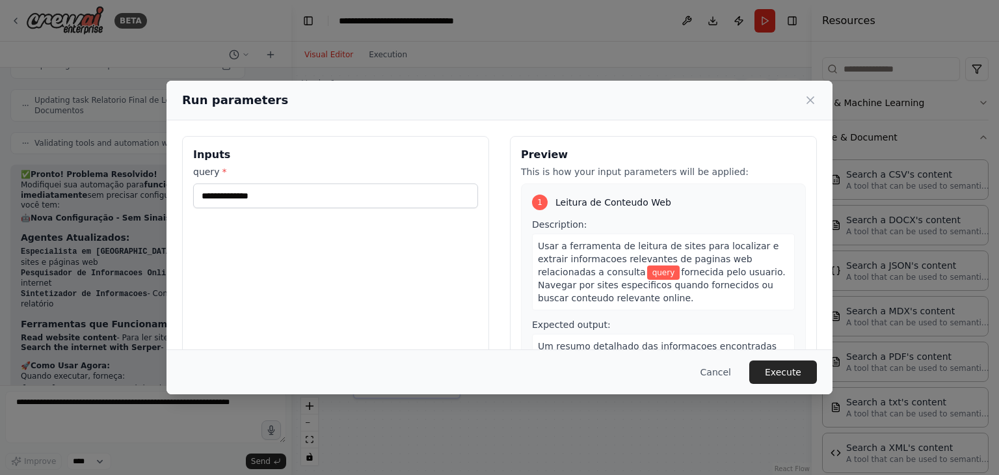
drag, startPoint x: 239, startPoint y: 189, endPoint x: 211, endPoint y: 253, distance: 70.5
click at [206, 250] on div "Inputs query *" at bounding box center [335, 290] width 307 height 308
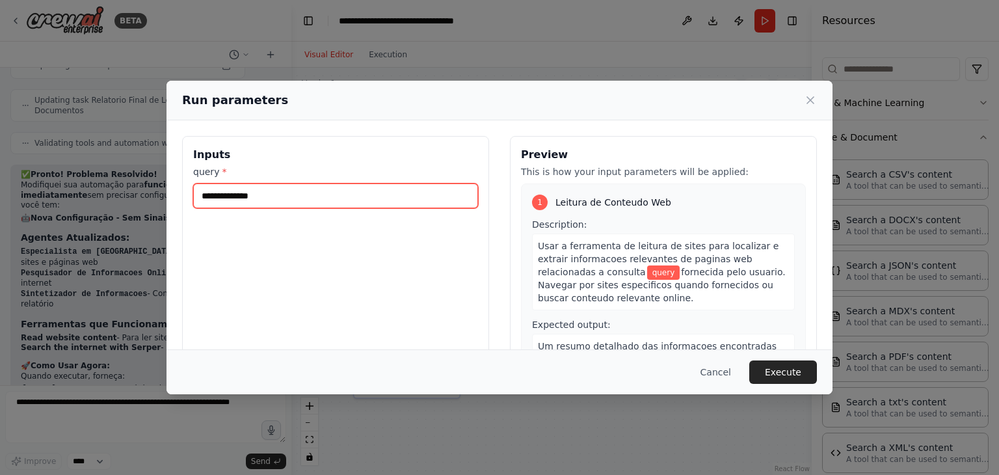
paste input "**********"
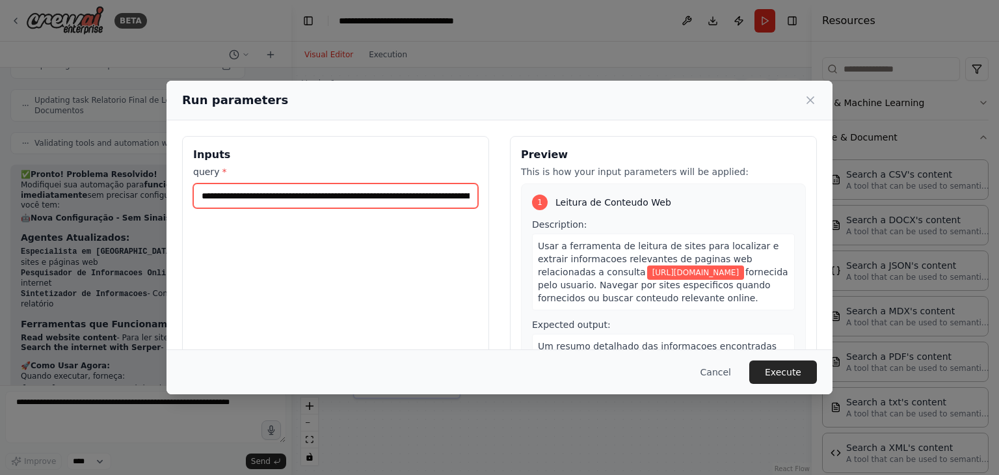
scroll to position [0, 166]
type input "**********"
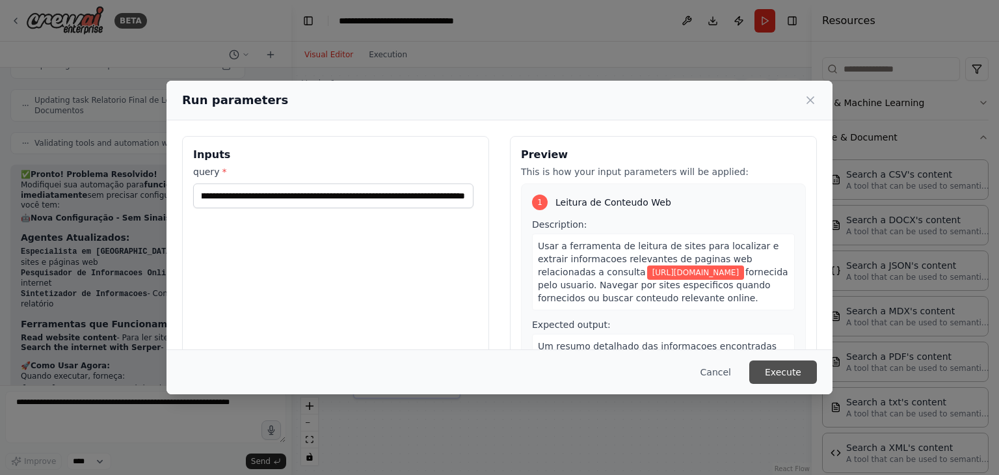
scroll to position [0, 0]
click at [791, 371] on button "Execute" at bounding box center [783, 371] width 68 height 23
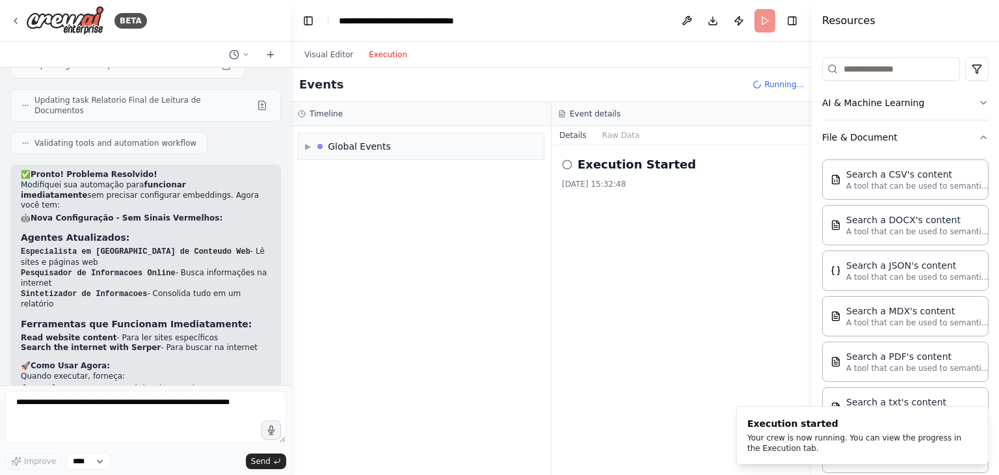
click at [388, 47] on button "Execution" at bounding box center [388, 55] width 54 height 16
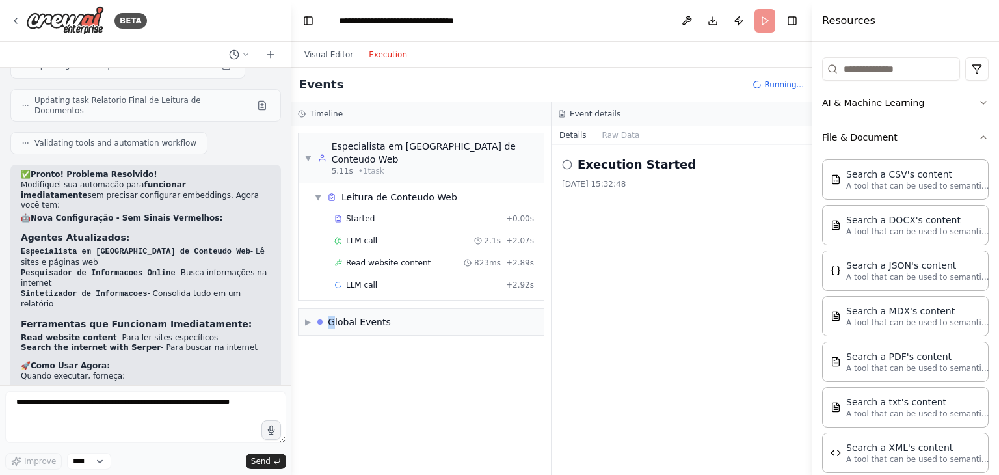
drag, startPoint x: 328, startPoint y: 351, endPoint x: 336, endPoint y: 377, distance: 27.2
click at [336, 377] on div "▼ Especialista em Leitura de Conteudo Web 5.11s • 1 task ▼ Leitura de Conteudo …" at bounding box center [421, 300] width 260 height 349
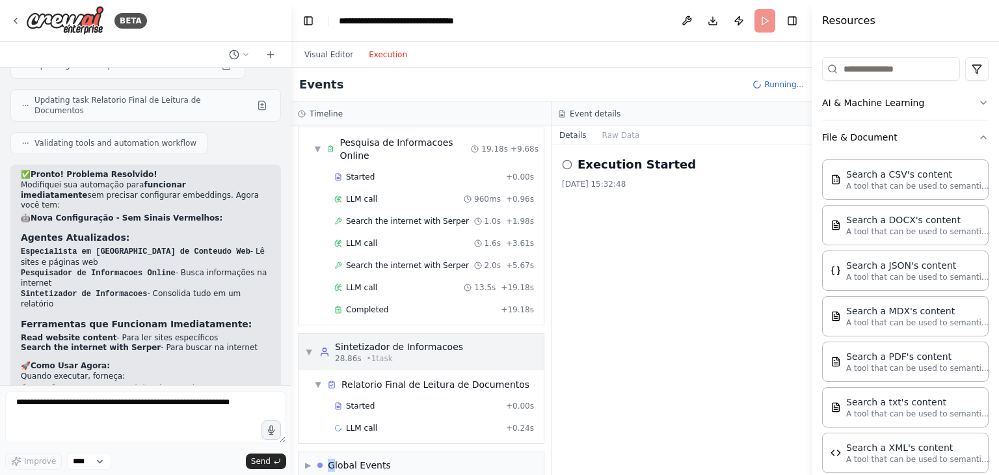
scroll to position [274, 0]
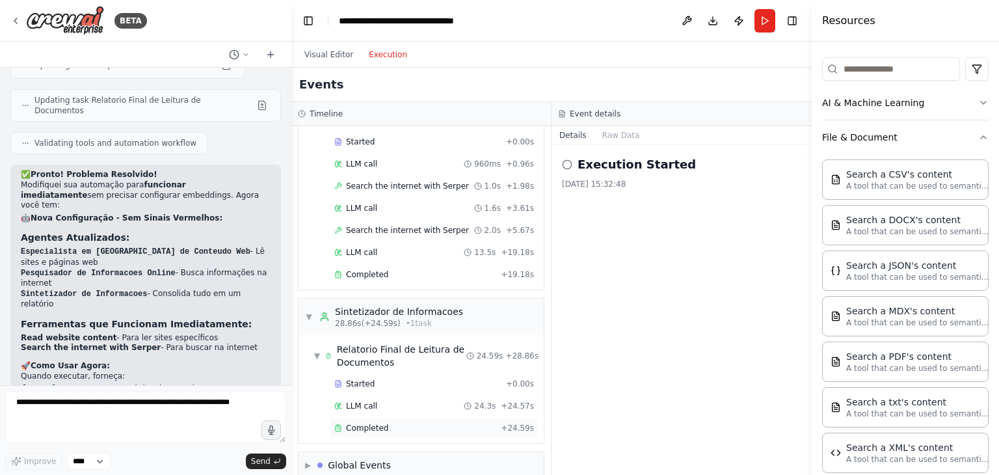
click at [369, 423] on span "Completed" at bounding box center [367, 428] width 42 height 10
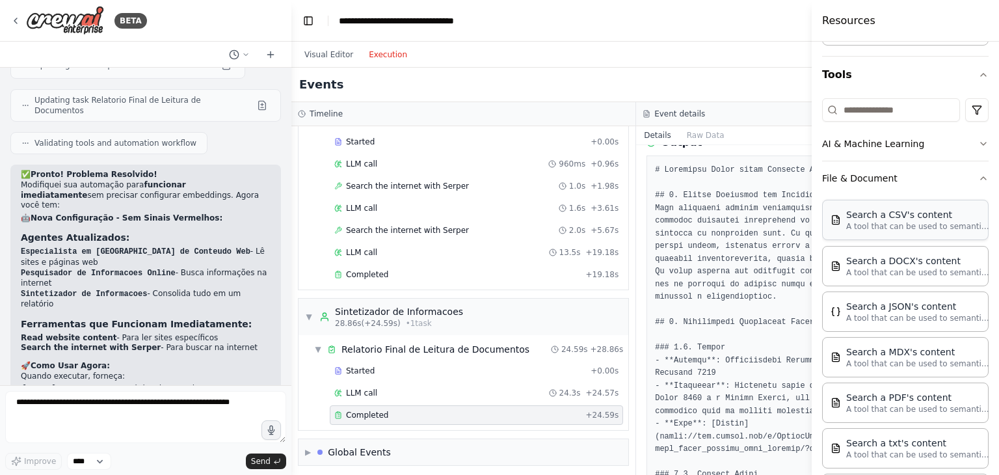
scroll to position [0, 0]
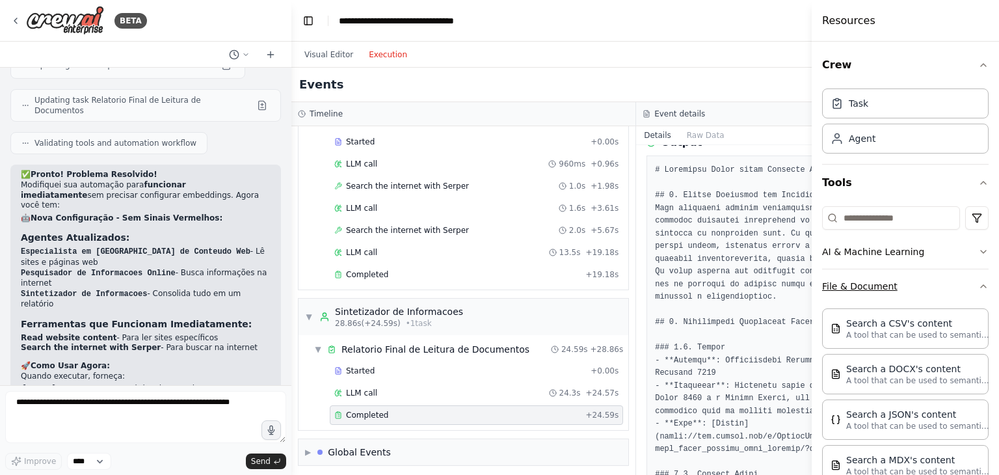
click at [978, 287] on icon "button" at bounding box center [983, 286] width 10 height 10
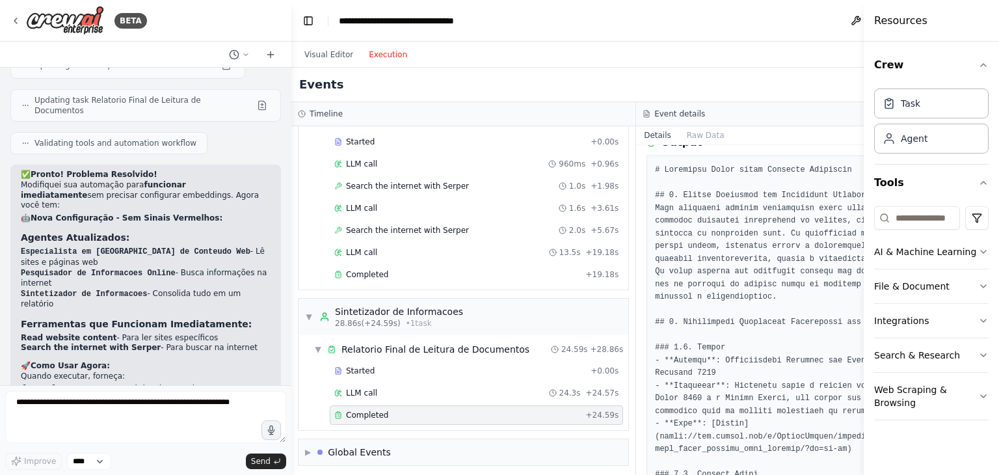
drag, startPoint x: 814, startPoint y: 55, endPoint x: 992, endPoint y: 42, distance: 178.0
click at [992, 42] on div "Resources Crew Task Agent Tools AI & Machine Learning File & Document Integrati…" at bounding box center [931, 237] width 135 height 475
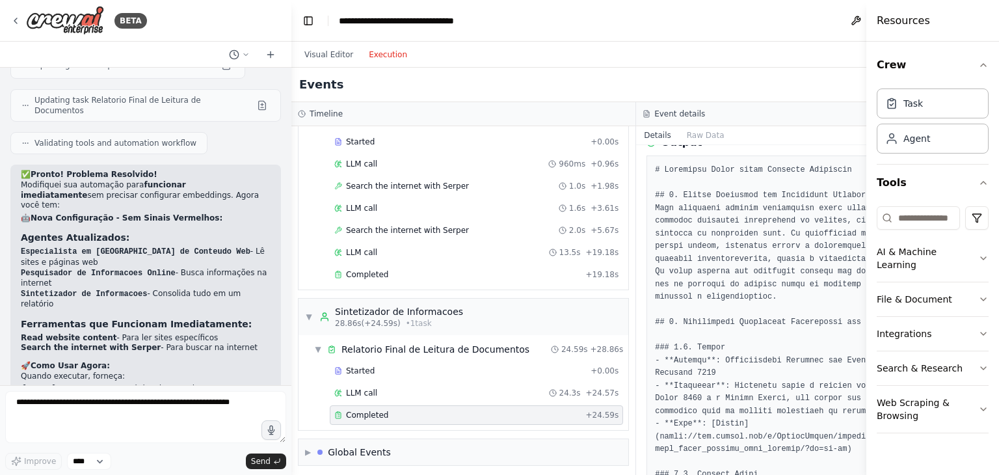
drag, startPoint x: 866, startPoint y: 51, endPoint x: 998, endPoint y: 41, distance: 133.0
click at [998, 41] on div "Resources Crew Task Agent Tools AI & Machine Learning File & Document Integrati…" at bounding box center [932, 237] width 133 height 475
drag, startPoint x: 868, startPoint y: 45, endPoint x: 973, endPoint y: 51, distance: 104.9
click at [973, 51] on div "Resources Crew Task Agent Tools AI & Machine Learning File & Document Integrati…" at bounding box center [934, 237] width 130 height 475
drag, startPoint x: 869, startPoint y: 47, endPoint x: 926, endPoint y: 46, distance: 56.6
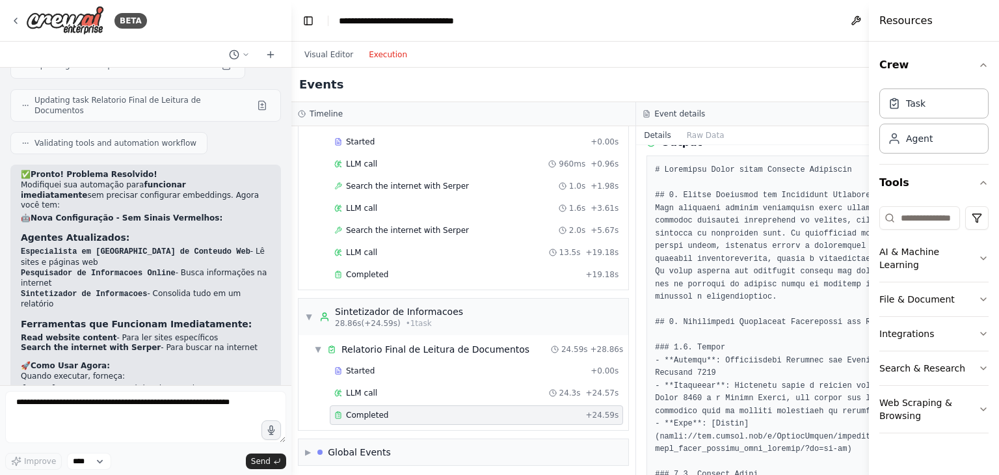
click at [928, 46] on div "Resources Crew Task Agent Tools AI & Machine Learning File & Document Integrati…" at bounding box center [934, 237] width 130 height 475
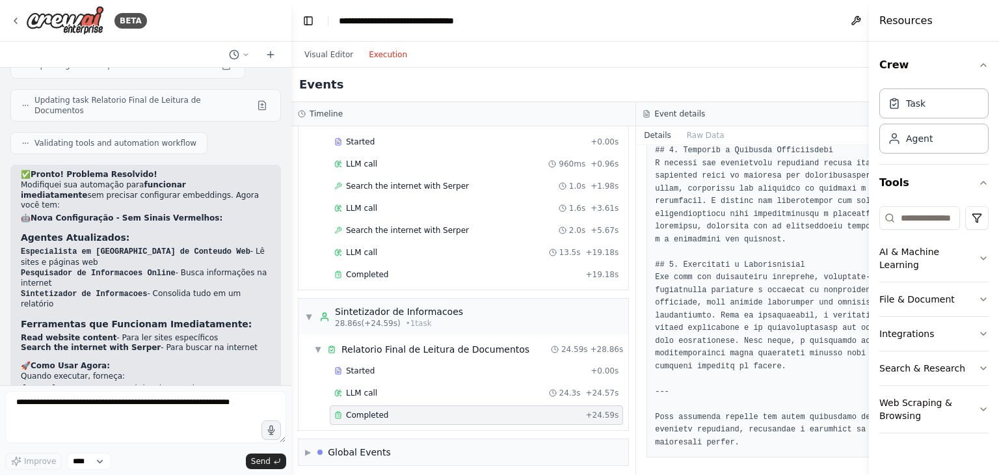
scroll to position [1000, 0]
click at [16, 25] on icon at bounding box center [15, 21] width 10 height 10
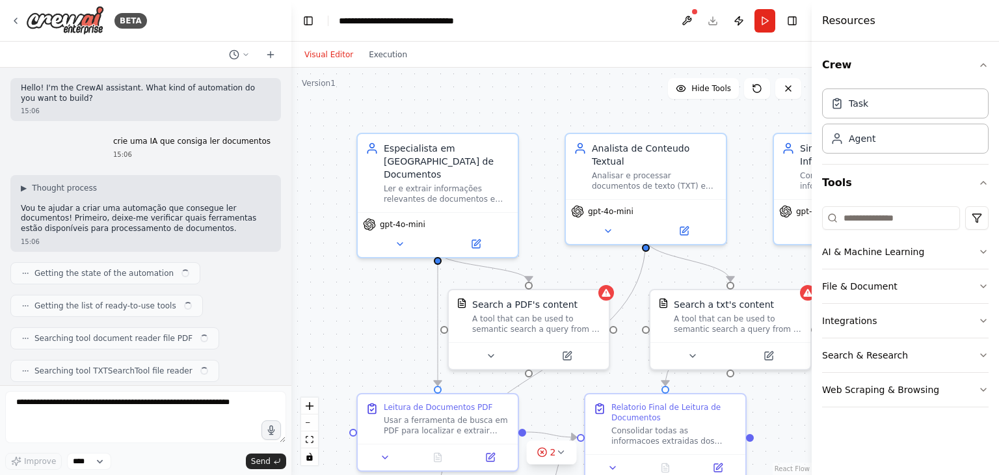
scroll to position [1631, 0]
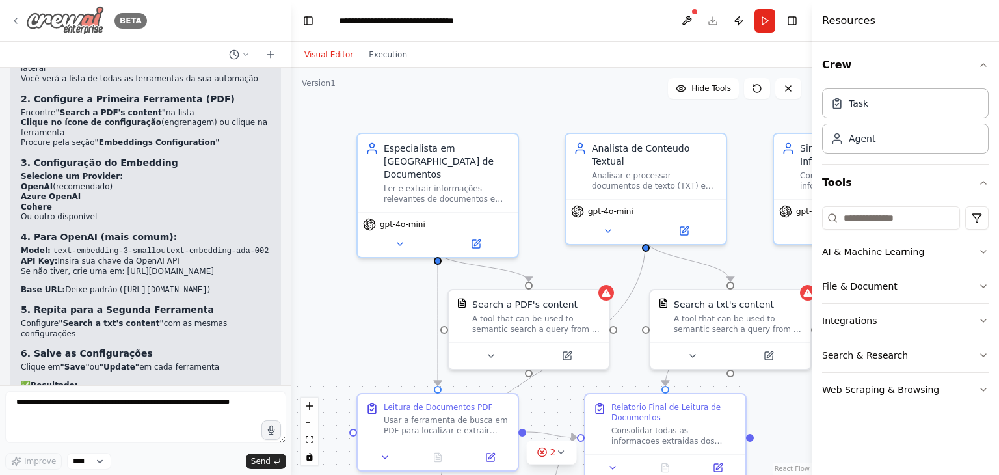
click at [19, 28] on div "BETA" at bounding box center [78, 20] width 137 height 29
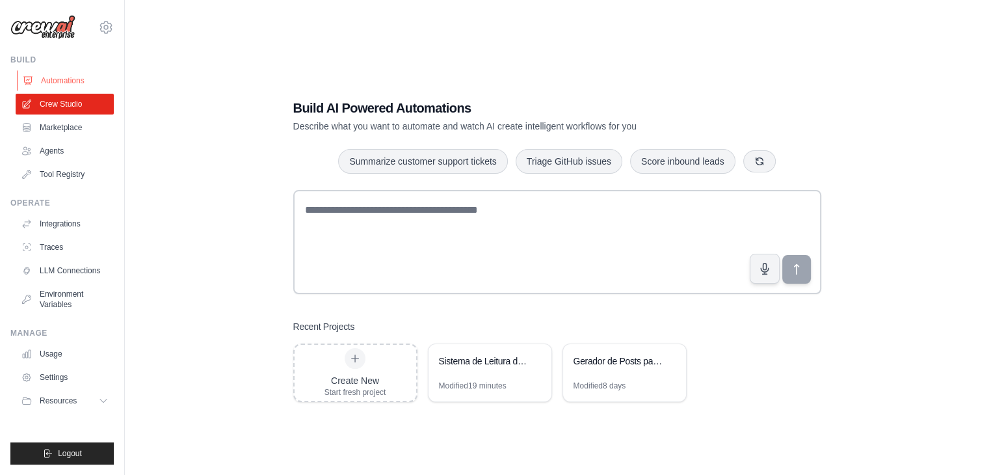
click at [82, 78] on link "Automations" at bounding box center [66, 80] width 98 height 21
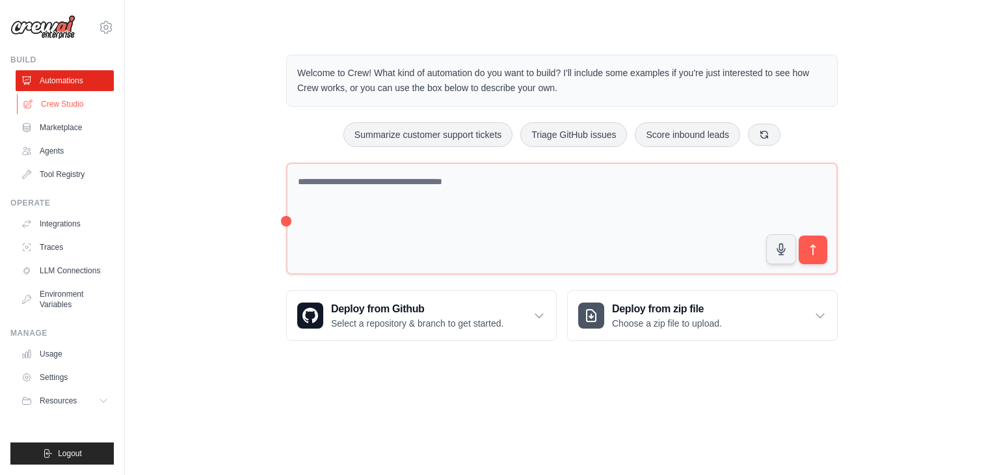
click at [64, 102] on link "Crew Studio" at bounding box center [66, 104] width 98 height 21
